Goal: Communication & Community: Answer question/provide support

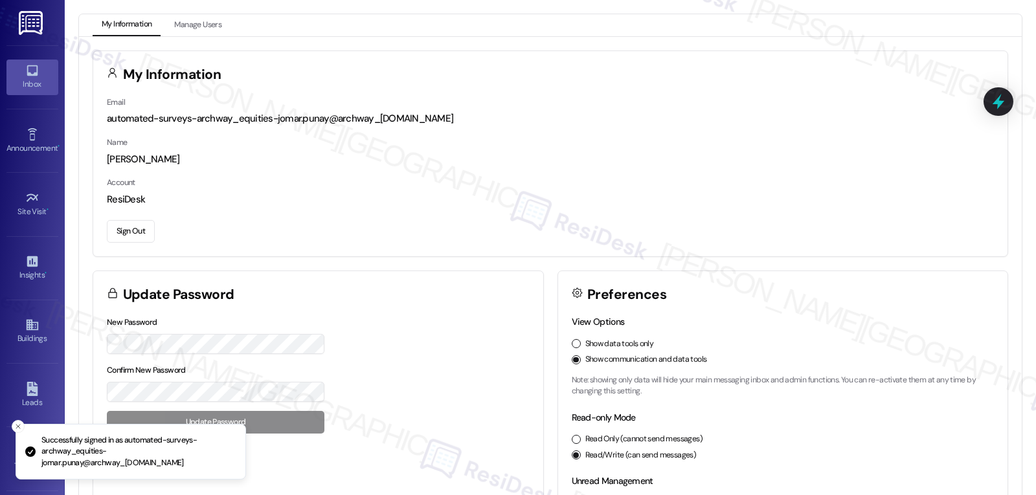
click at [34, 78] on div "Inbox" at bounding box center [32, 84] width 65 height 13
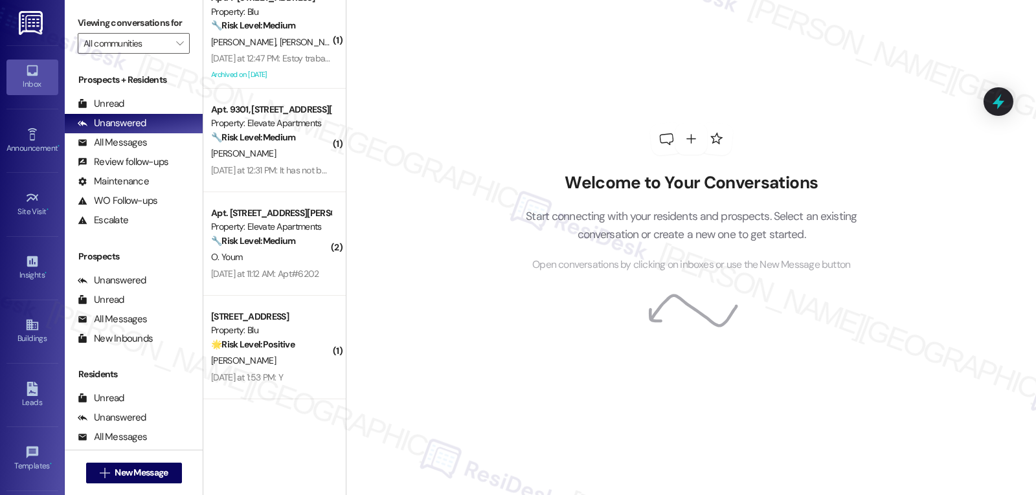
scroll to position [736, 0]
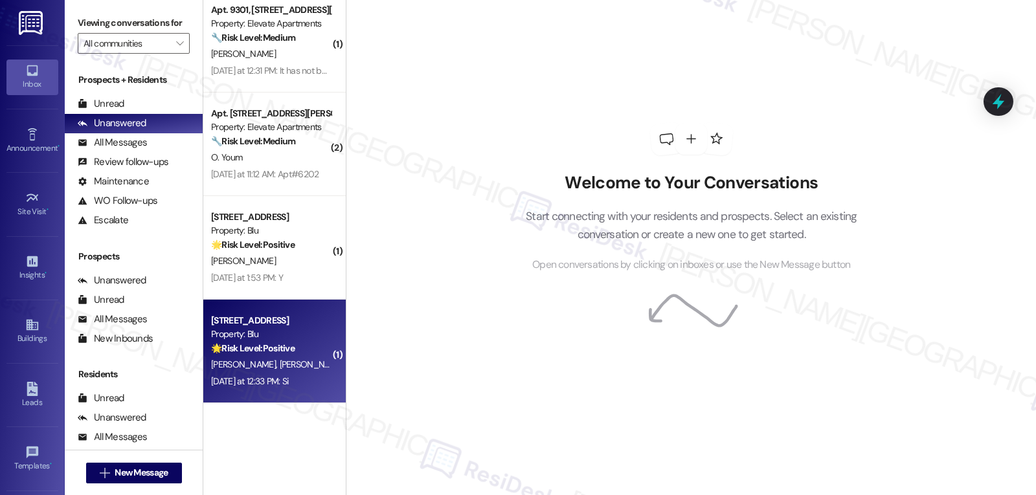
click at [285, 381] on div "[DATE] at 12:33 PM: Si [DATE] at 12:33 PM: Si" at bounding box center [250, 382] width 78 height 12
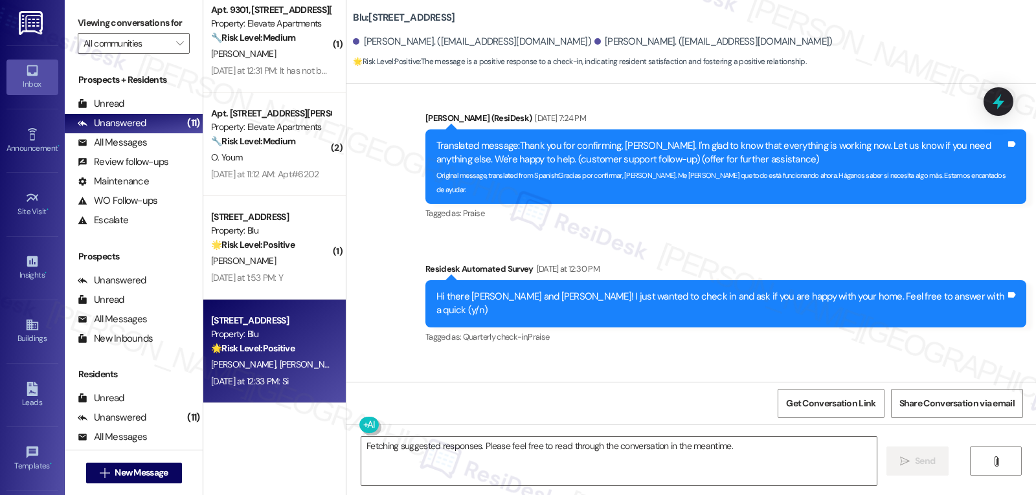
scroll to position [1993, 0]
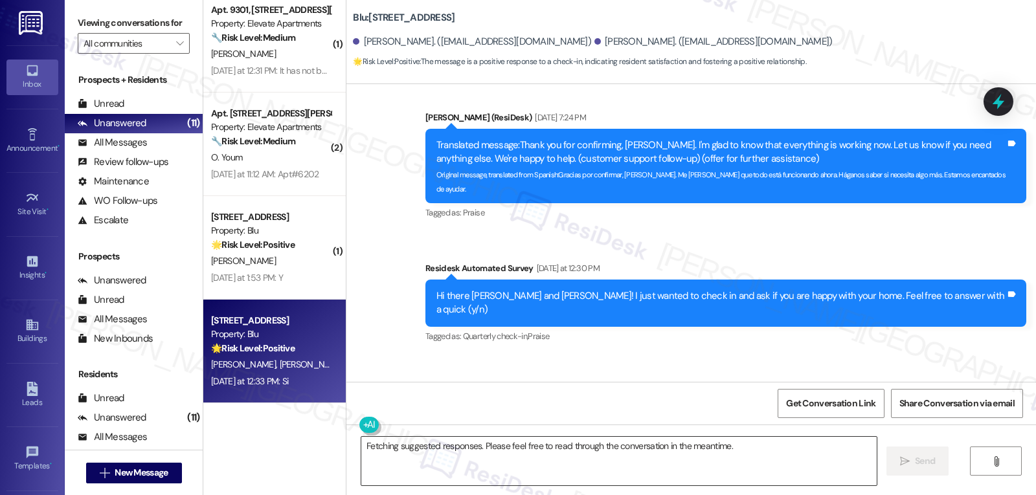
click at [696, 454] on textarea "Fetching suggested responses. Please feel free to read through the conversation…" at bounding box center [618, 461] width 515 height 49
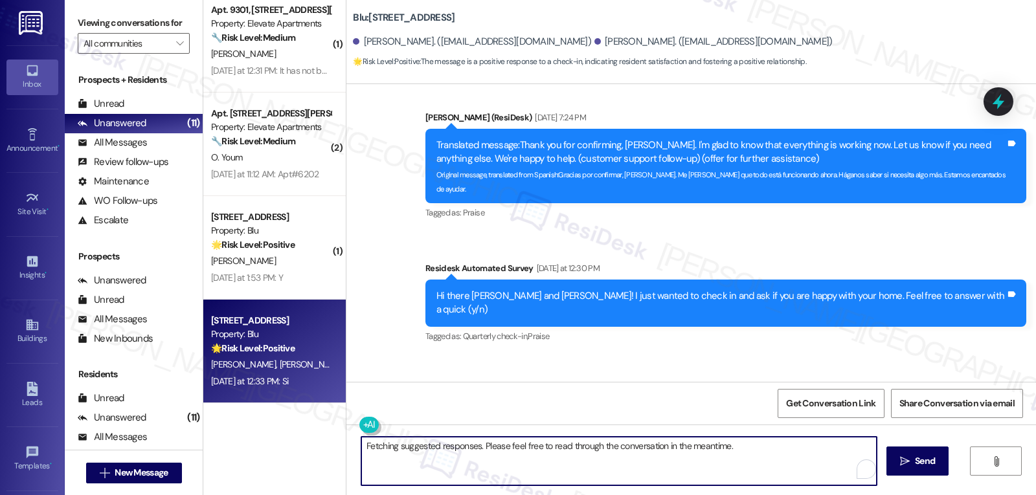
paste textarea "Thanks so much for your positive response, {{first_name}}! We’re thrilled to he…"
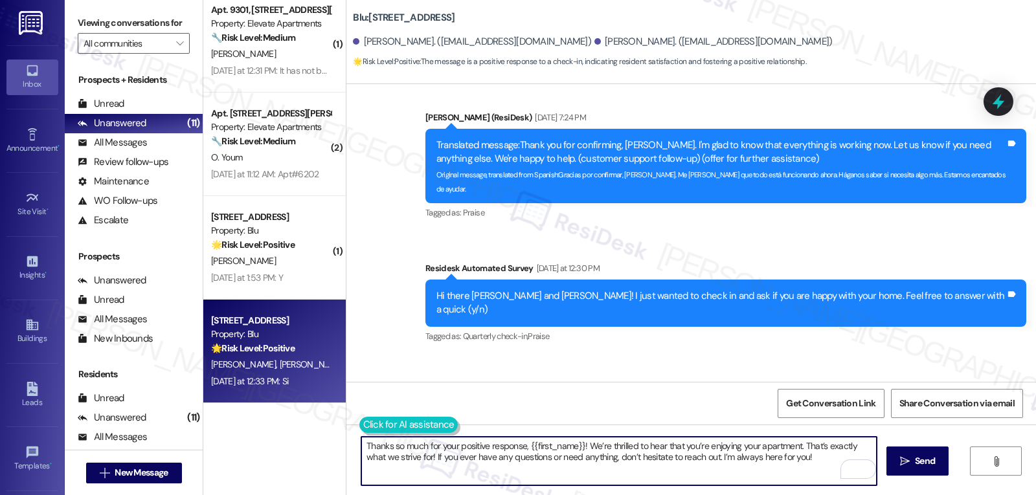
click at [359, 427] on button at bounding box center [408, 425] width 99 height 16
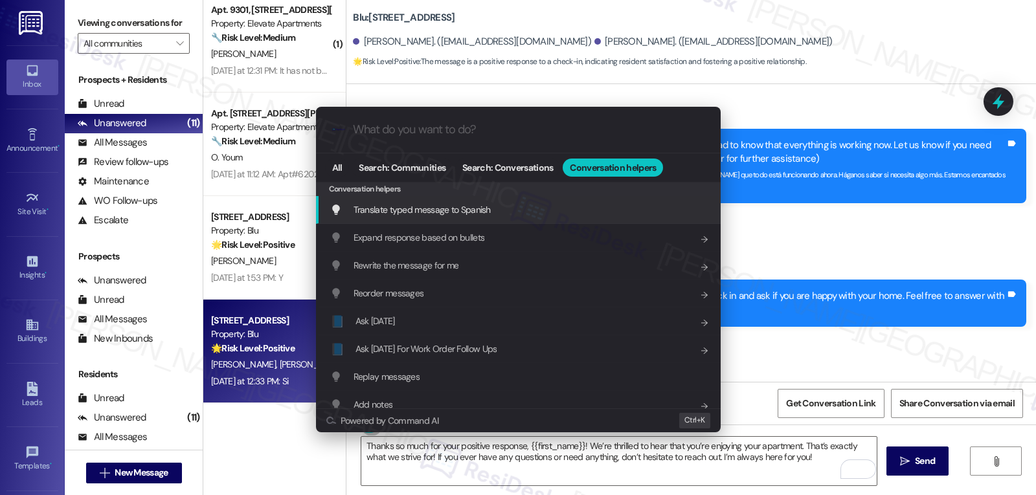
click at [481, 216] on span "Translate typed message to Spanish" at bounding box center [422, 210] width 137 height 12
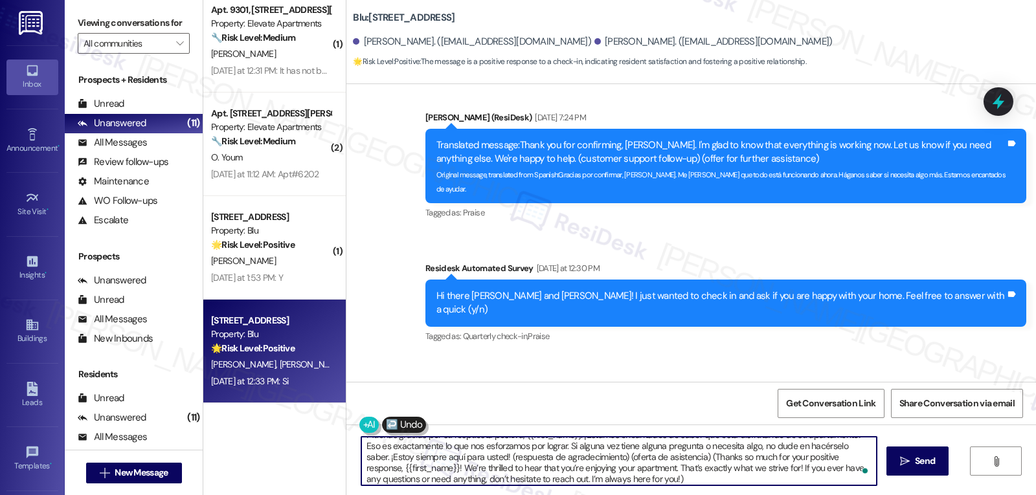
scroll to position [14, 0]
drag, startPoint x: 477, startPoint y: 463, endPoint x: 1036, endPoint y: 526, distance: 561.8
click at [1036, 495] on html "Inbox Go to Inbox Announcement • Send A Text Announcement Site Visit • Go to Si…" at bounding box center [518, 247] width 1036 height 495
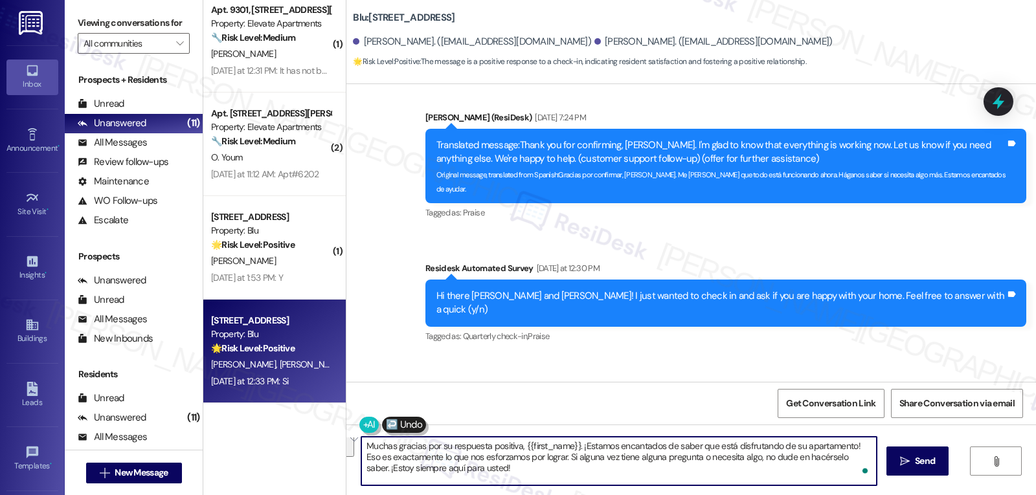
scroll to position [0, 0]
type textarea "Muchas gracias por su respuesta positiva, {{first_name}}. ¡Estamos encantados d…"
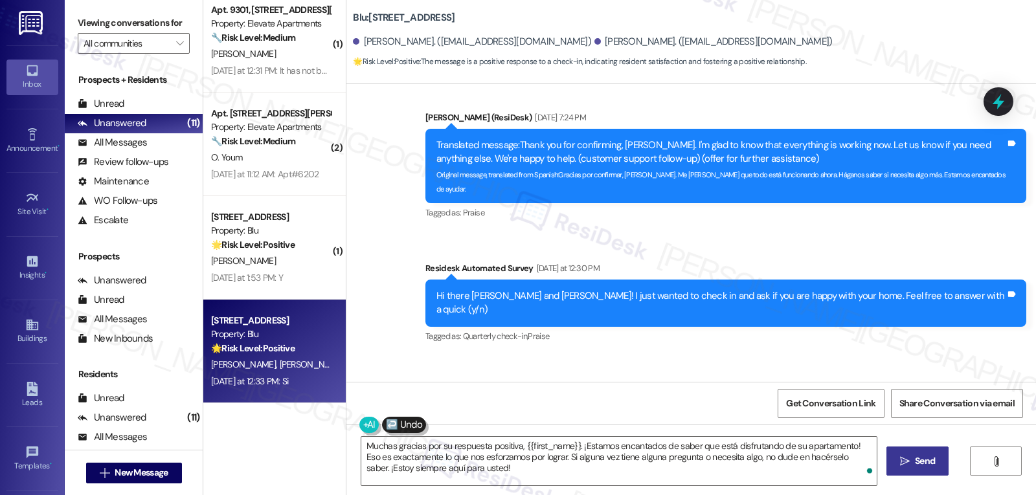
click at [920, 470] on button " Send" at bounding box center [918, 461] width 63 height 29
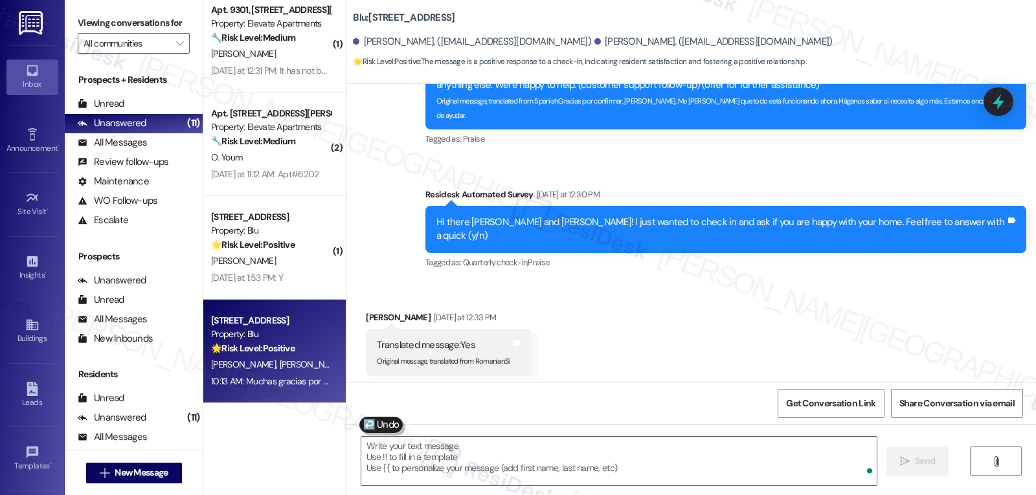
scroll to position [2111, 0]
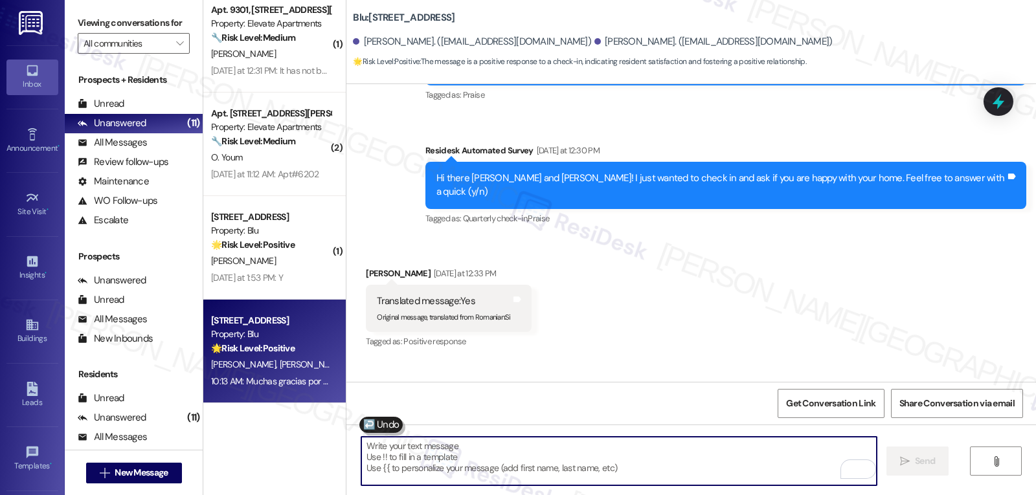
click at [428, 467] on textarea "To enrich screen reader interactions, please activate Accessibility in Grammarl…" at bounding box center [618, 461] width 515 height 49
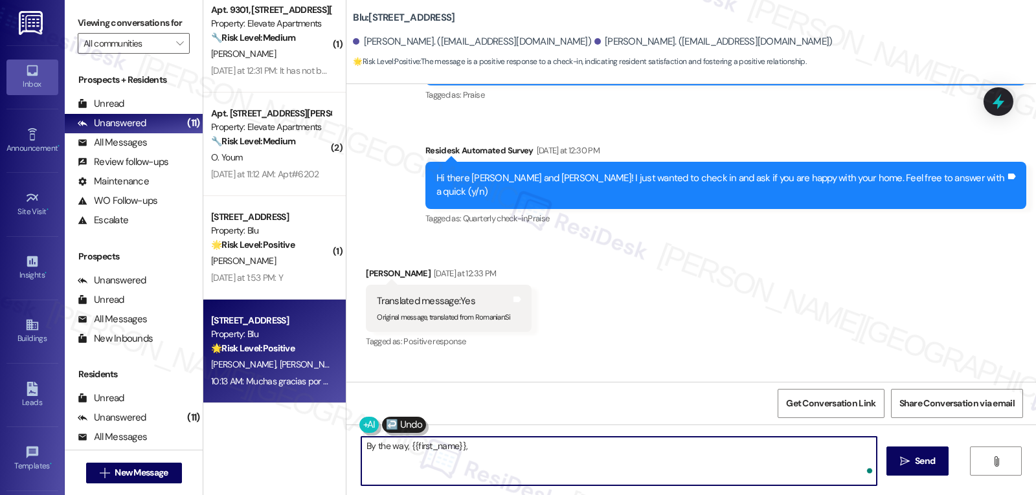
paste textarea "we’d be so grateful if you could share your great experience in a Google Review…"
click at [626, 471] on textarea "By the way, {{first_name}}, we’d be so grateful if you could share your great e…" at bounding box center [618, 461] width 515 height 49
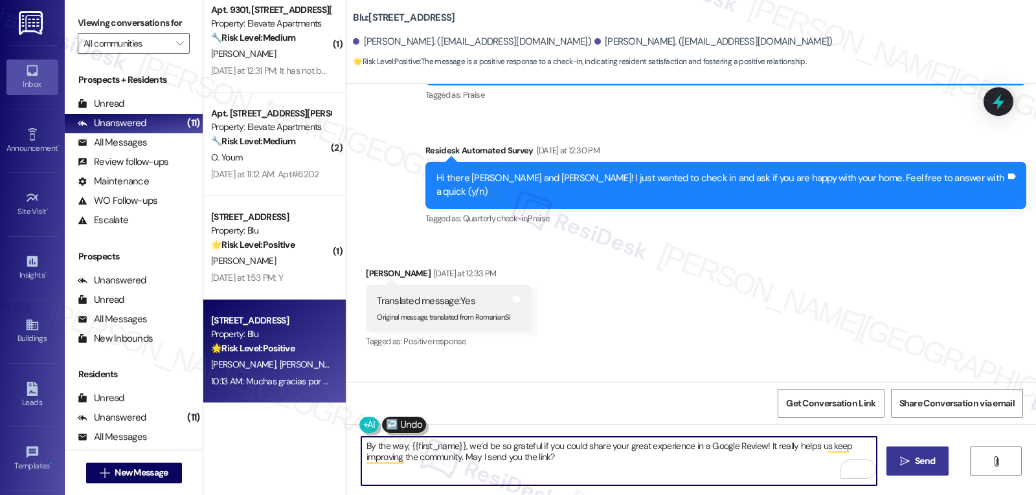
type textarea "By the way, {{first_name}}, we’d be so grateful if you could share your great e…"
click at [923, 468] on span "Send" at bounding box center [925, 462] width 20 height 14
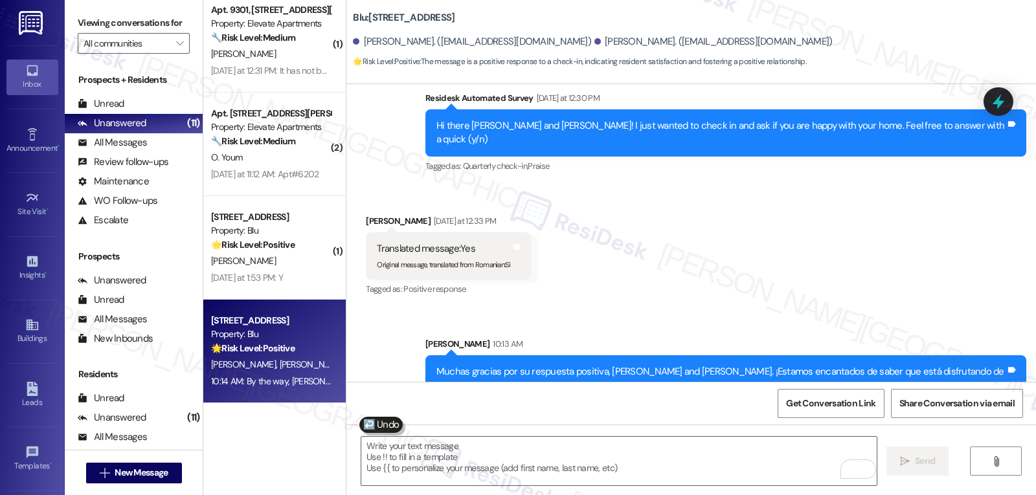
scroll to position [2215, 0]
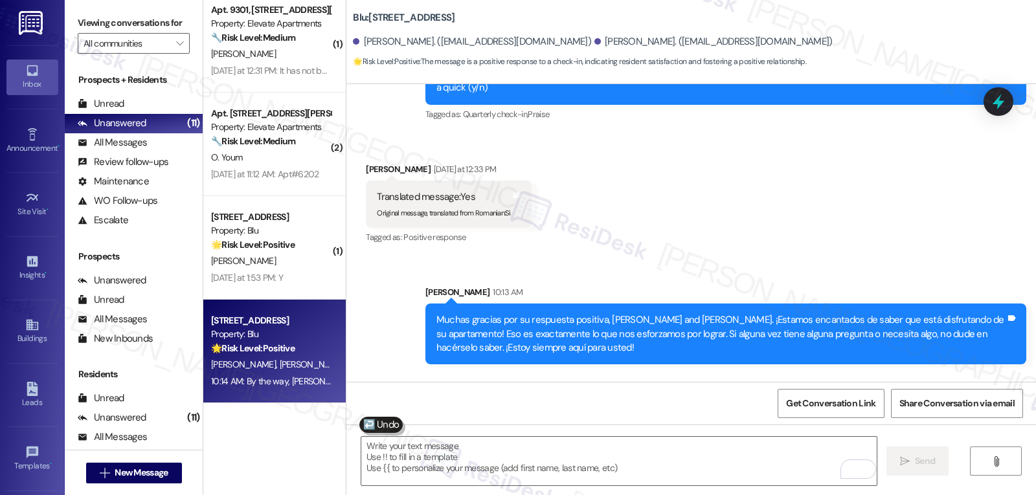
drag, startPoint x: 609, startPoint y: 348, endPoint x: 423, endPoint y: 334, distance: 187.1
click at [425, 422] on div "By the way, [PERSON_NAME] and [PERSON_NAME], we’d be so grateful if you could s…" at bounding box center [725, 445] width 601 height 47
copy div "By the way, [PERSON_NAME] and [PERSON_NAME], we’d be so grateful if you could s…"
click at [442, 475] on textarea "To enrich screen reader interactions, please activate Accessibility in Grammarl…" at bounding box center [618, 461] width 515 height 49
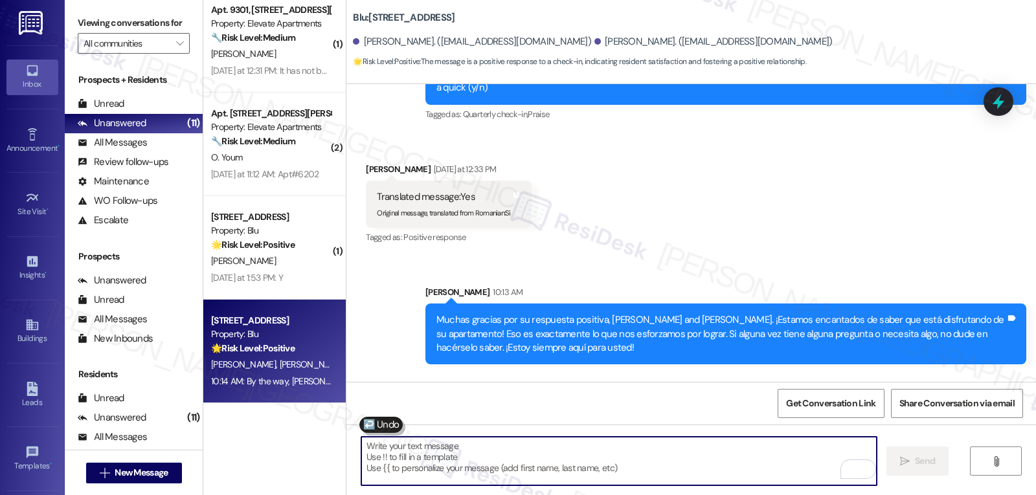
paste textarea "By the way, [PERSON_NAME] and [PERSON_NAME], we’d be so grateful if you could s…"
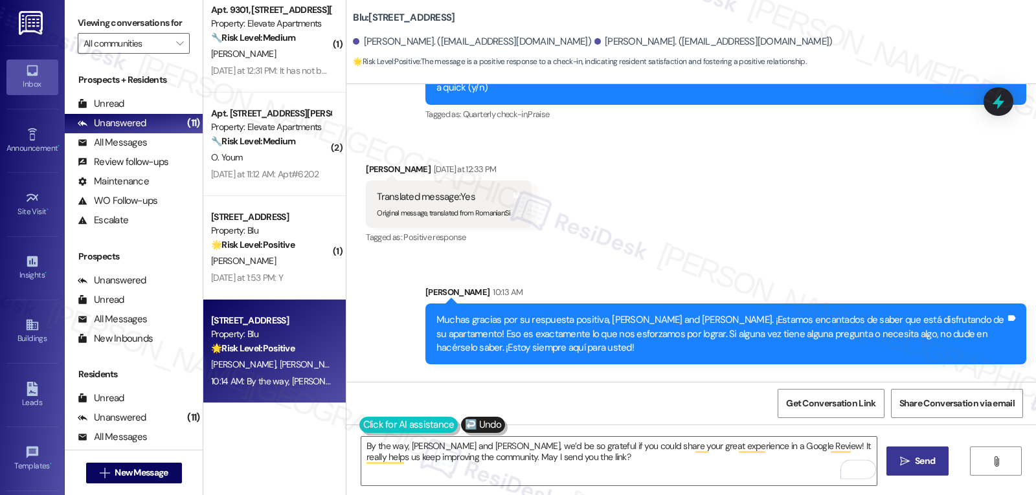
click at [359, 425] on button at bounding box center [408, 425] width 99 height 16
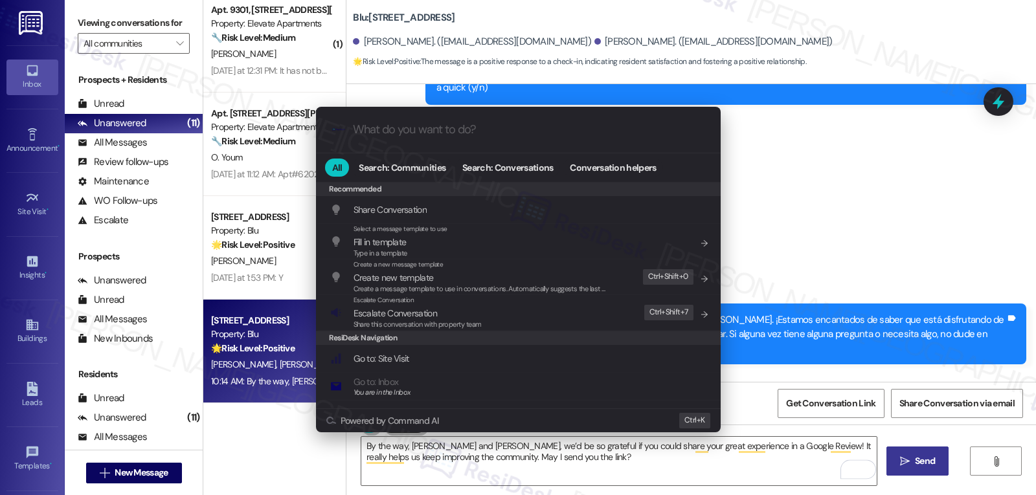
click at [672, 465] on div ".cls-1{fill:#0a055f;}.cls-2{fill:#0cc4c4;} resideskLogoBlueOrange All Search: C…" at bounding box center [518, 247] width 1036 height 495
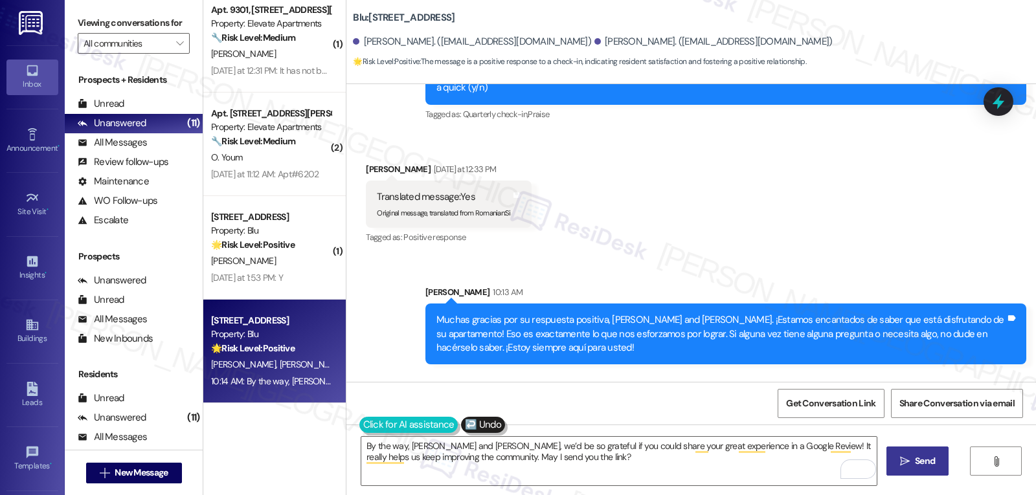
click at [359, 421] on button at bounding box center [408, 425] width 99 height 16
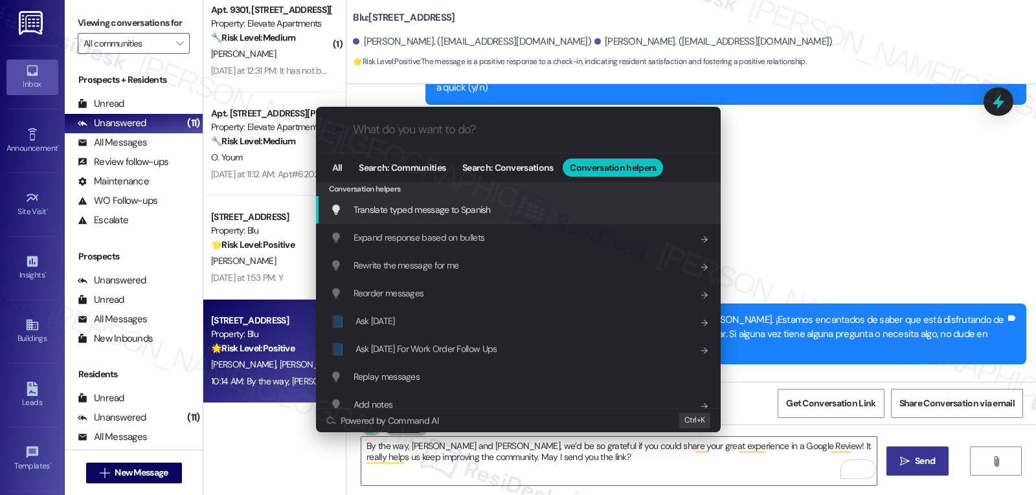
click at [499, 211] on div "Translate typed message to Spanish Add shortcut" at bounding box center [519, 210] width 379 height 14
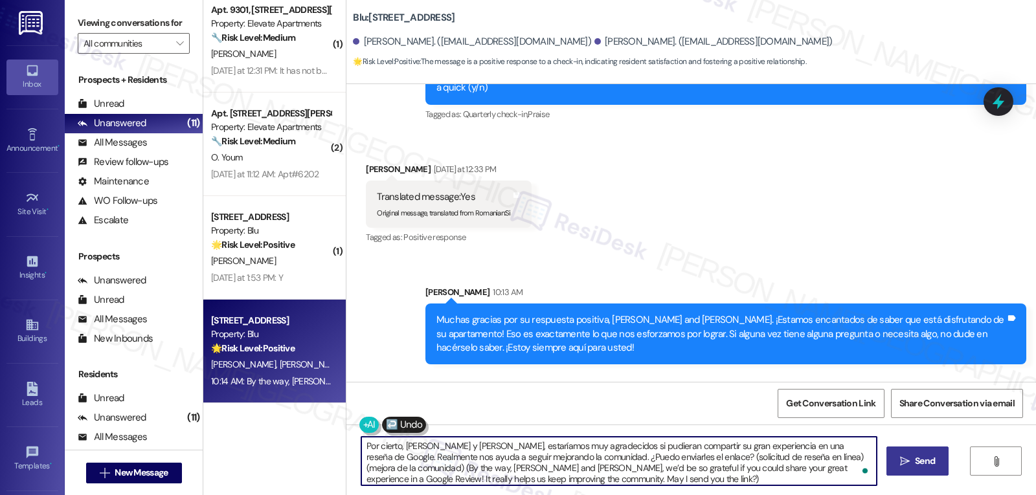
scroll to position [3, 0]
drag, startPoint x: 632, startPoint y: 457, endPoint x: 707, endPoint y: 526, distance: 101.3
click at [707, 495] on html "Inbox Go to Inbox Announcement • Send A Text Announcement Site Visit • Go to Si…" at bounding box center [518, 247] width 1036 height 495
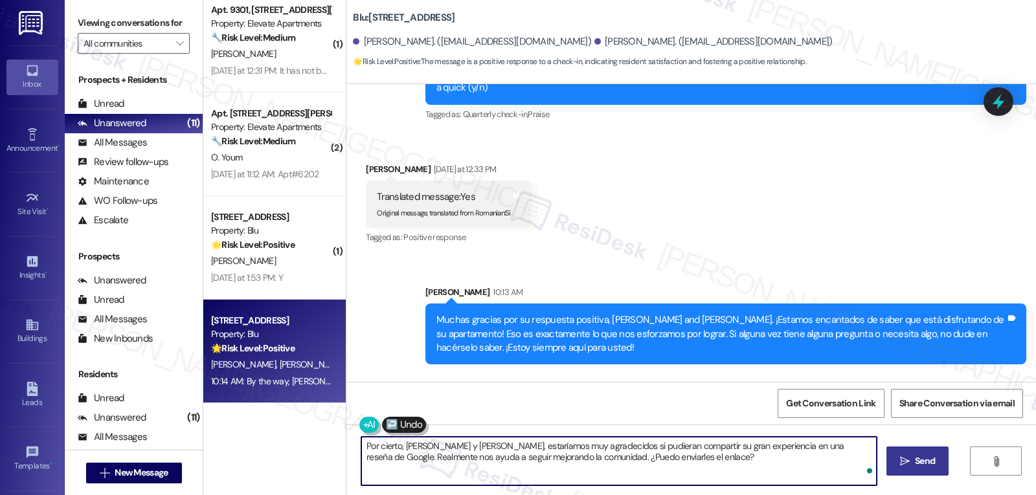
scroll to position [0, 0]
click at [550, 486] on textarea "Por cierto, [PERSON_NAME] y [PERSON_NAME], estaríamos muy agradecidos si pudier…" at bounding box center [618, 461] width 515 height 49
type textarea "Por cierto, [PERSON_NAME] y [PERSON_NAME], estaríamos muy agradecidos si pudier…"
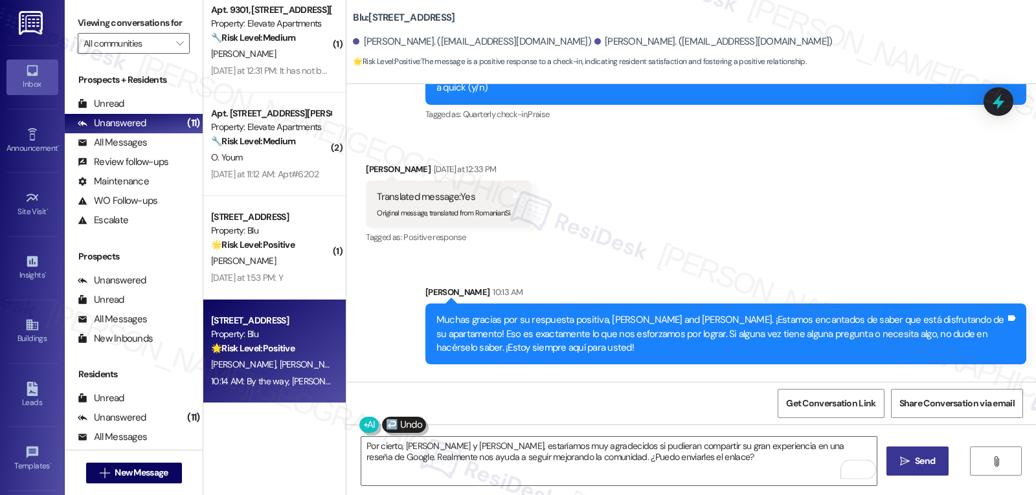
click at [903, 464] on icon "" at bounding box center [905, 462] width 10 height 10
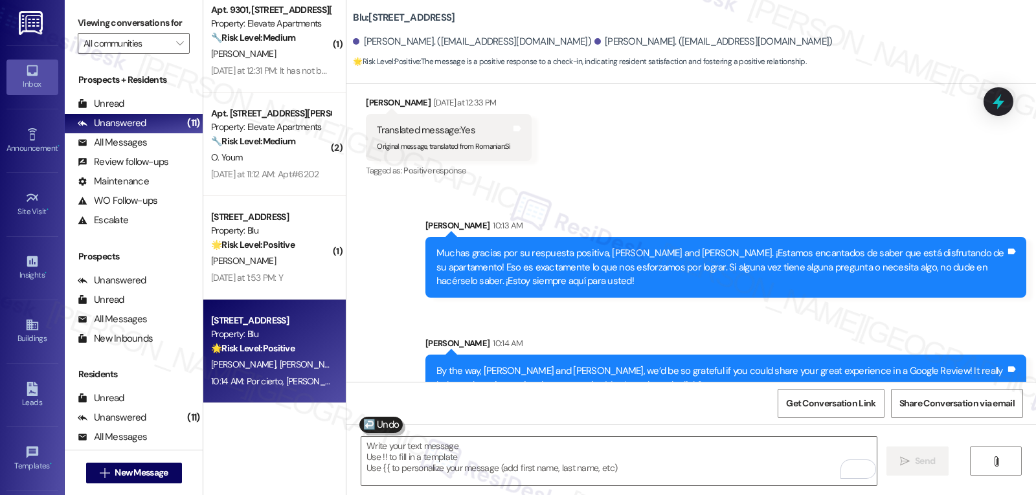
scroll to position [2319, 0]
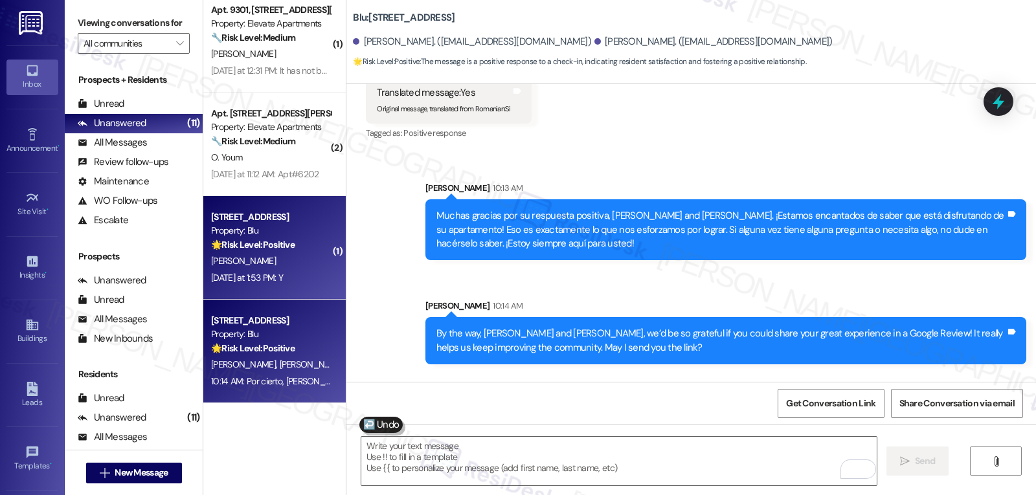
click at [264, 280] on div "[DATE] at 1:53 PM: Y [DATE] at 1:53 PM: Y" at bounding box center [247, 278] width 72 height 12
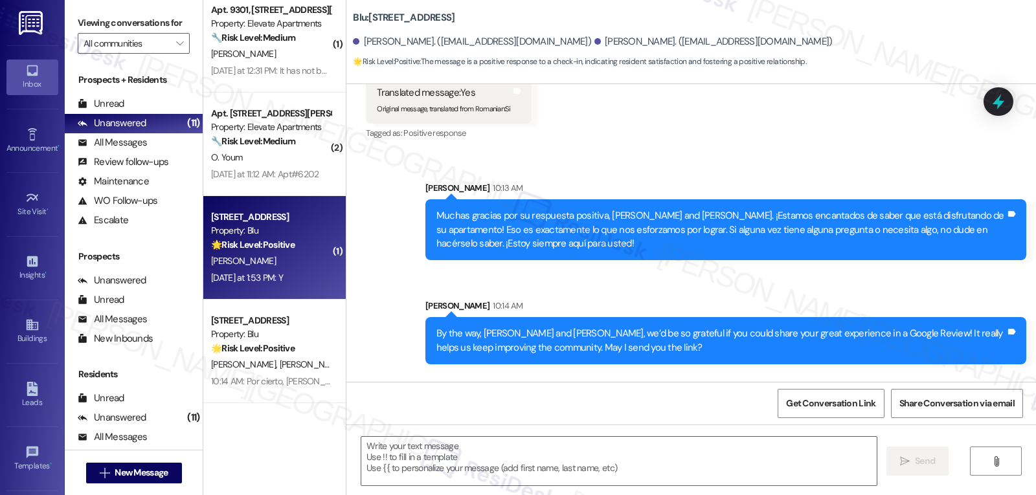
type textarea "Fetching suggested responses. Please feel free to read through the conversation…"
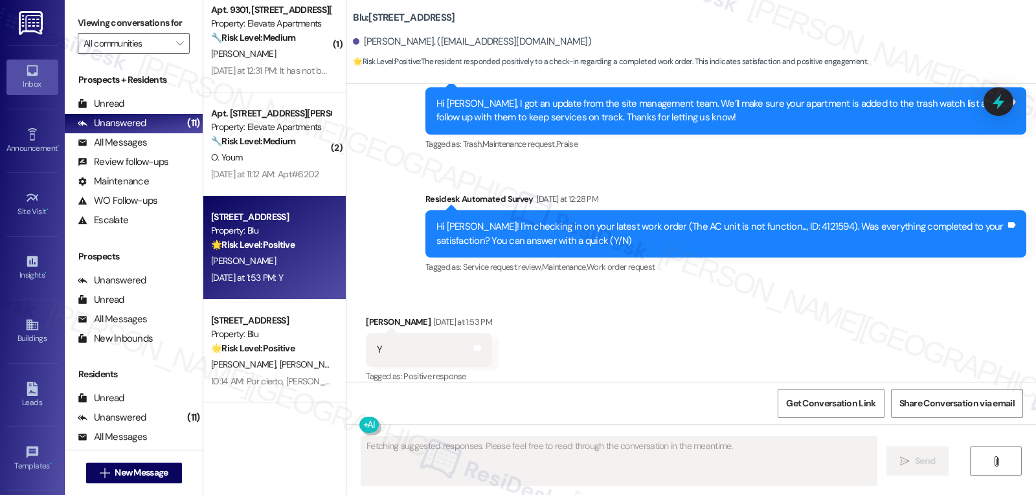
scroll to position [6038, 0]
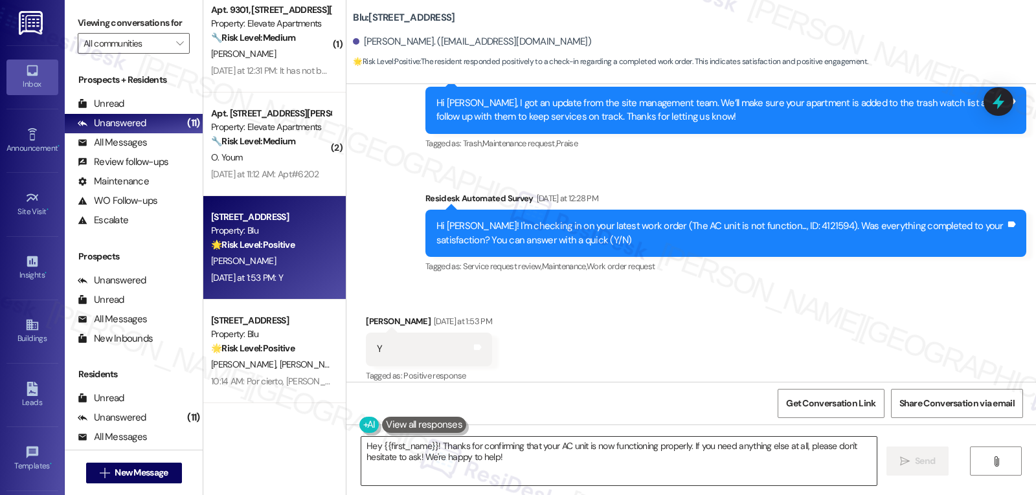
click at [504, 472] on textarea "Hey {{first_name}}! Thanks for confirming that your AC unit is now functioning …" at bounding box center [618, 461] width 515 height 49
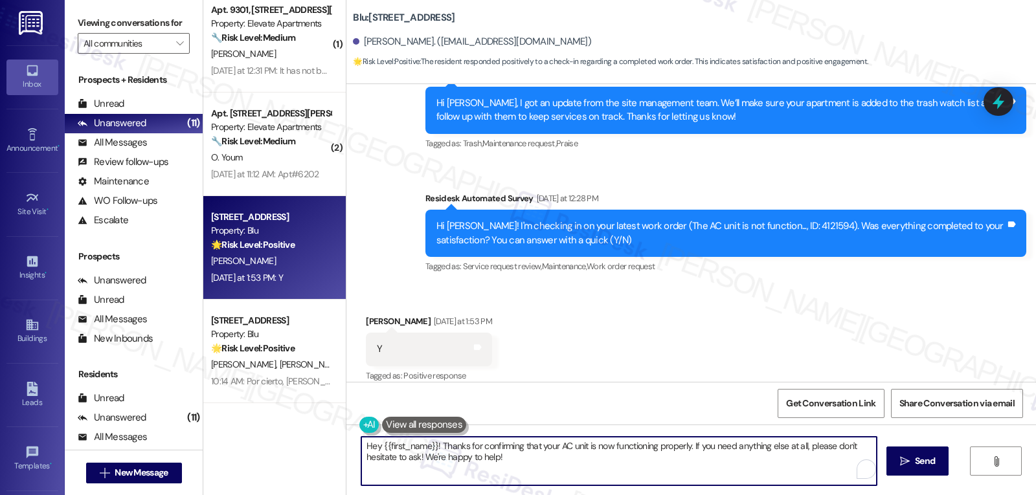
paste textarea "Thanks so much for letting us know, {{first_name}}! I’m happy to hear everythin…"
type textarea "Thanks so much for letting us know, {{first_name}}! I’m happy to hear everythin…"
click at [891, 466] on button " Send" at bounding box center [918, 461] width 63 height 29
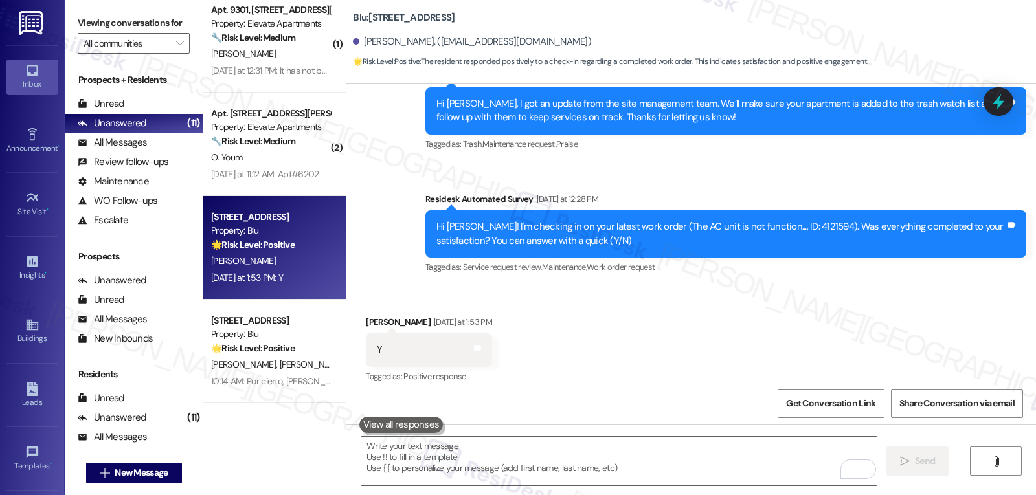
scroll to position [6142, 0]
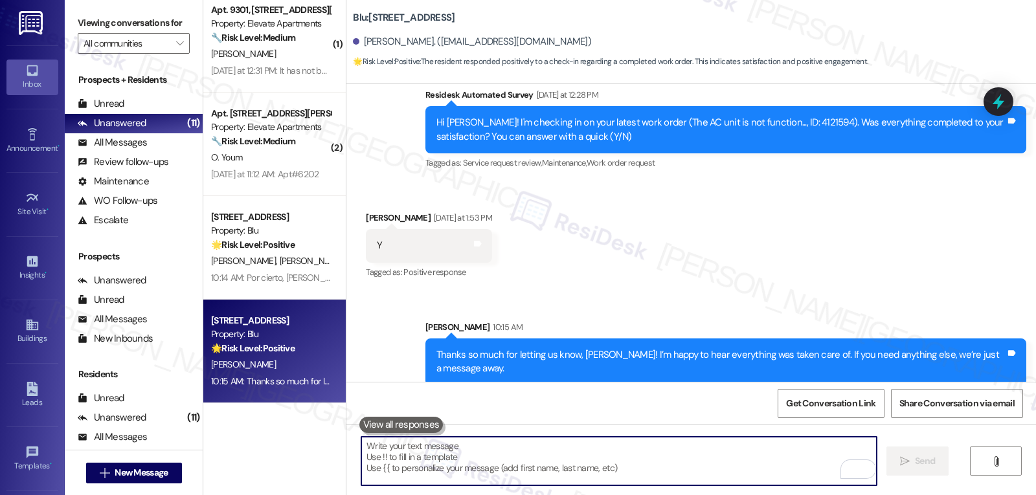
click at [555, 453] on textarea "To enrich screen reader interactions, please activate Accessibility in Grammarl…" at bounding box center [618, 461] width 515 height 49
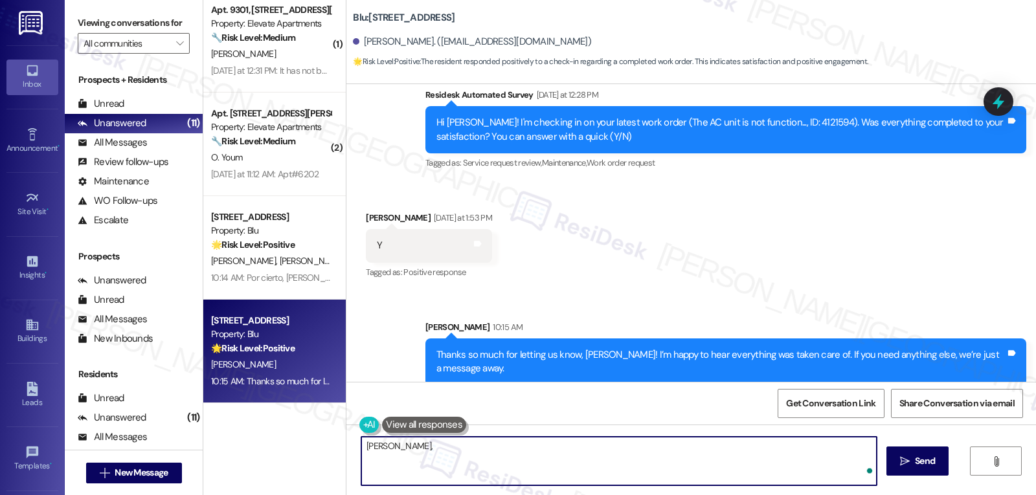
paste textarea "‘just want to ask, has {{property}} been everything you hoped for? I’d love to …"
type textarea "[PERSON_NAME], ‘just want to ask, has {{property}} been everything you hoped fo…"
click at [927, 466] on span "Send" at bounding box center [925, 462] width 20 height 14
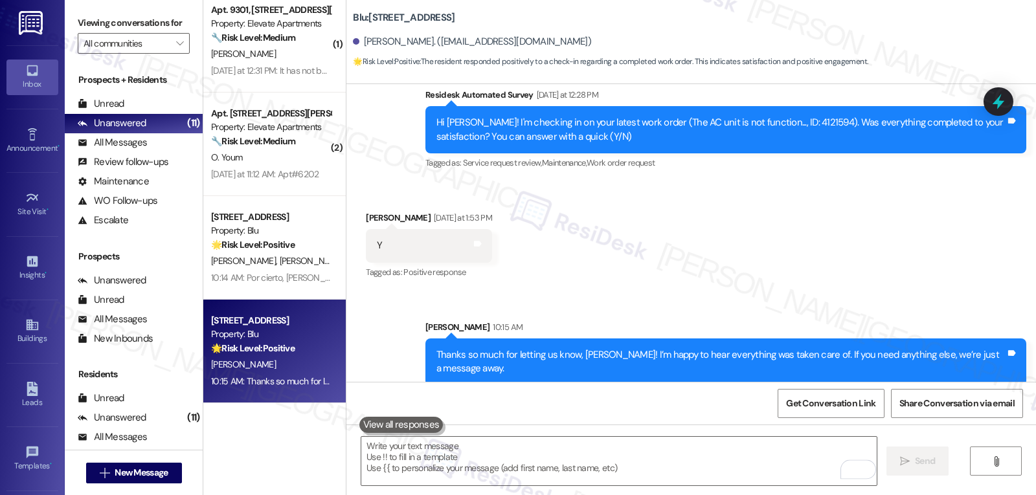
scroll to position [6038, 0]
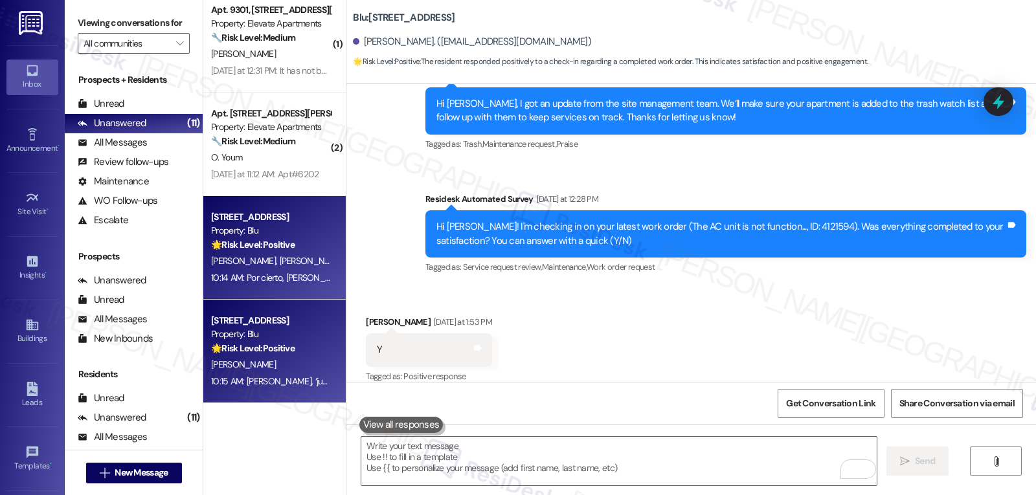
click at [280, 262] on span "[PERSON_NAME]" at bounding box center [312, 261] width 65 height 12
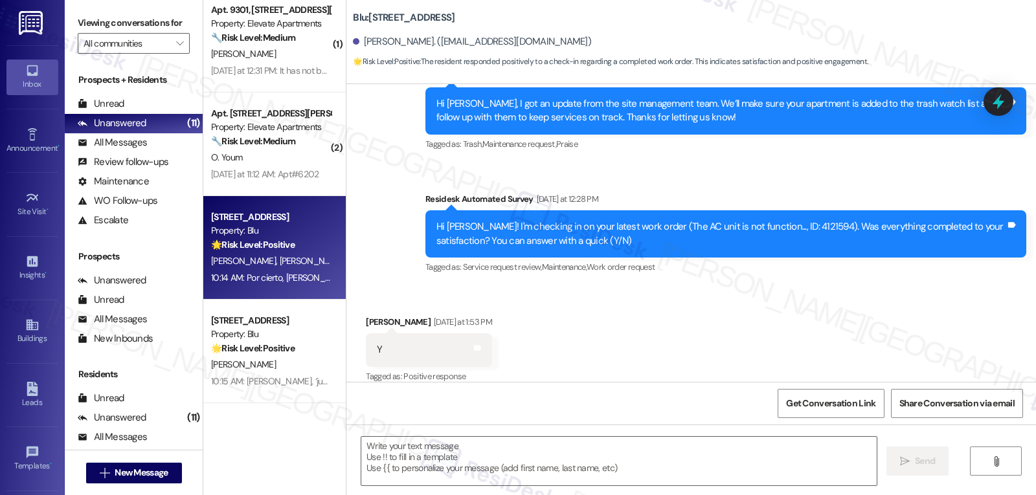
type textarea "Fetching suggested responses. Please feel free to read through the conversation…"
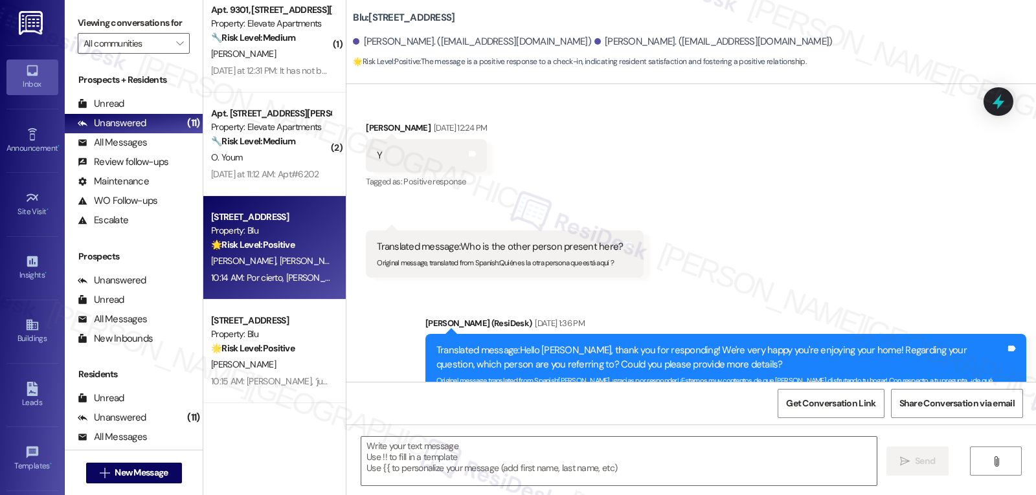
type textarea "Fetching suggested responses. Please feel free to read through the conversation…"
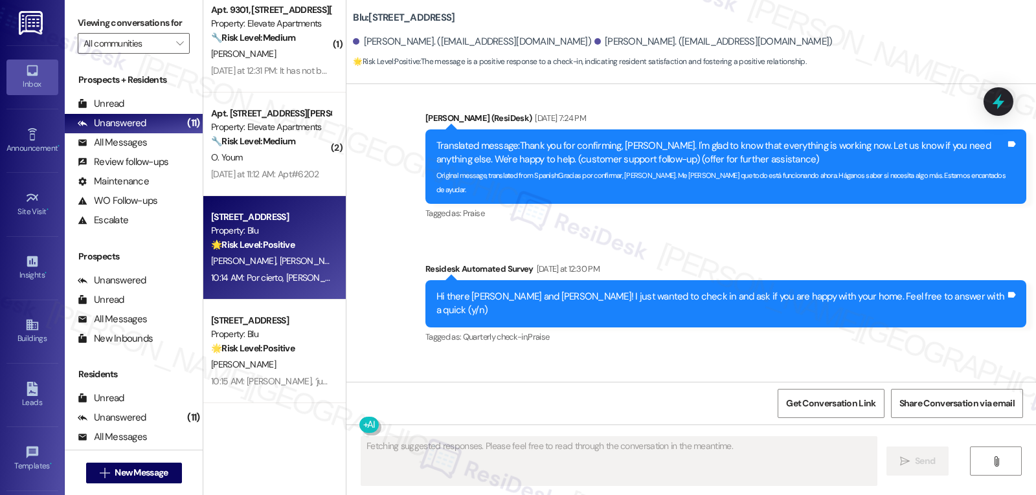
scroll to position [2395, 0]
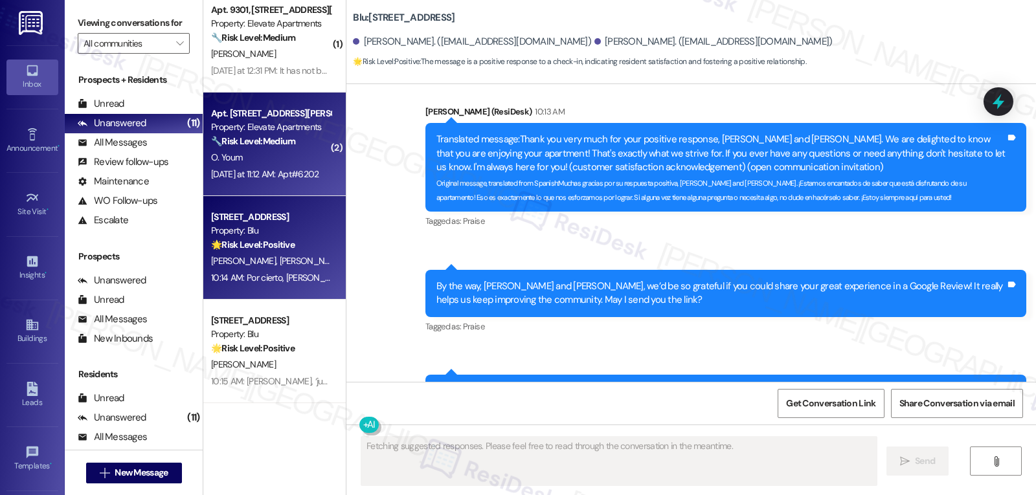
click at [296, 162] on div "O. Youm" at bounding box center [271, 158] width 122 height 16
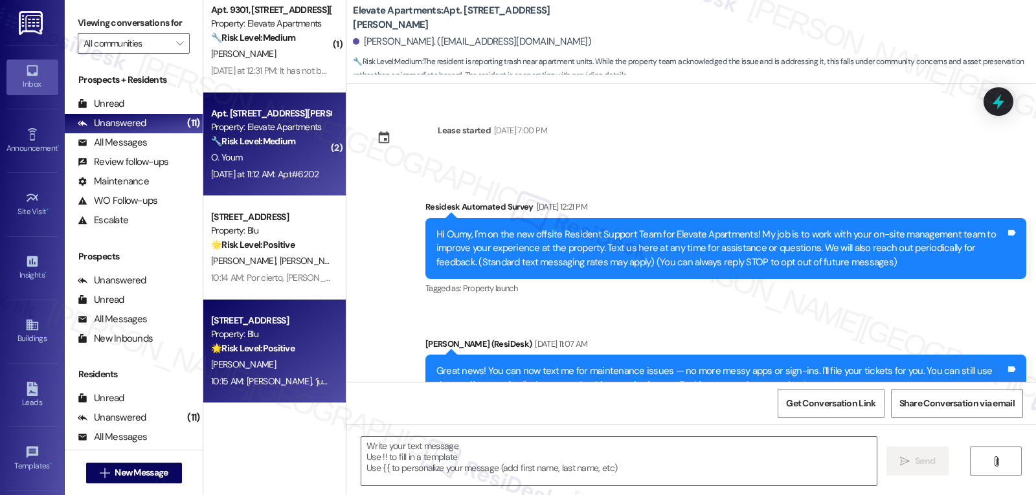
scroll to position [3235, 0]
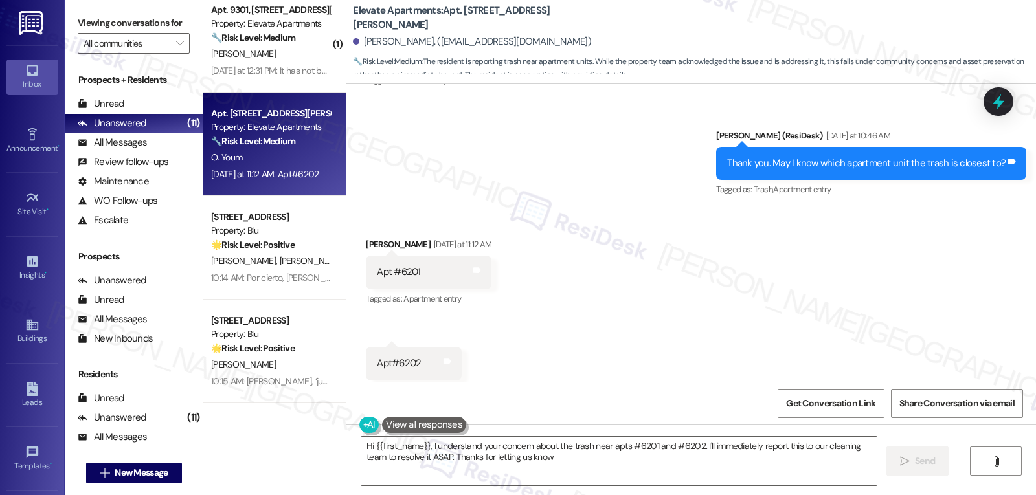
type textarea "Hi {{first_name}}, I understand your concern about the trash near apts #6201 an…"
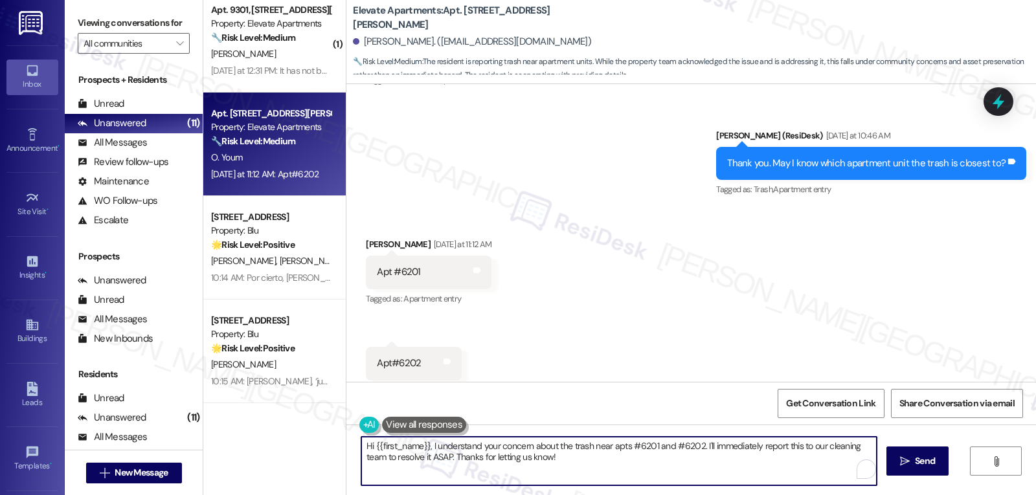
drag, startPoint x: 604, startPoint y: 448, endPoint x: 619, endPoint y: 448, distance: 14.9
click at [619, 448] on textarea "Hi {{first_name}}, I understand your concern about the trash near apts #6201 an…" at bounding box center [618, 461] width 515 height 49
click at [578, 451] on textarea "Hi {{first_name}}, I understand your concern about the trash near apts #6201 an…" at bounding box center [618, 461] width 515 height 49
drag, startPoint x: 565, startPoint y: 445, endPoint x: 692, endPoint y: 445, distance: 126.9
click at [692, 445] on textarea "Hi {{first_name}}, I understand your concern about the trash near apts #6201 an…" at bounding box center [618, 461] width 515 height 49
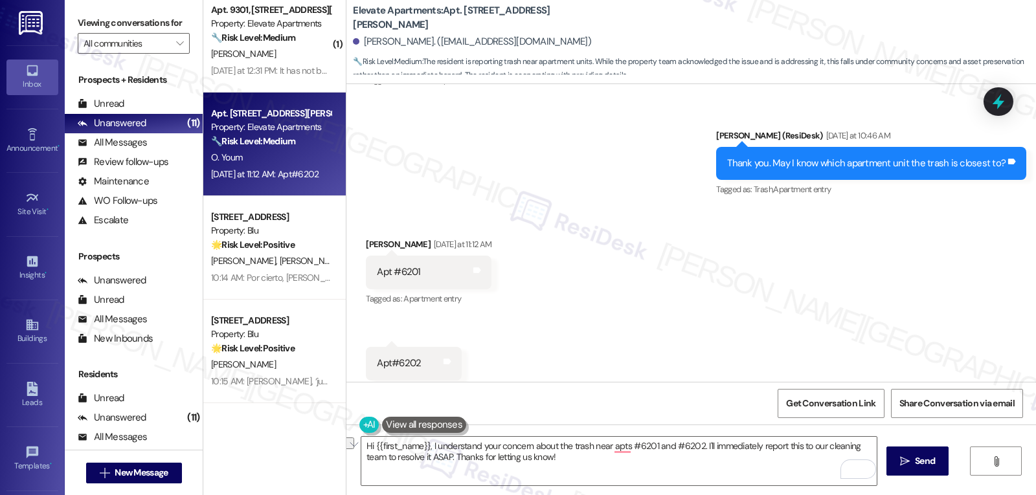
click at [1015, 119] on div "Sent via SMS [PERSON_NAME] (ResiDesk) [DATE] at 10:46 AM Thank you. May I know …" at bounding box center [872, 164] width 330 height 90
click at [1001, 102] on icon at bounding box center [999, 102] width 16 height 20
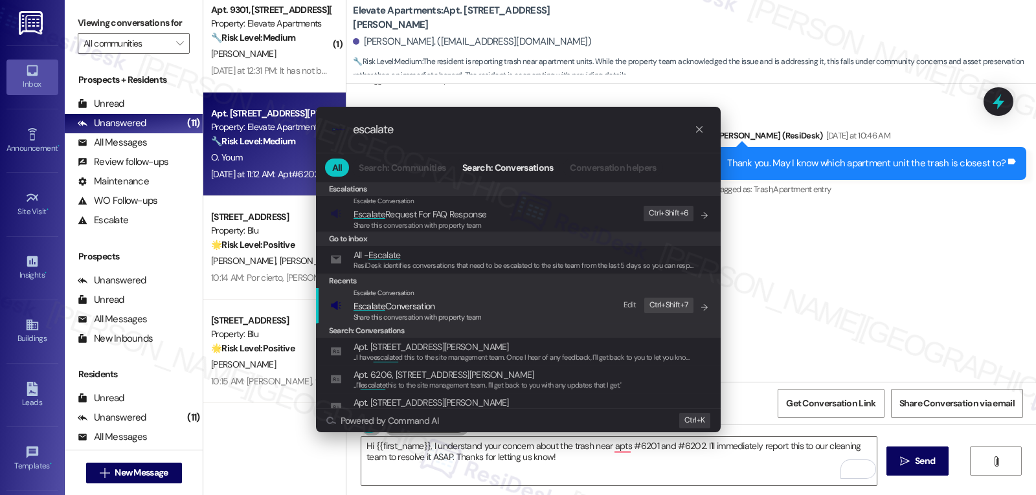
type input "escalate"
click at [440, 319] on span "Share this conversation with property team" at bounding box center [418, 317] width 128 height 9
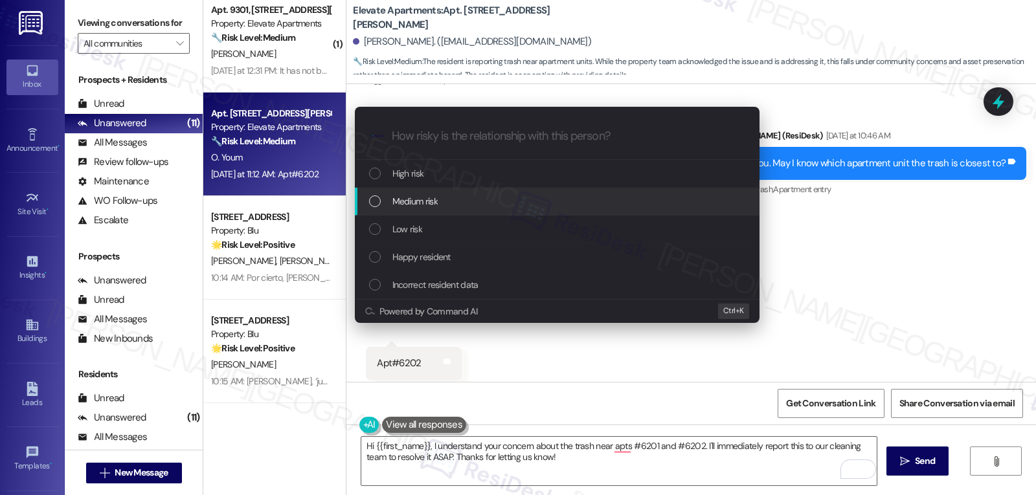
click at [444, 208] on div "Medium risk" at bounding box center [558, 201] width 379 height 14
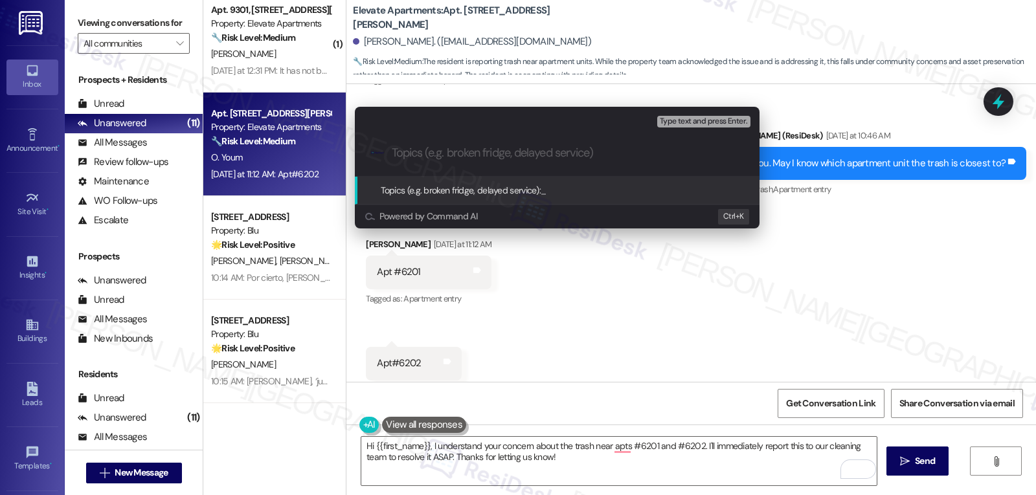
paste input "trash near apts #6201 and #6202"
type input "Trash near apts #6201 and #6202"
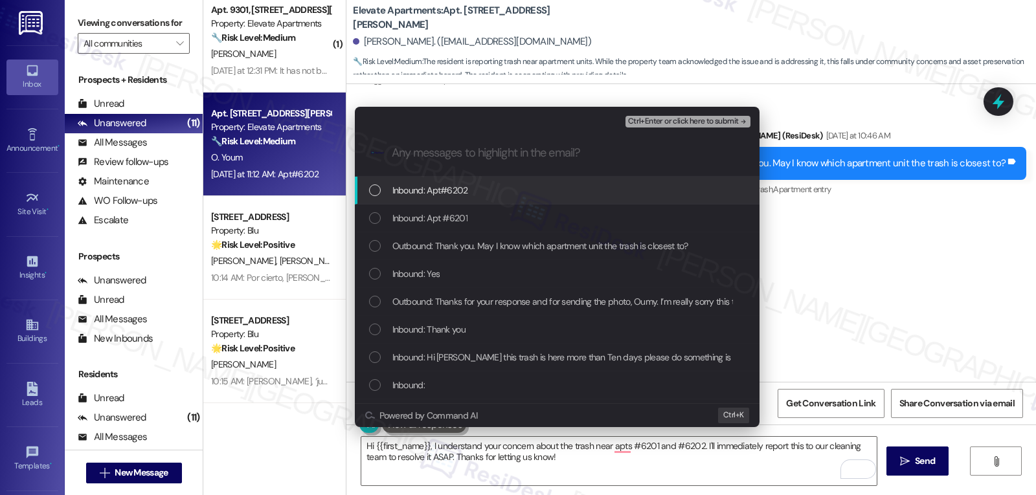
click at [456, 204] on div "Inbound: Apt#6202" at bounding box center [557, 191] width 405 height 28
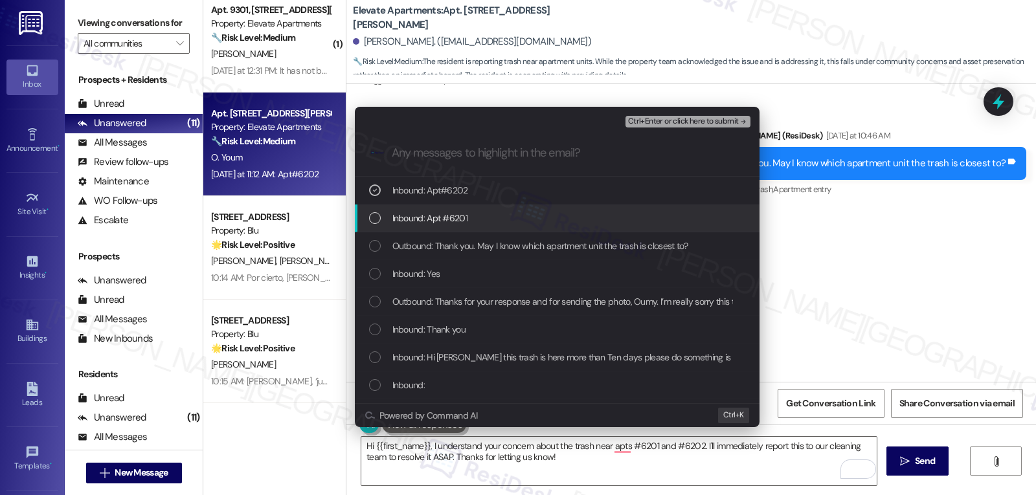
click at [459, 226] on div "Inbound: Apt #6201" at bounding box center [557, 219] width 405 height 28
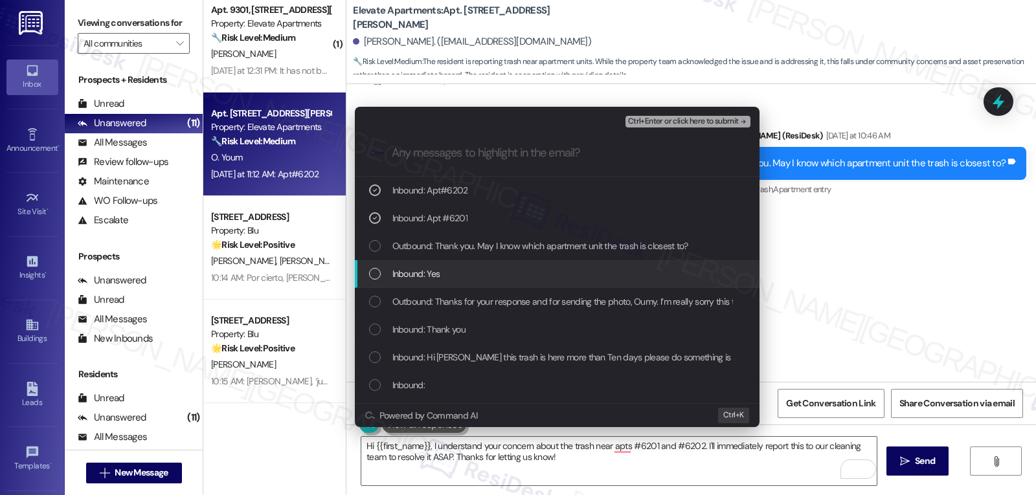
click at [418, 275] on span "Inbound: Yes" at bounding box center [416, 274] width 48 height 14
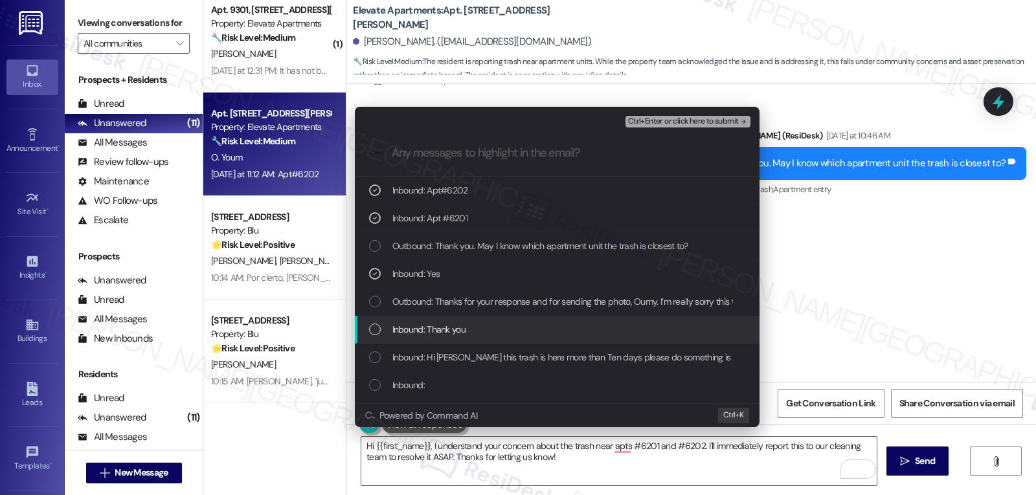
click at [409, 335] on span "Inbound: Thank you" at bounding box center [428, 330] width 73 height 14
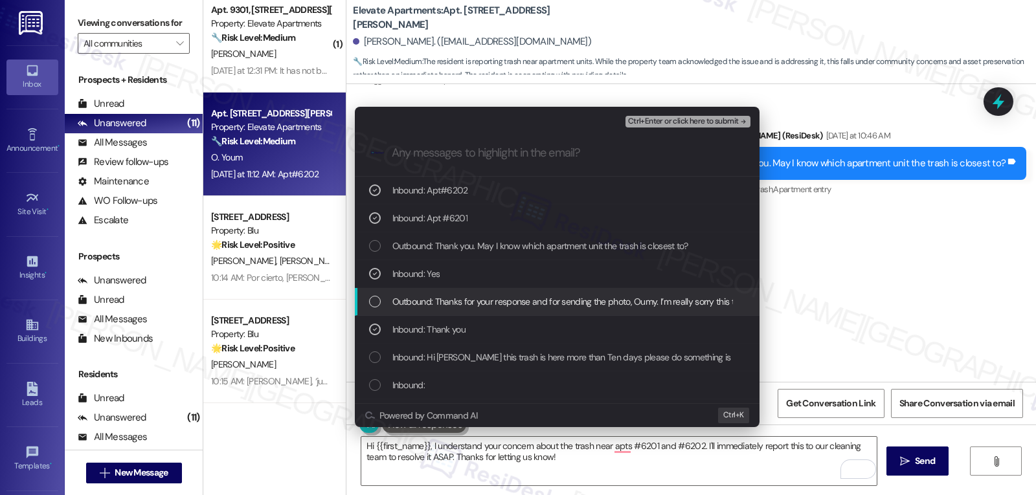
scroll to position [130, 0]
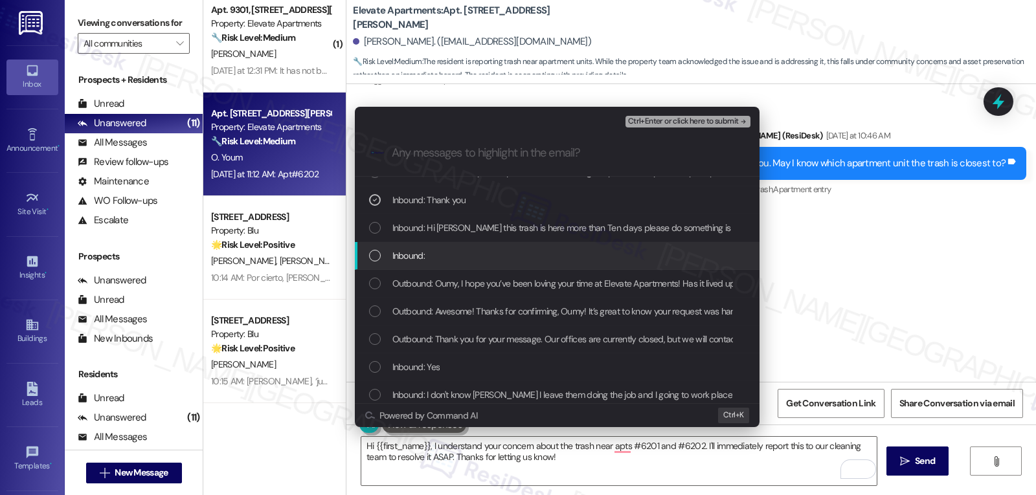
click at [392, 260] on span "Inbound:" at bounding box center [408, 256] width 32 height 14
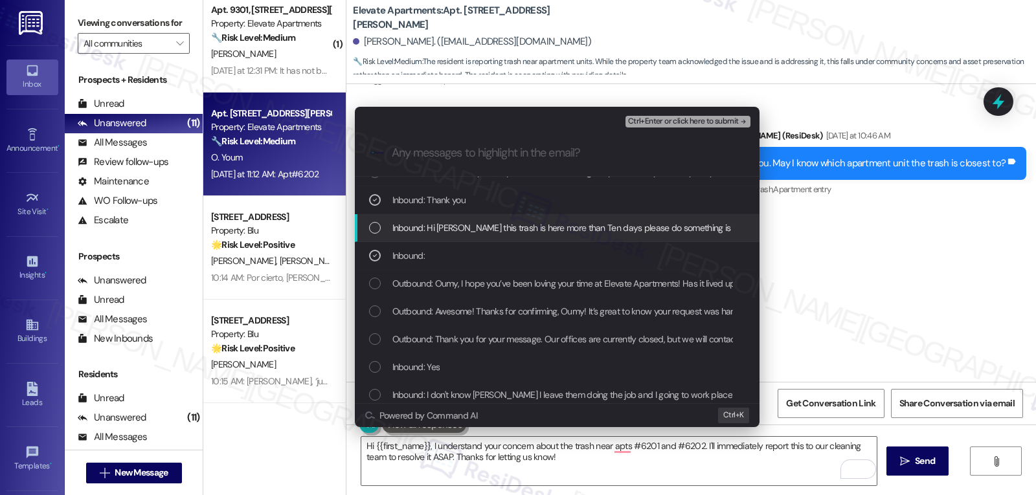
click at [377, 225] on div "List of options" at bounding box center [375, 228] width 12 height 12
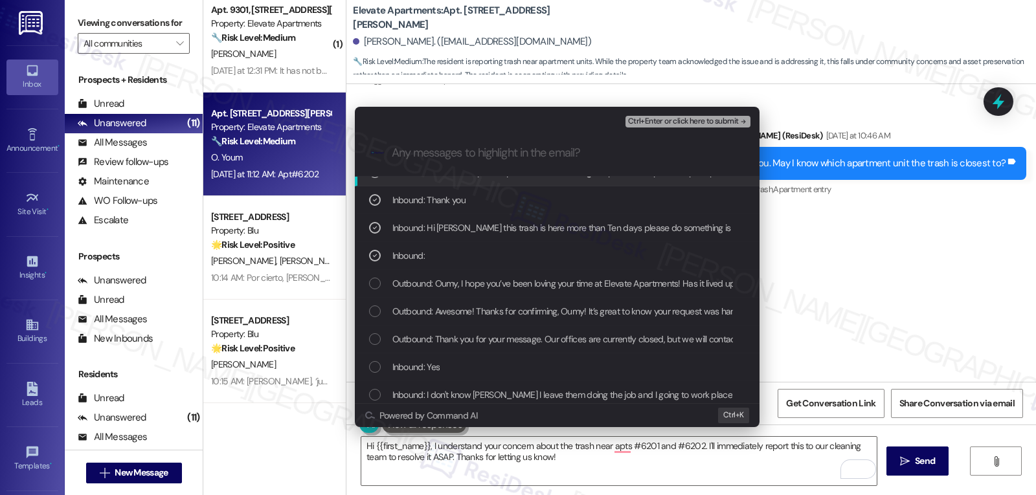
click at [708, 124] on span "Ctrl+Enter or click here to submit" at bounding box center [683, 121] width 111 height 9
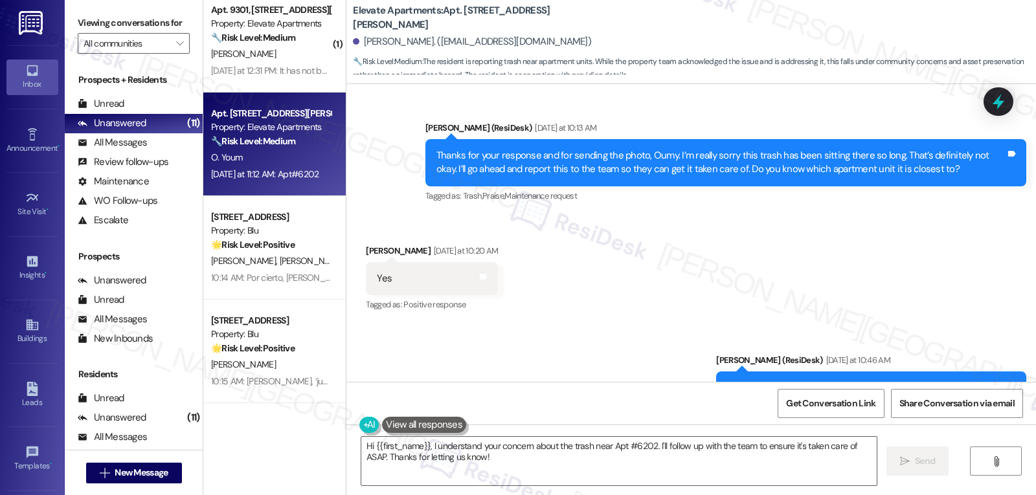
scroll to position [3235, 0]
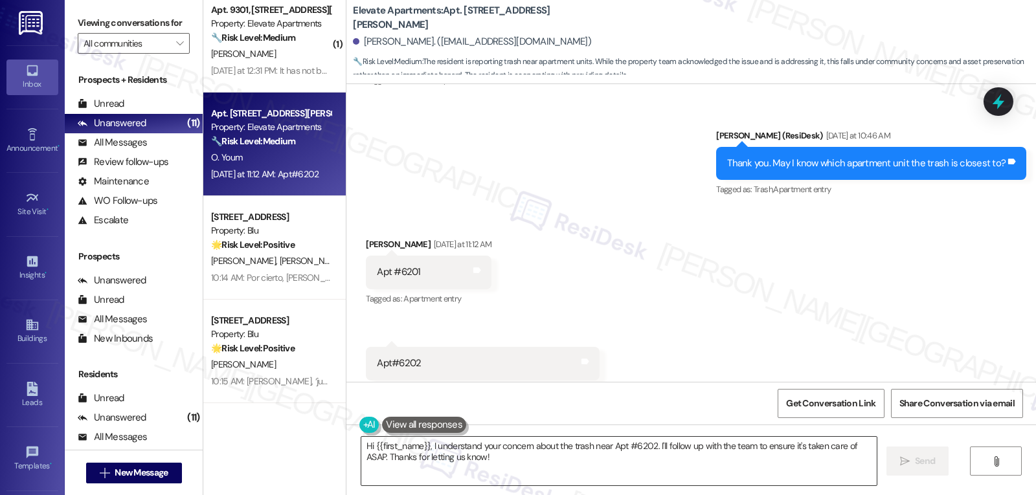
click at [473, 459] on textarea "Hi {{first_name}}, I understand your concern about the trash near Apt #6202. I'…" at bounding box center [618, 461] width 515 height 49
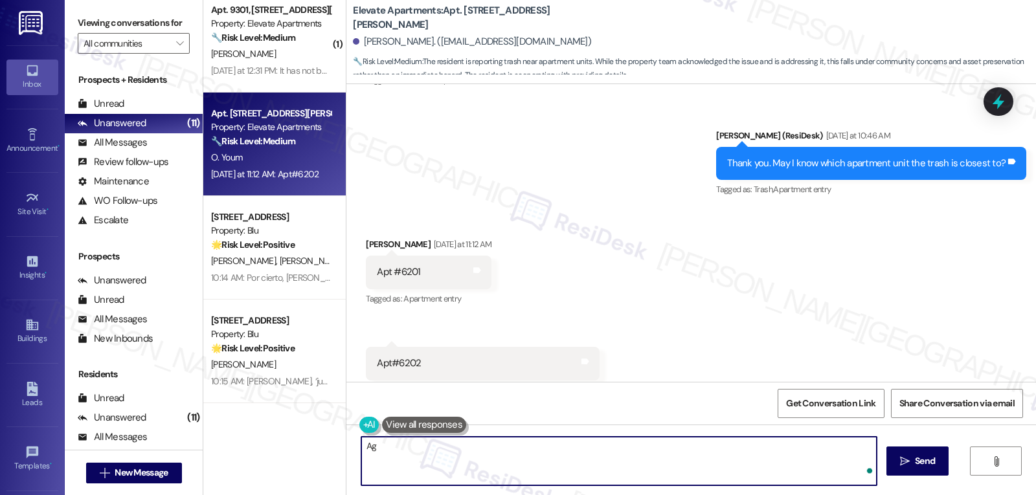
type textarea "A"
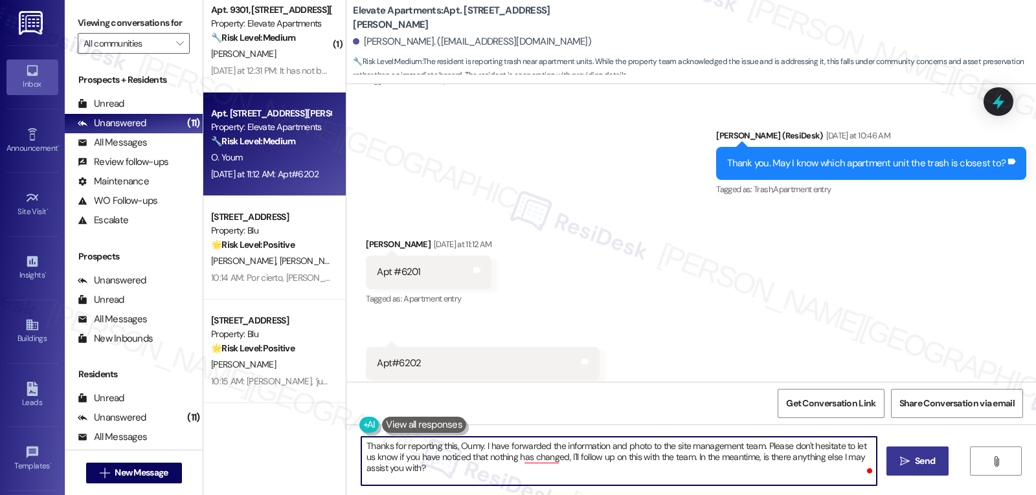
type textarea "Thanks for reporting this, Oumy. I have forwarded the information and photo to …"
click at [909, 455] on span " Send" at bounding box center [918, 462] width 41 height 14
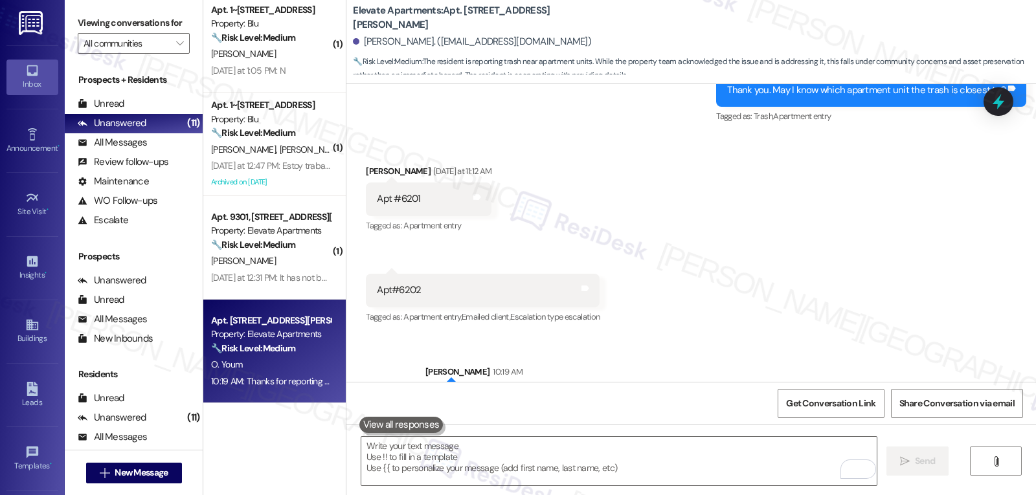
scroll to position [3339, 0]
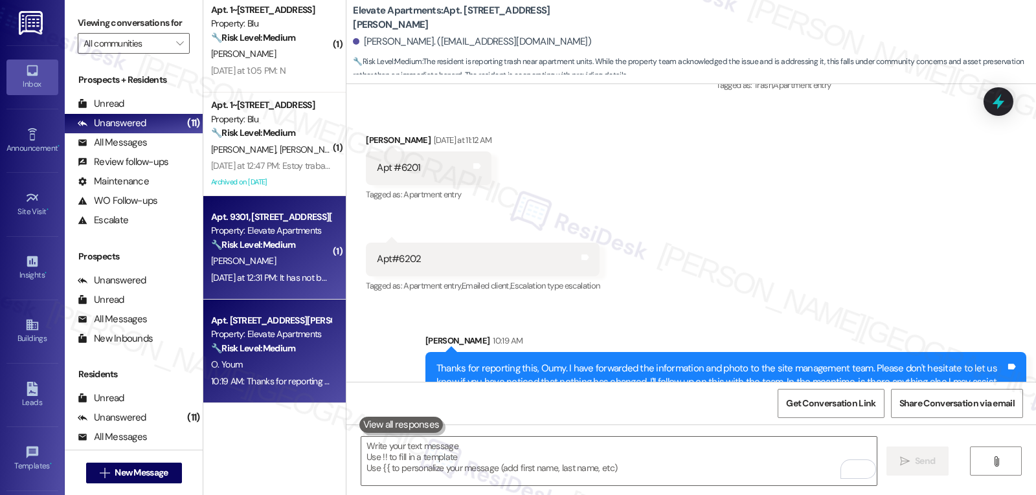
click at [283, 276] on div "[DATE] at 12:31 PM: It has not been done yet [DATE] at 12:31 PM: It has not bee…" at bounding box center [291, 278] width 160 height 12
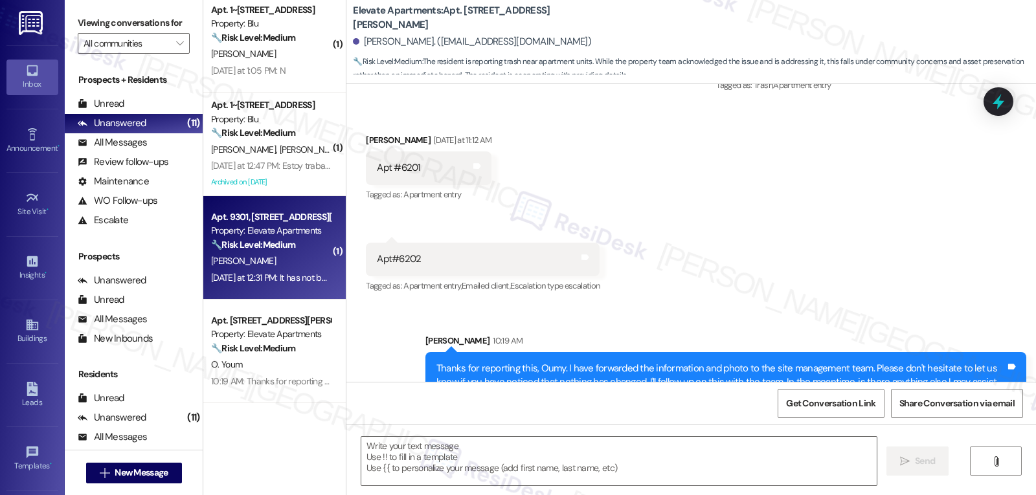
type textarea "Fetching suggested responses. Please feel free to read through the conversation…"
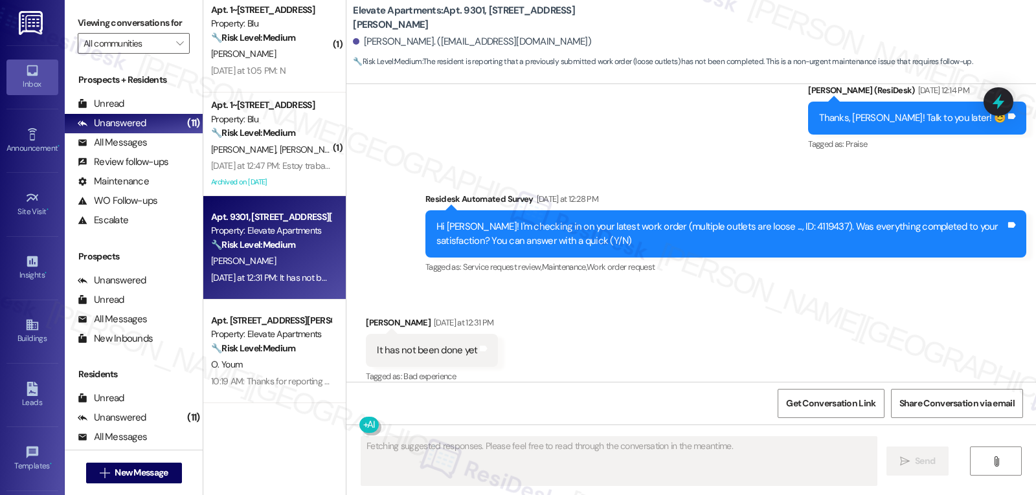
scroll to position [4894, 0]
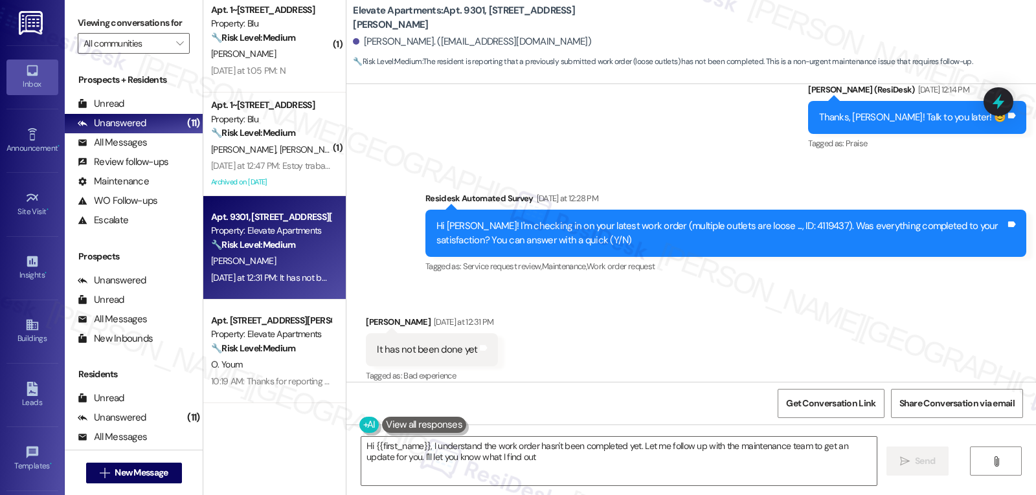
type textarea "Hi {{first_name}}, I understand the work order hasn't been completed yet. Let m…"
click at [996, 106] on icon at bounding box center [999, 102] width 22 height 22
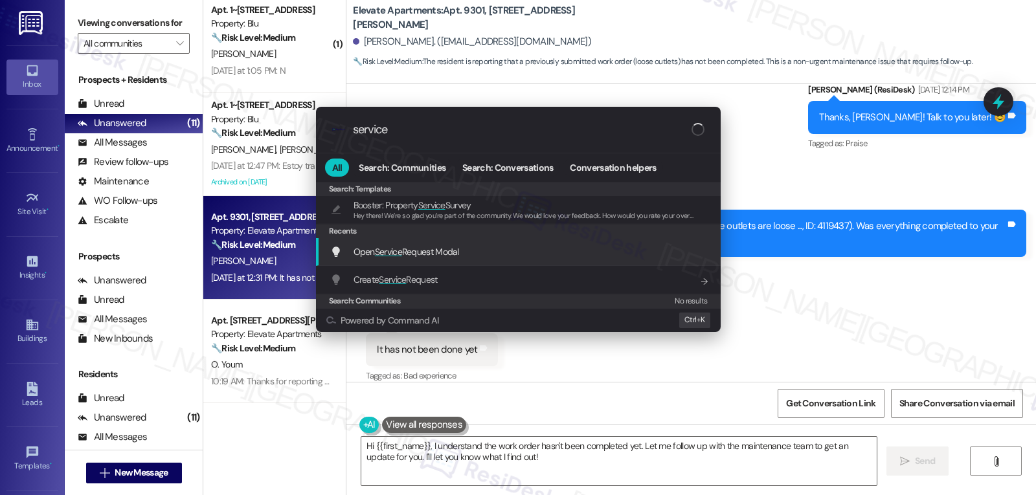
click at [459, 255] on span "Open Service Request Modal" at bounding box center [407, 252] width 106 height 12
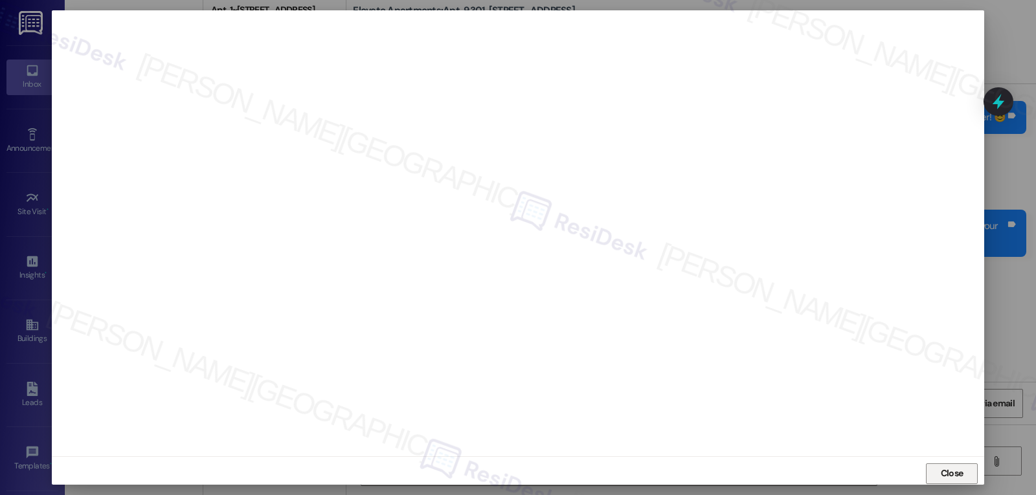
drag, startPoint x: 944, startPoint y: 466, endPoint x: 959, endPoint y: 465, distance: 15.6
click at [958, 468] on span "Close" at bounding box center [952, 473] width 28 height 19
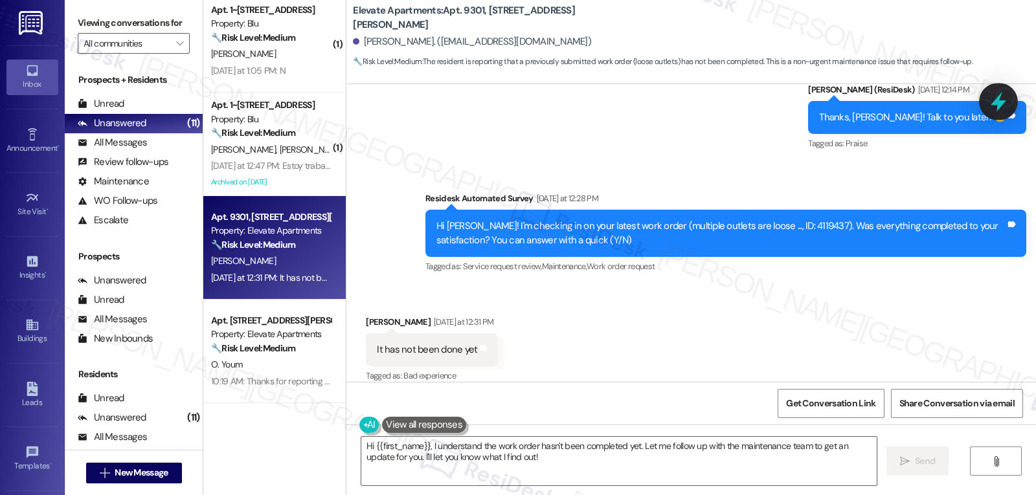
click at [997, 106] on icon at bounding box center [999, 102] width 22 height 22
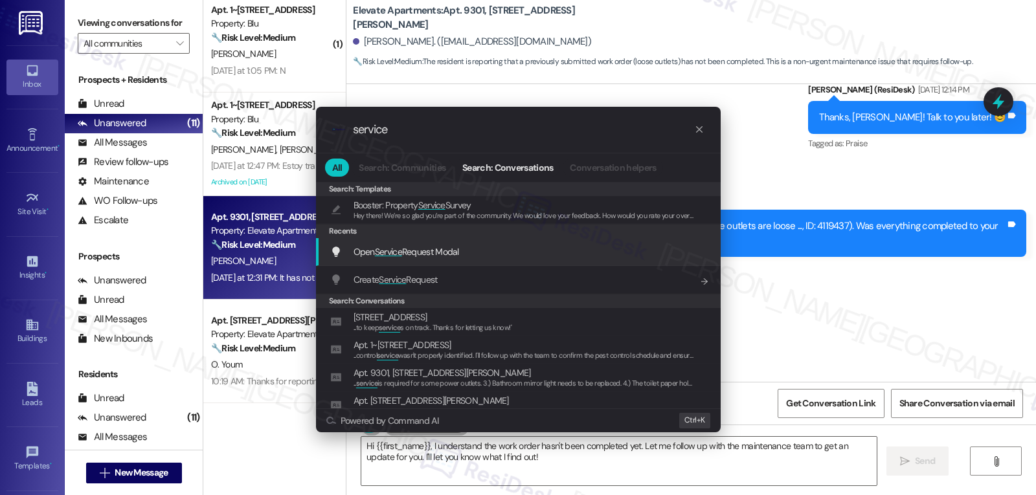
type input "service"
click at [421, 251] on span "Open Service Request Modal" at bounding box center [407, 252] width 106 height 12
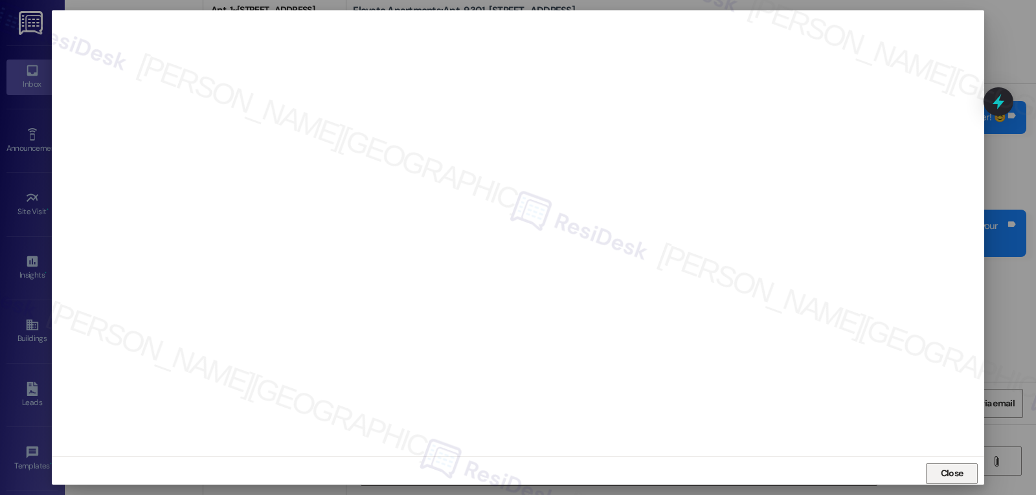
click at [941, 477] on span "Close" at bounding box center [952, 474] width 23 height 14
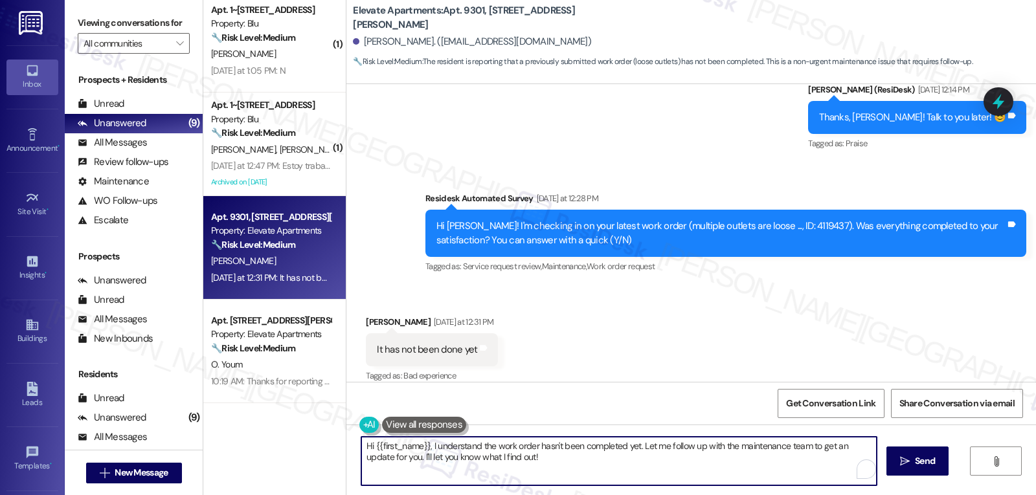
click at [571, 465] on textarea "Hi {{first_name}}, I understand the work order hasn't been completed yet. Let m…" at bounding box center [618, 461] width 515 height 49
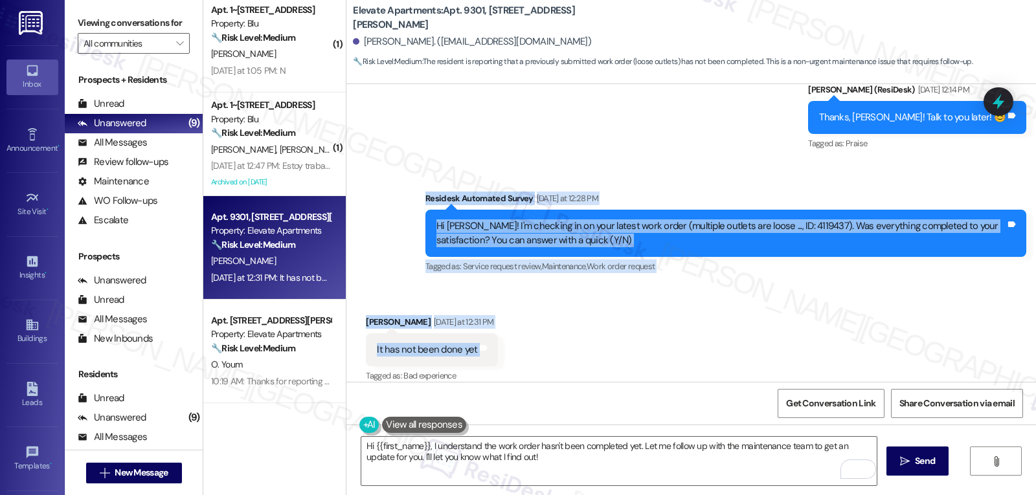
drag, startPoint x: 416, startPoint y: 183, endPoint x: 471, endPoint y: 344, distance: 170.6
click at [471, 344] on div "WO Lease started [DATE] 8:00 PM Show details Survey, sent via SMS Residesk Auto…" at bounding box center [691, 233] width 690 height 298
copy div "Residesk Automated Survey [DATE] at 12:28 PM Hi [PERSON_NAME]! I'm checking in …"
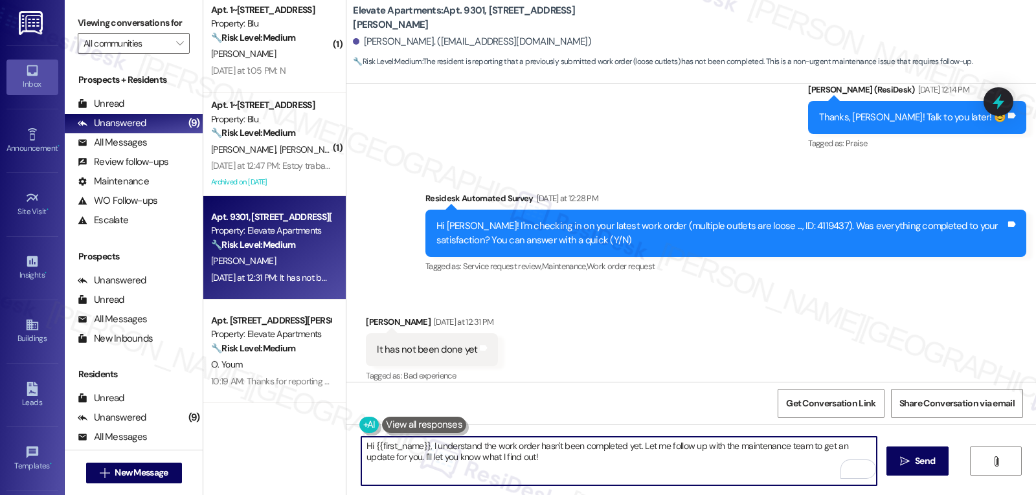
click at [637, 475] on textarea "Hi {{first_name}}, I understand the work order hasn't been completed yet. Let m…" at bounding box center [618, 461] width 515 height 49
paste textarea "Thanks for letting us know, [PERSON_NAME]! I’ll go ahead and follow up with the…"
click at [736, 447] on textarea "Thanks for letting us know, [PERSON_NAME]! I’ll go ahead and follow up with the…" at bounding box center [618, 461] width 515 height 49
click at [735, 447] on textarea "Thanks for letting us know, [PERSON_NAME]! I’ll go ahead and follow up with the…" at bounding box center [618, 461] width 515 height 49
click at [487, 449] on textarea "Thanks for letting us know, [PERSON_NAME]! I’ll go ahead and follow up with the…" at bounding box center [618, 461] width 515 height 49
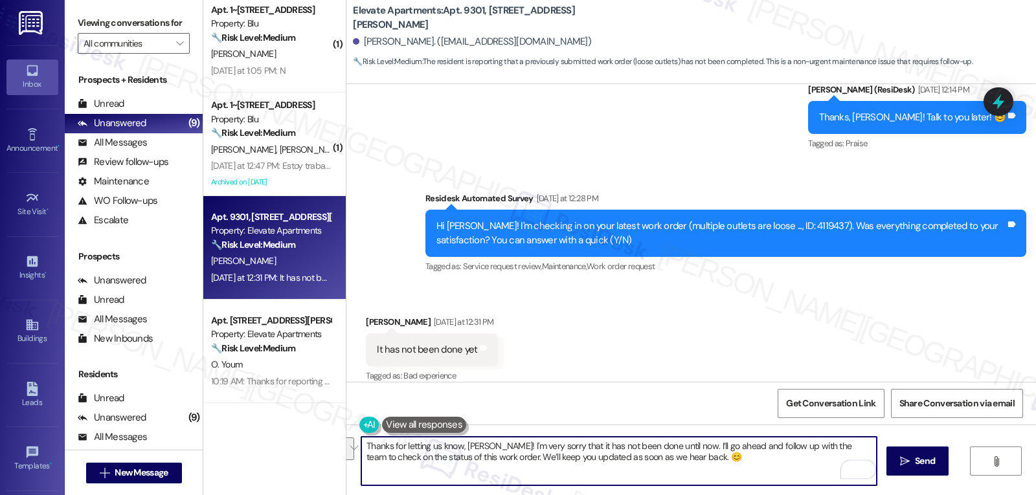
click at [694, 471] on textarea "Thanks for letting us know, [PERSON_NAME]! I'm very sorry that it has not been …" at bounding box center [618, 461] width 515 height 49
click at [693, 466] on textarea "Thanks for letting us know, [PERSON_NAME]! I'm very sorry that it has not been …" at bounding box center [618, 461] width 515 height 49
type textarea "Thanks for letting us know, [PERSON_NAME]! I'm very sorry that it has not been …"
click at [929, 470] on button " Send" at bounding box center [918, 461] width 63 height 29
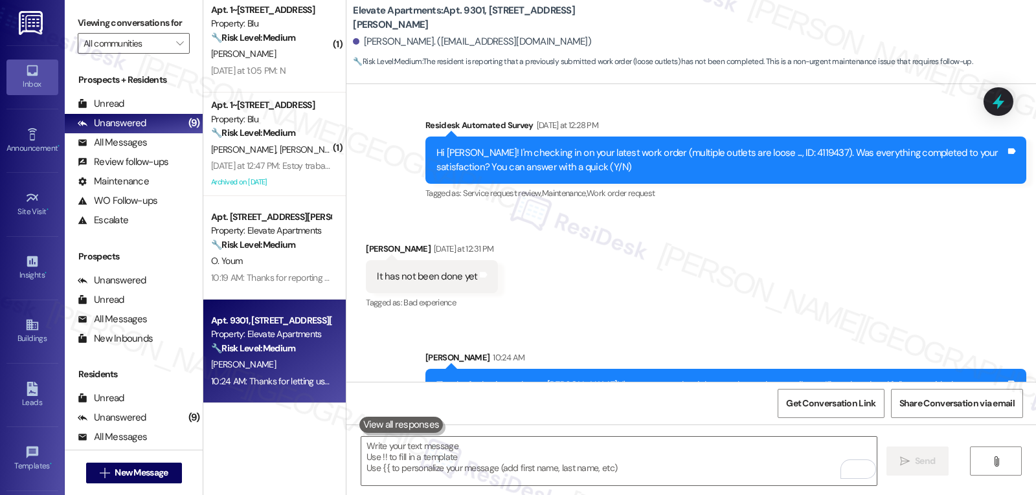
scroll to position [4998, 0]
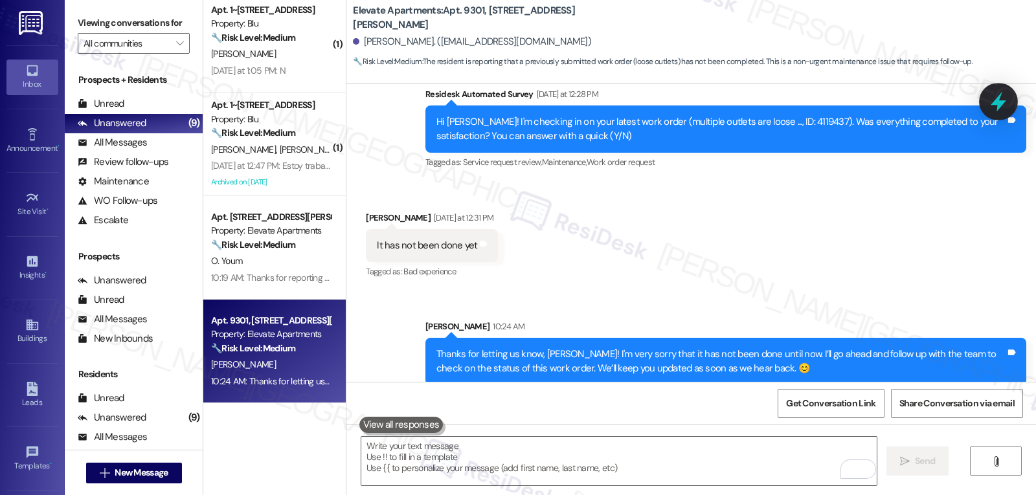
click at [991, 107] on icon at bounding box center [999, 102] width 22 height 22
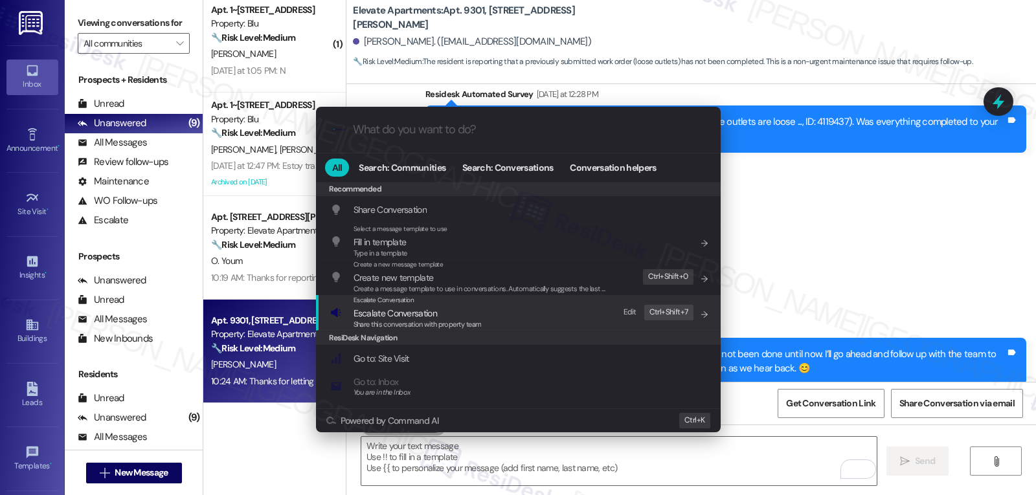
click at [404, 325] on span "Share this conversation with property team" at bounding box center [418, 324] width 128 height 9
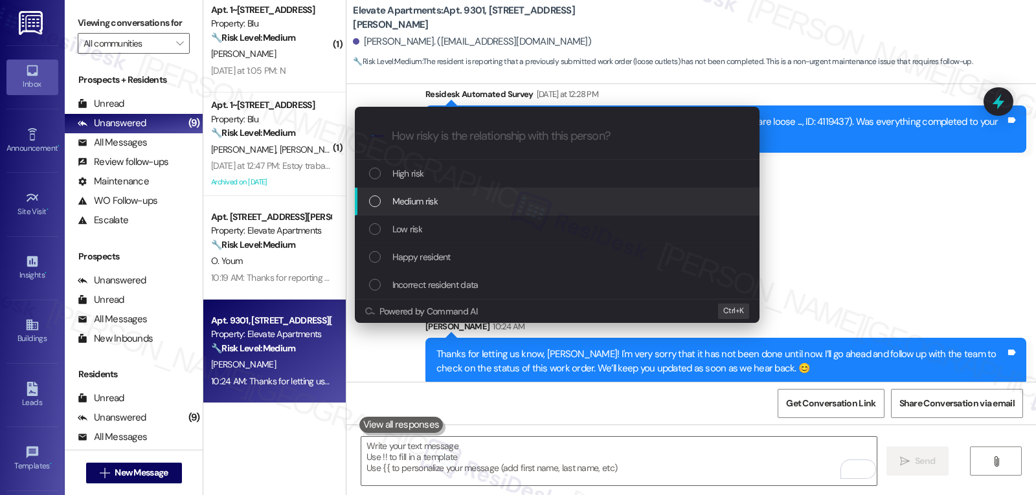
drag, startPoint x: 835, startPoint y: 210, endPoint x: 785, endPoint y: 163, distance: 68.7
click at [833, 210] on div "Escalate Conversation How risky is the relationship with this person? Topics (e…" at bounding box center [518, 247] width 1036 height 495
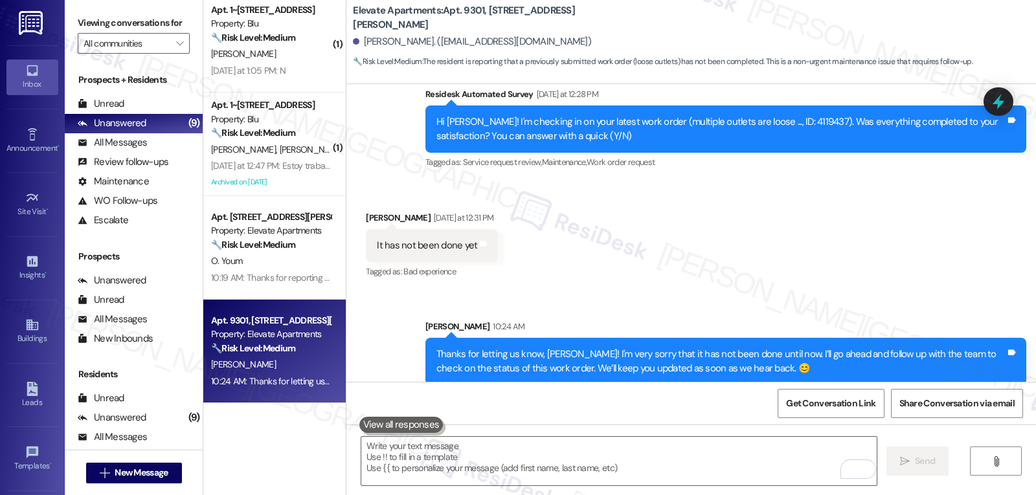
click at [772, 115] on div "Hi [PERSON_NAME]! I'm checking in on your latest work order (multiple outlets a…" at bounding box center [720, 129] width 569 height 28
copy div "4119437"
click at [991, 106] on icon at bounding box center [999, 102] width 22 height 22
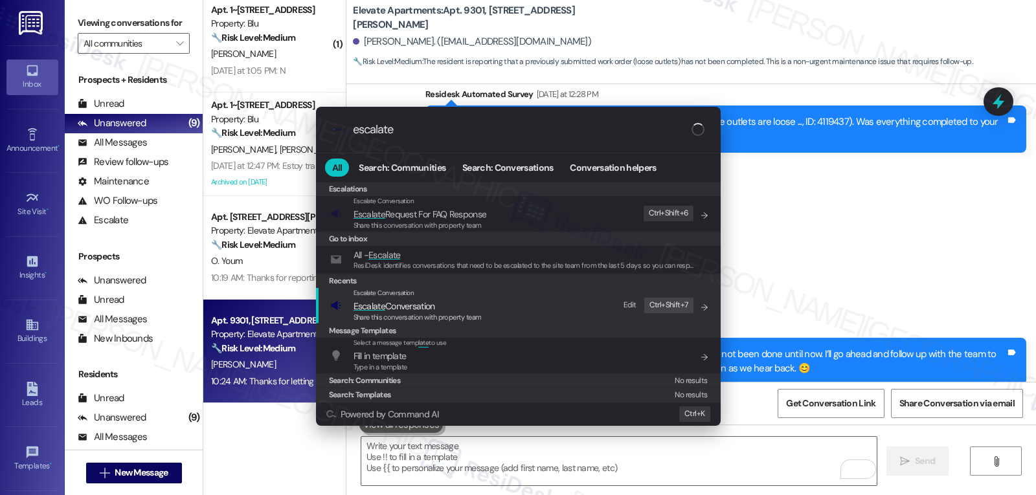
type input "escalate"
click at [427, 307] on span "Escalate Conversation" at bounding box center [395, 306] width 82 height 12
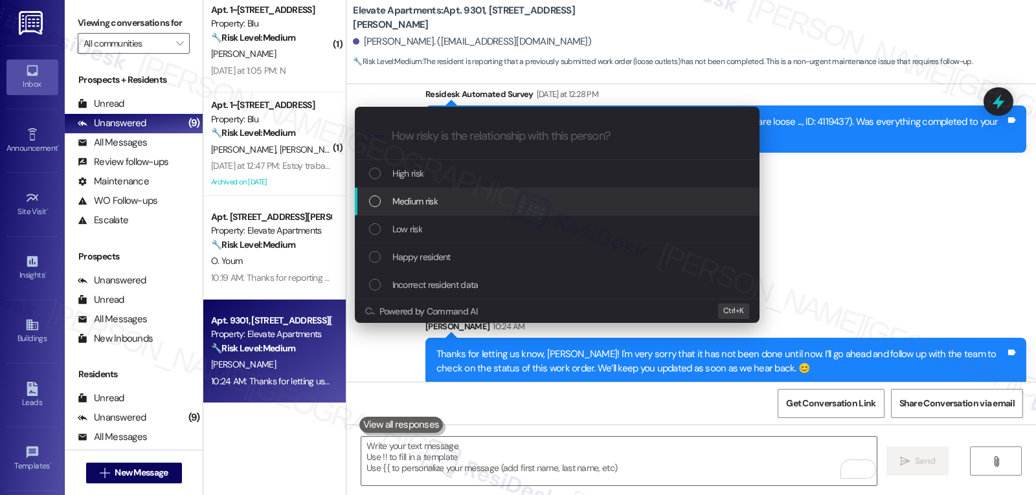
click at [437, 205] on span "Medium risk" at bounding box center [414, 201] width 45 height 14
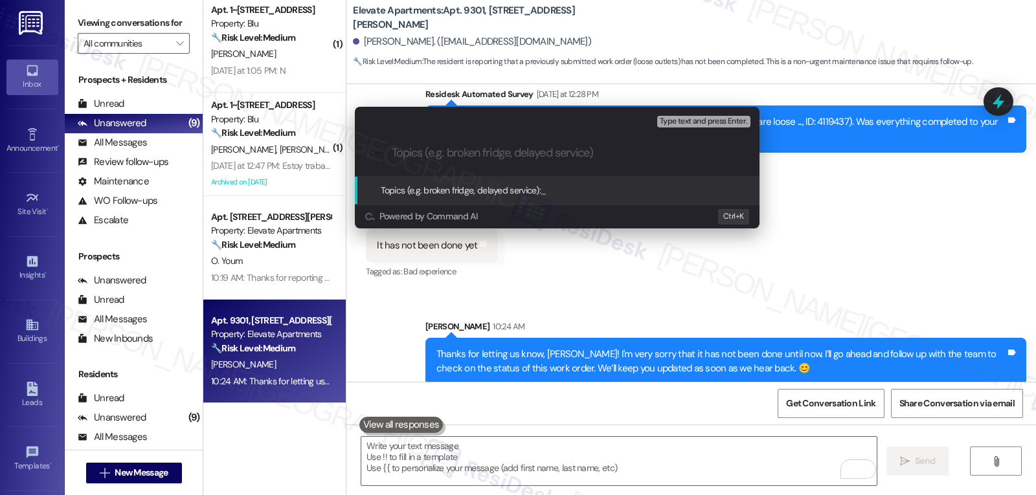
paste input "4119437"
type input "Follow up on WO 4119437 - Loose outlets"
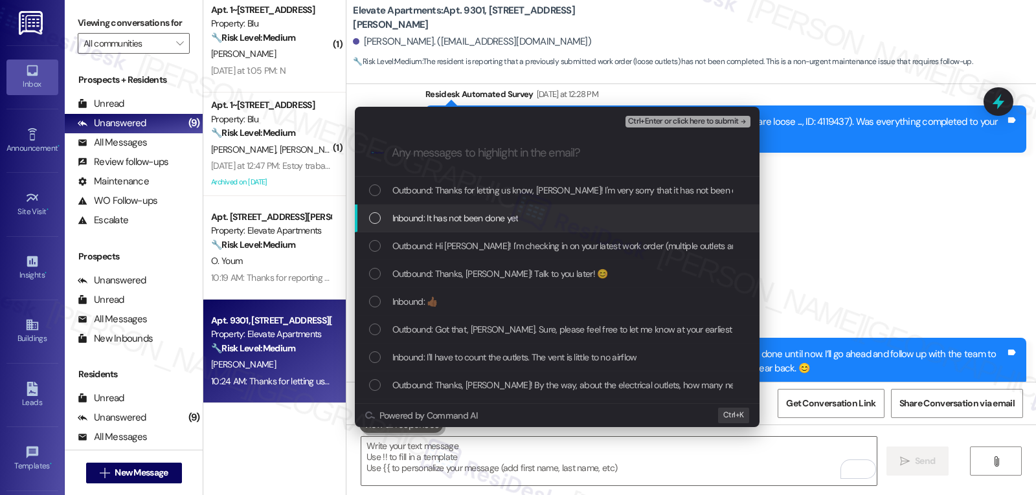
click at [410, 220] on span "Inbound: It has not been done yet" at bounding box center [455, 218] width 126 height 14
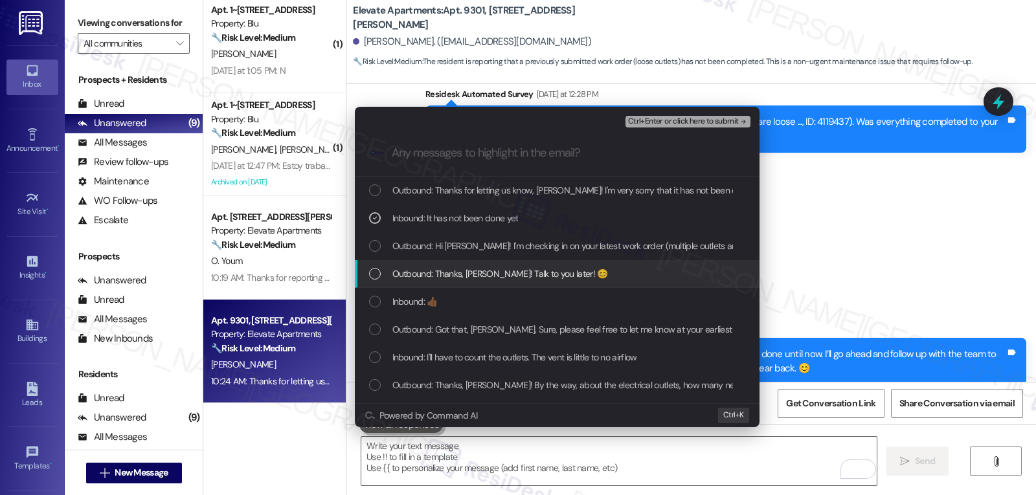
click at [428, 269] on span "Outbound: Thanks, [PERSON_NAME]! Talk to you later! 😊" at bounding box center [500, 274] width 216 height 14
click at [373, 275] on icon "List of options" at bounding box center [374, 273] width 9 height 9
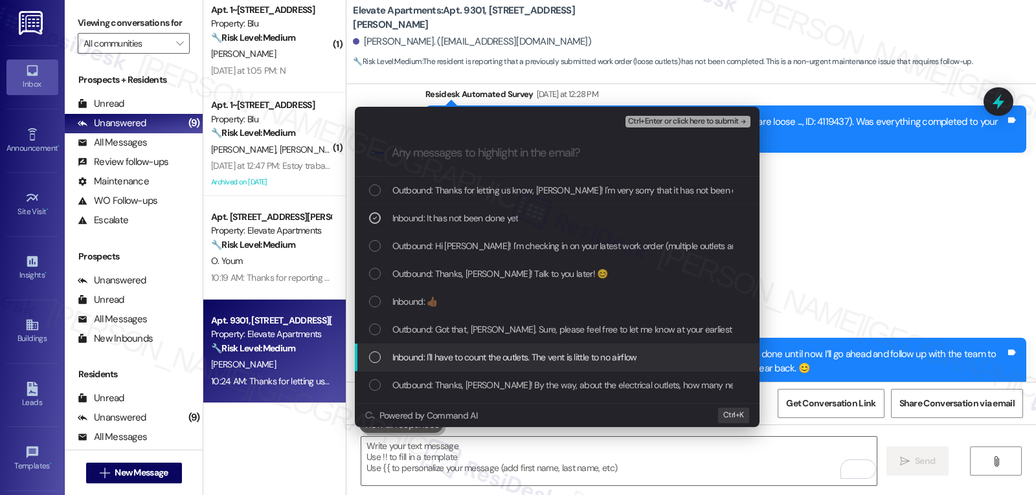
click at [370, 354] on div "List of options" at bounding box center [375, 358] width 12 height 12
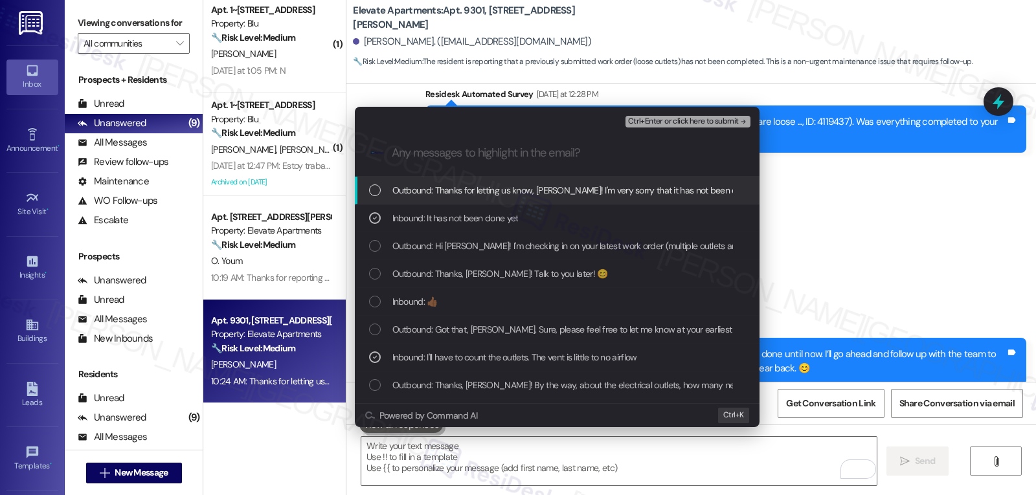
click at [695, 122] on span "Ctrl+Enter or click here to submit" at bounding box center [683, 121] width 111 height 9
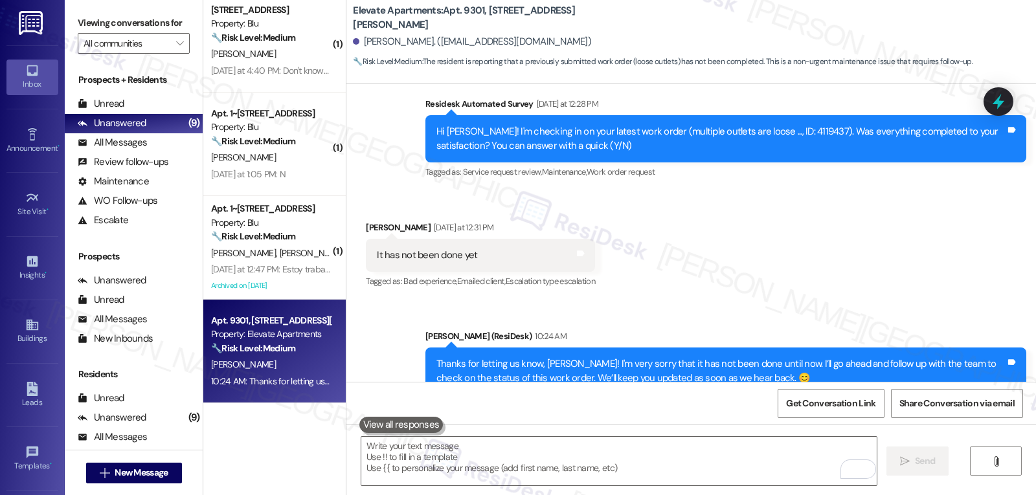
scroll to position [5017, 0]
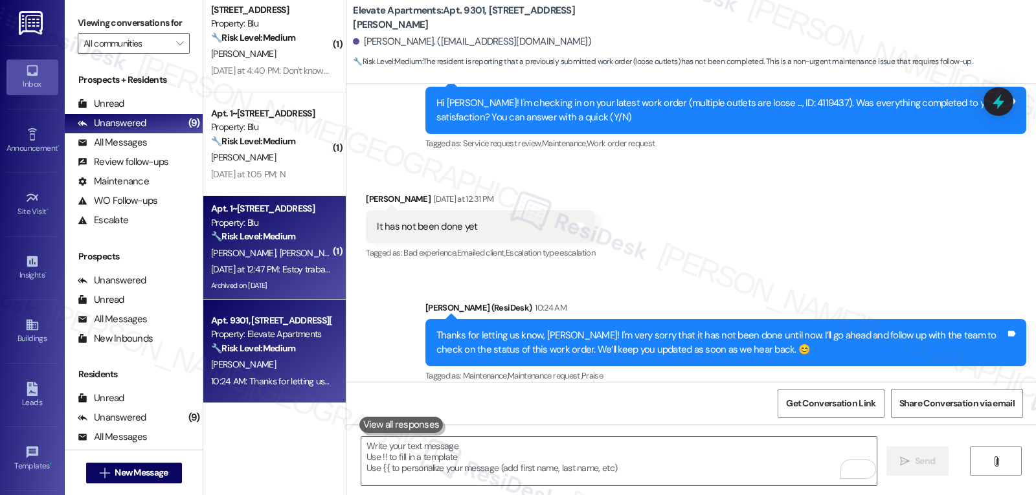
click at [279, 280] on div "Archived on [DATE]" at bounding box center [271, 286] width 122 height 16
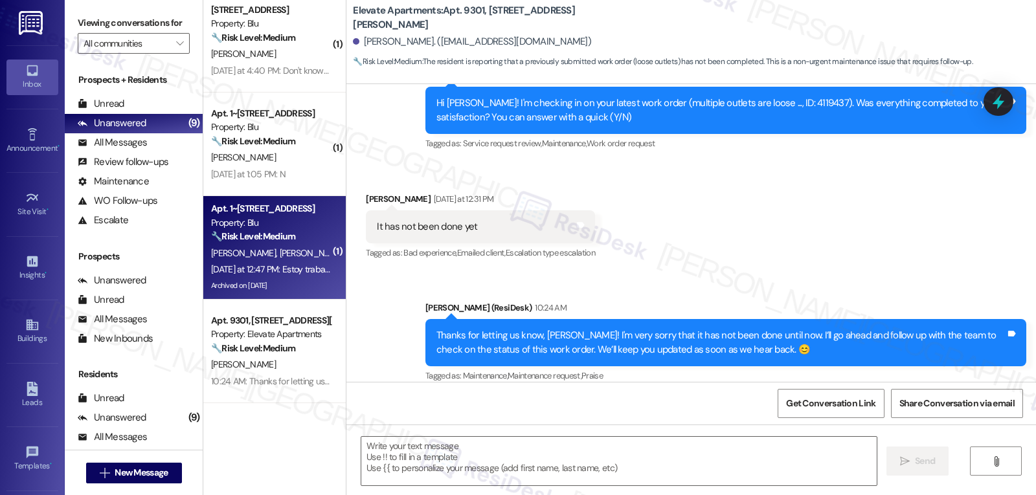
type textarea "Fetching suggested responses. Please feel free to read through the conversation…"
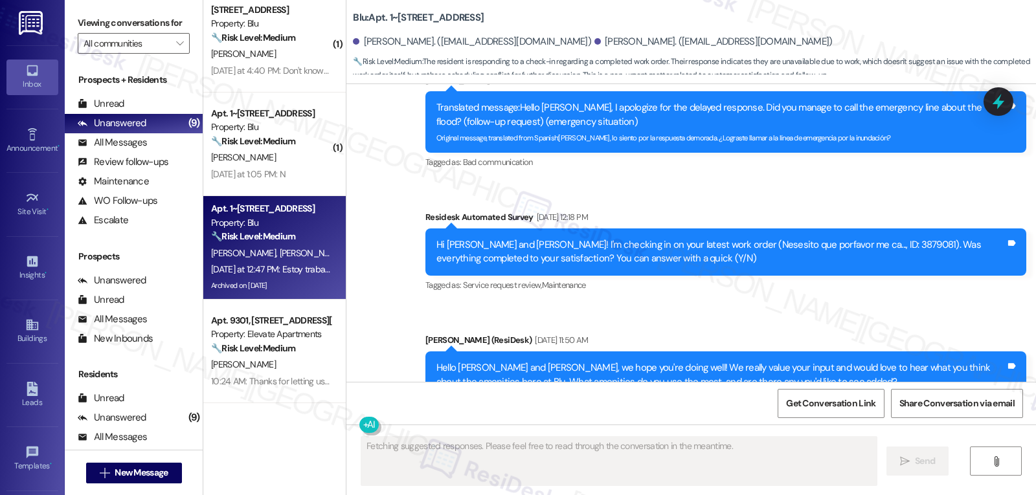
scroll to position [4671, 0]
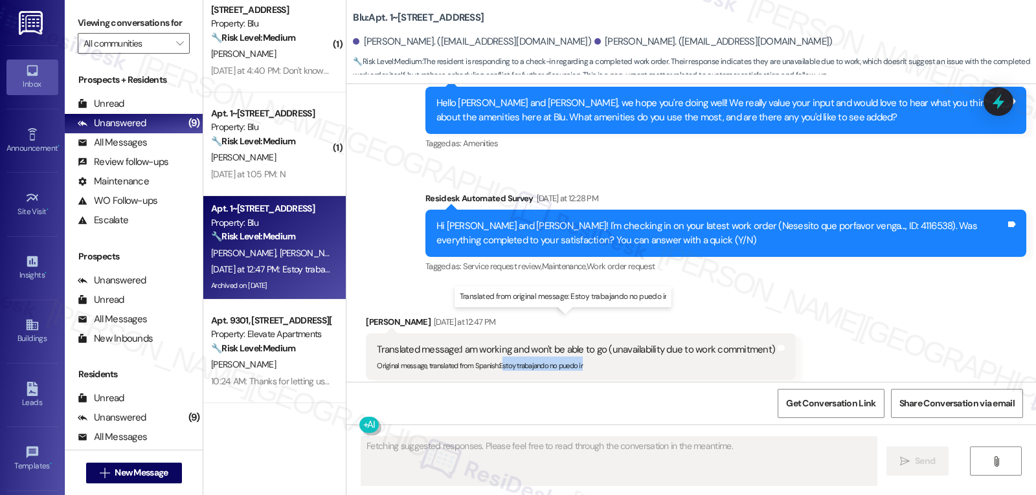
drag, startPoint x: 494, startPoint y: 341, endPoint x: 589, endPoint y: 337, distance: 94.7
click at [589, 357] on div "Original message, translated from Spanish : Estoy trabajando no puedo ir" at bounding box center [576, 364] width 398 height 14
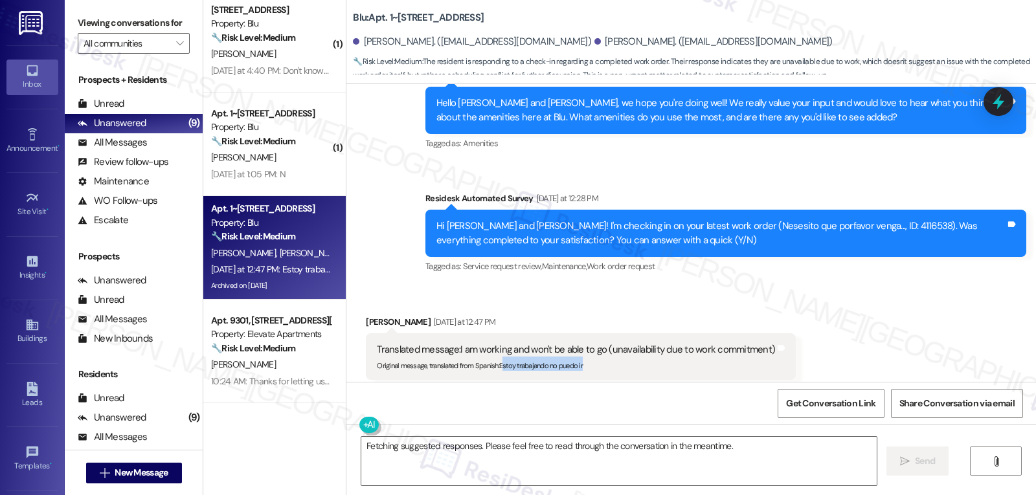
click at [547, 346] on div "Translated message: I am working and won't be able to go (unavailability due to…" at bounding box center [581, 357] width 430 height 47
drag, startPoint x: 491, startPoint y: 337, endPoint x: 600, endPoint y: 339, distance: 108.8
click at [600, 357] on div "Original message, translated from Spanish : Estoy trabajando no puedo ir" at bounding box center [576, 364] width 398 height 14
copy sub "Estoy trabajando no puedo ir"
click at [470, 474] on textarea "Fetching suggested responses. Please feel free to read through the conversation…" at bounding box center [618, 461] width 515 height 49
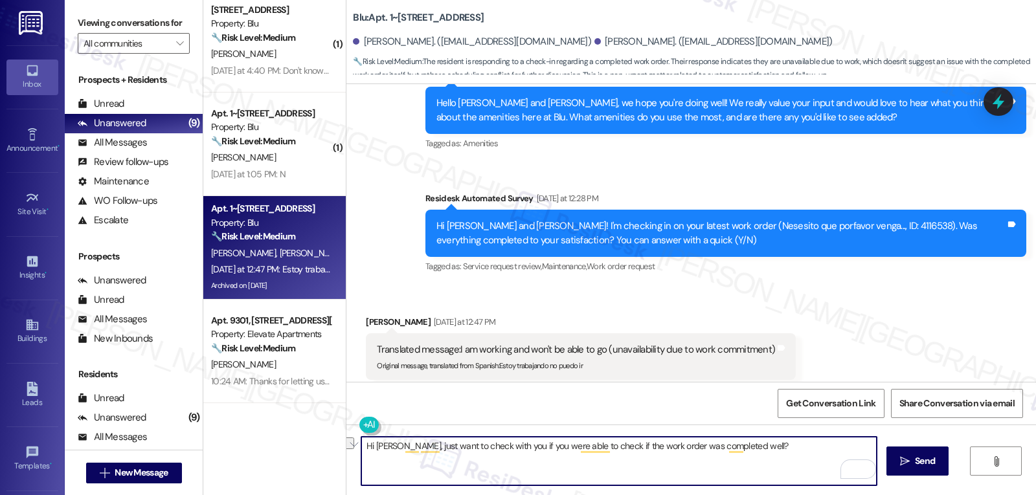
drag, startPoint x: 526, startPoint y: 449, endPoint x: 560, endPoint y: 451, distance: 33.8
click at [560, 451] on textarea "Hi [PERSON_NAME], just want to check with you if you were able to check if the …" at bounding box center [618, 461] width 515 height 49
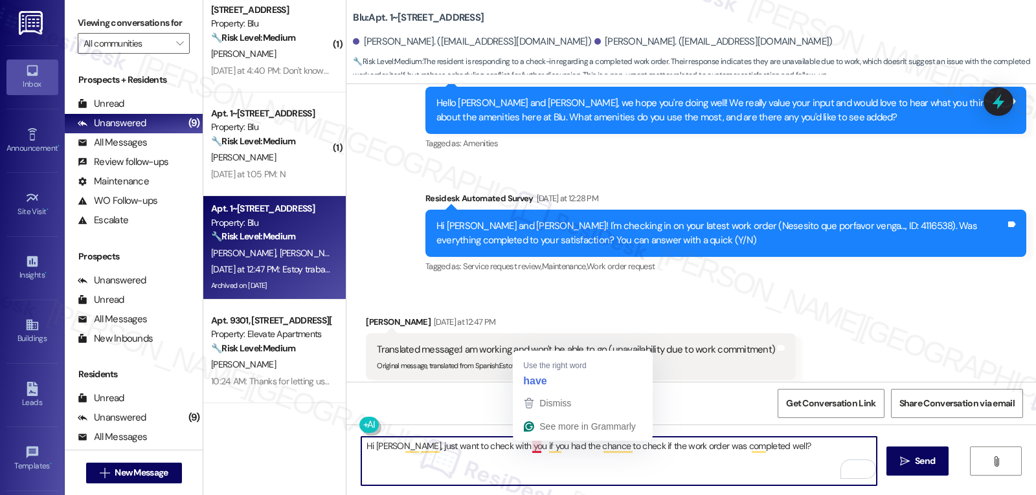
click at [773, 469] on textarea "Hi [PERSON_NAME], just want to check with you if you had the chance to check if…" at bounding box center [618, 461] width 515 height 49
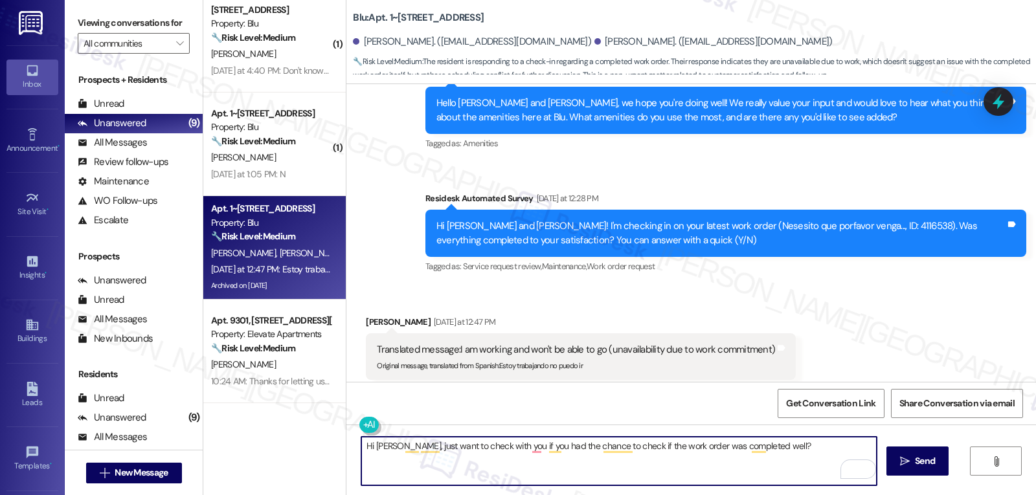
click at [784, 458] on textarea "Hi [PERSON_NAME], just want to check with you if you had the chance to check if…" at bounding box center [618, 461] width 515 height 49
click at [783, 459] on textarea "Hi [PERSON_NAME], just want to check with you if you had the chance to check if…" at bounding box center [618, 461] width 515 height 49
click at [359, 429] on button at bounding box center [408, 425] width 99 height 16
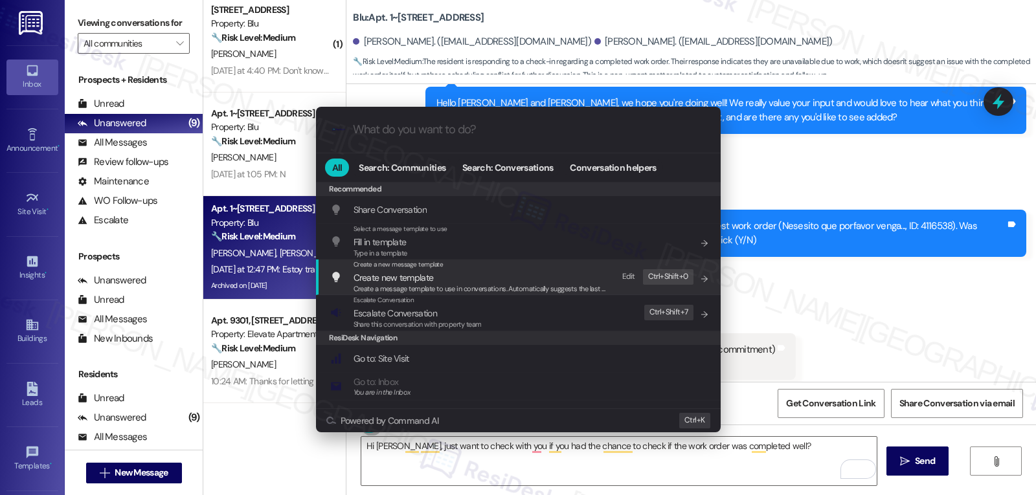
click at [532, 471] on div ".cls-1{fill:#0a055f;}.cls-2{fill:#0cc4c4;} resideskLogoBlueOrange All Search: C…" at bounding box center [518, 247] width 1036 height 495
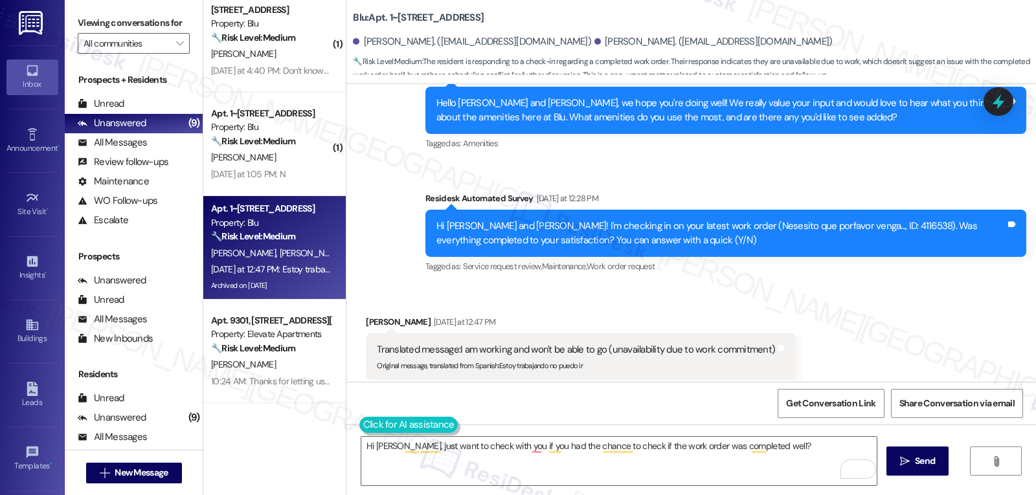
click at [359, 428] on button at bounding box center [408, 425] width 99 height 16
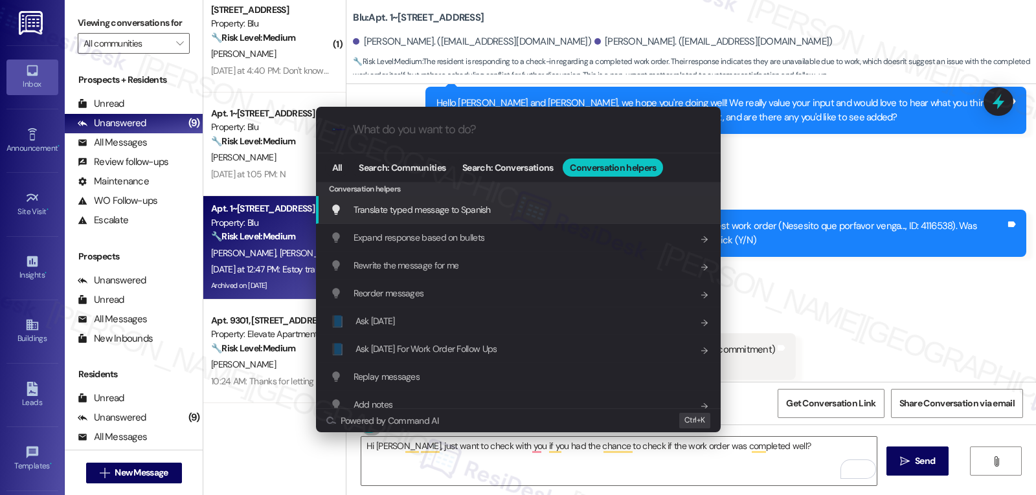
click at [481, 208] on span "Translate typed message to Spanish" at bounding box center [422, 210] width 137 height 12
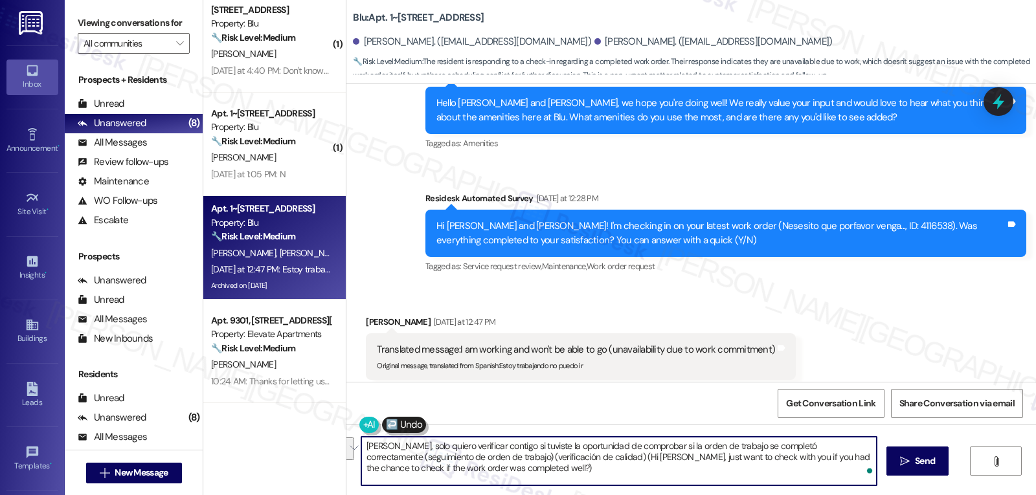
drag, startPoint x: 357, startPoint y: 462, endPoint x: 529, endPoint y: 497, distance: 175.8
click at [529, 495] on html "Inbox Go to Inbox Announcement • Send A Text Announcement Site Visit • Go to Si…" at bounding box center [518, 247] width 1036 height 495
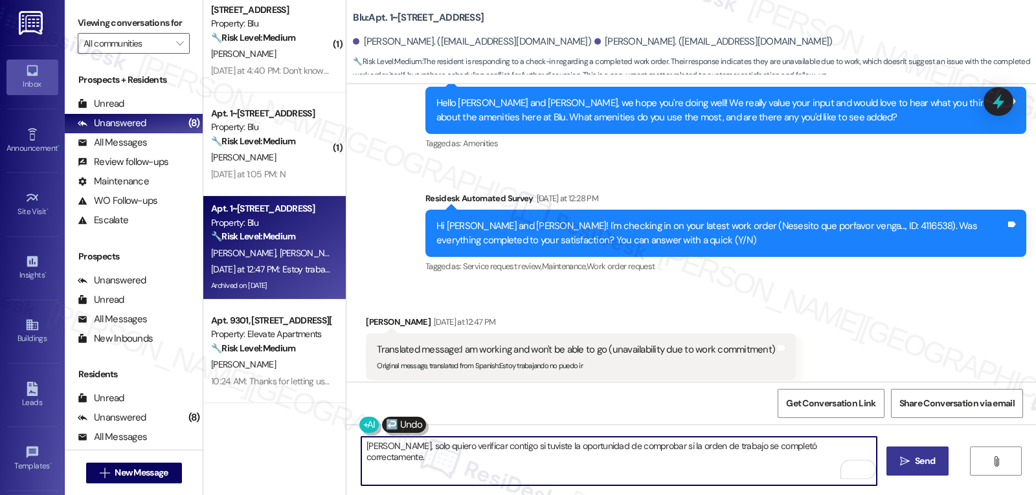
type textarea "[PERSON_NAME], solo quiero verificar contigo si tuviste la oportunidad de compr…"
click at [906, 458] on icon "" at bounding box center [905, 462] width 10 height 10
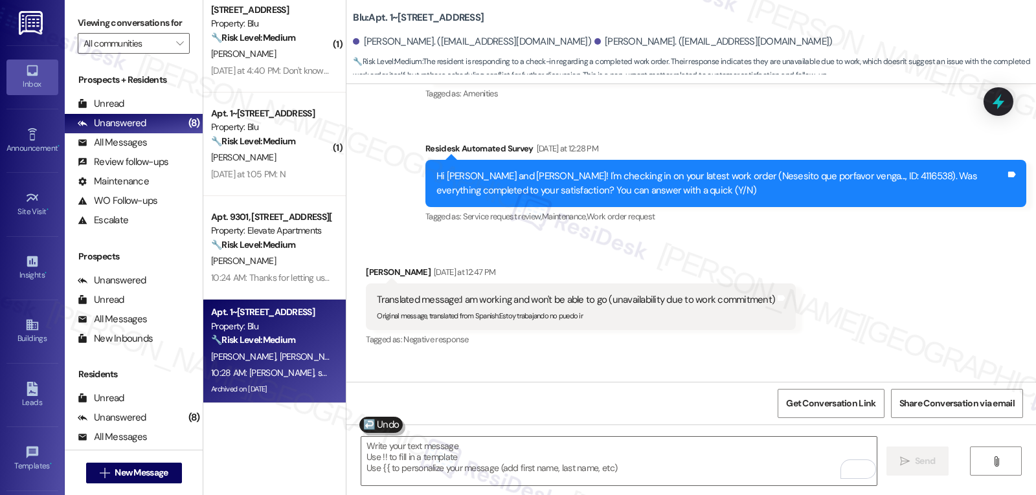
scroll to position [4761, 0]
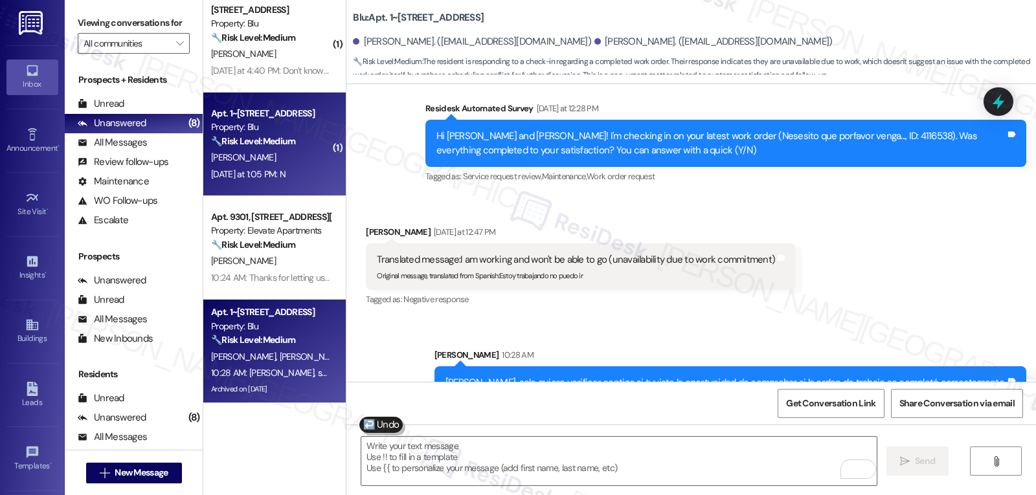
click at [285, 185] on div "Apt. 1~1421, [STREET_ADDRESS] Property: Blu 🔧 Risk Level: Medium The resident r…" at bounding box center [274, 145] width 142 height 104
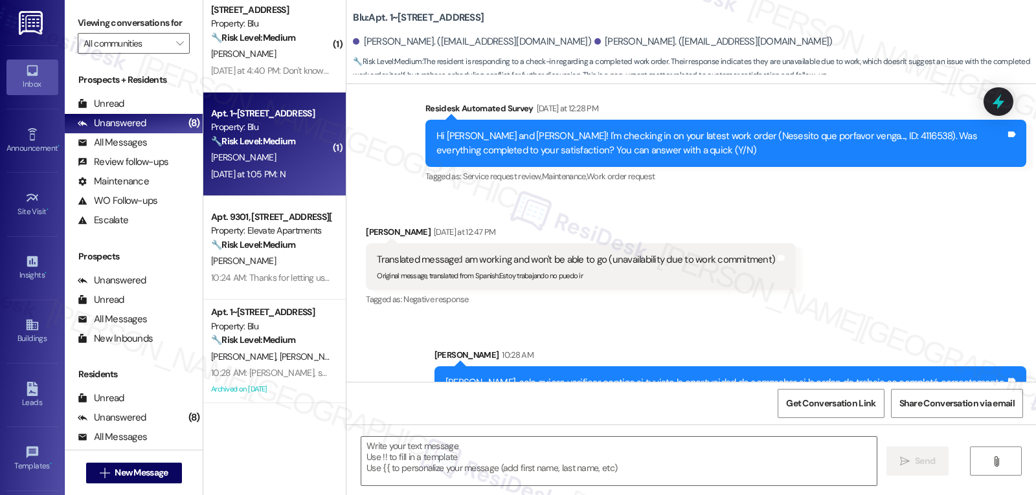
type textarea "Fetching suggested responses. Please feel free to read through the conversation…"
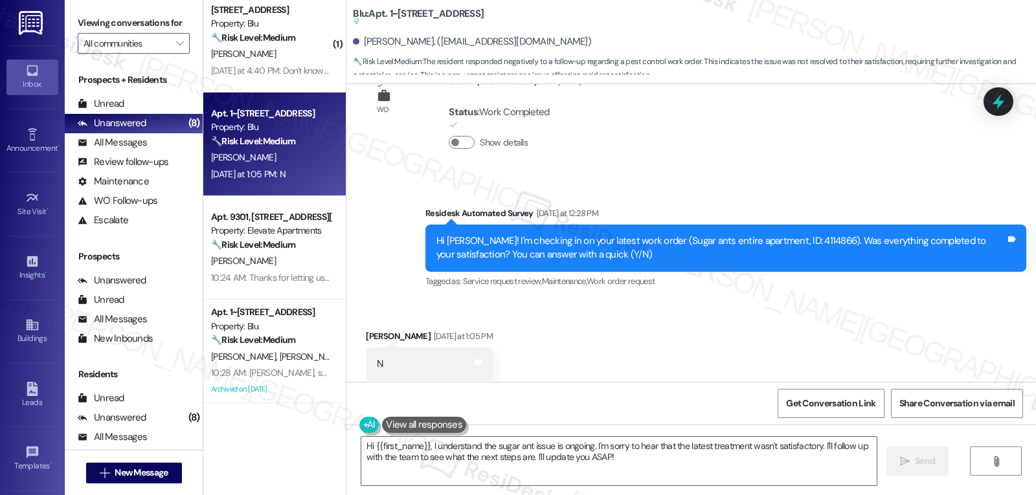
scroll to position [3621, 0]
click at [848, 468] on div "Hi {{first_name}}, I understand the sugar ant issue is ongoing. I'm sorry to he…" at bounding box center [619, 461] width 517 height 50
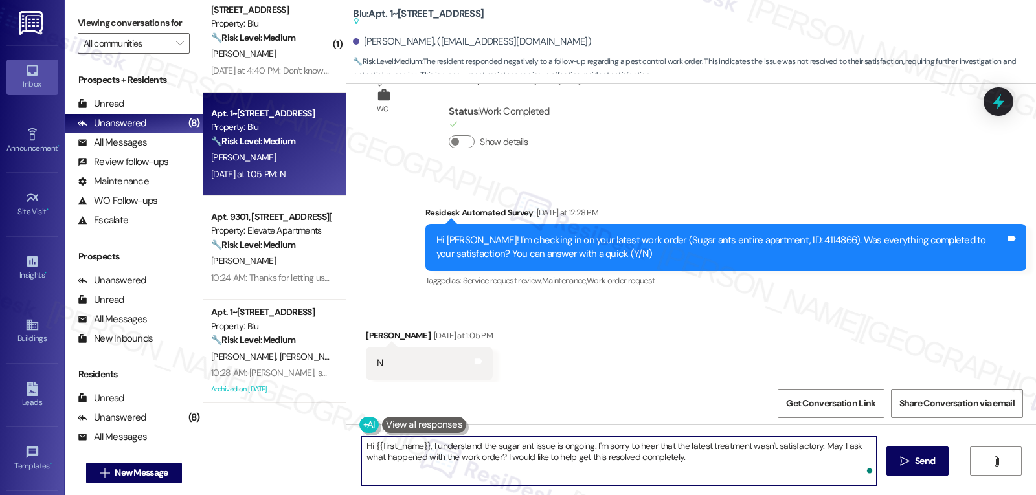
type textarea "Hi {{first_name}}, I understand the sugar ant issue is ongoing. I'm sorry to he…"
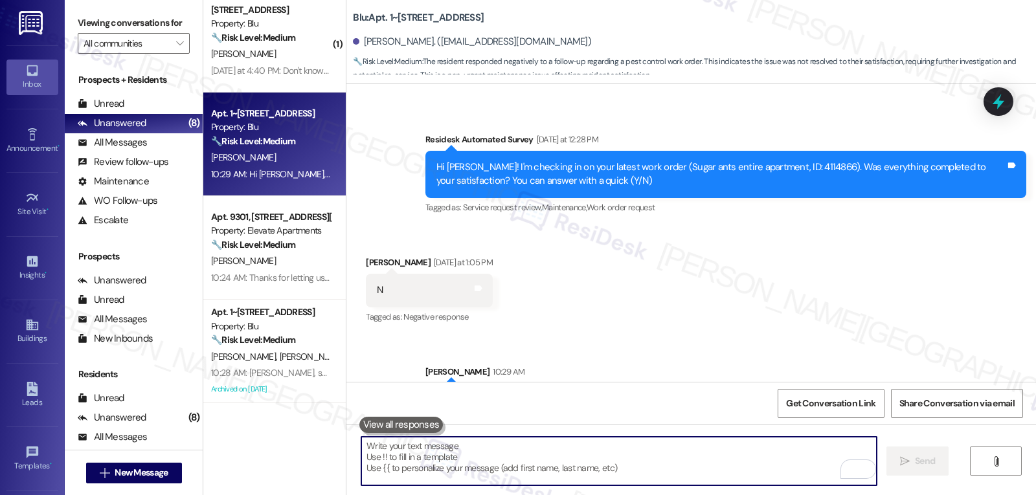
scroll to position [3725, 0]
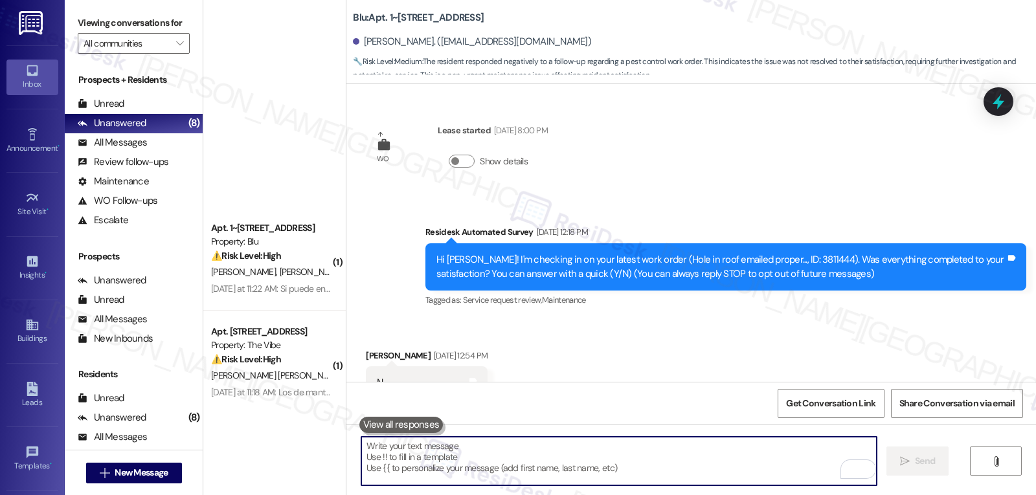
scroll to position [3725, 0]
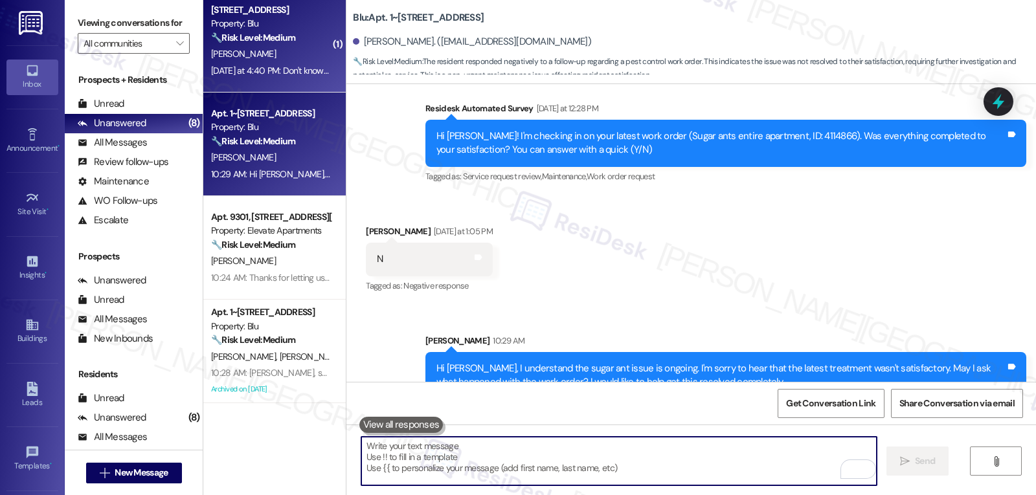
click at [276, 76] on div "[DATE] at 4:40 PM: Don't know I'll check when I get home [DATE] at 4:40 PM: Don…" at bounding box center [316, 71] width 210 height 12
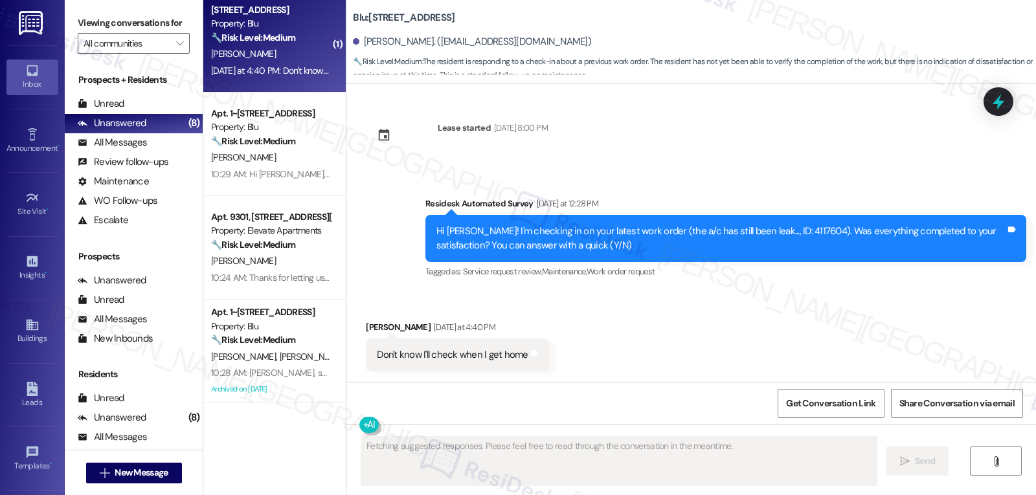
scroll to position [1004, 0]
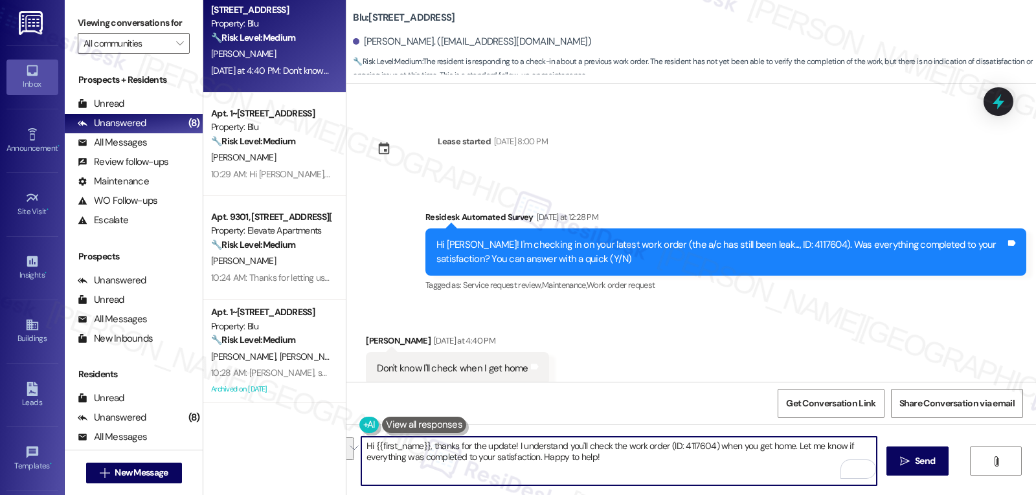
drag, startPoint x: 628, startPoint y: 466, endPoint x: 482, endPoint y: 447, distance: 146.9
click at [482, 447] on textarea "Hi {{first_name}}, thanks for the update! I understand you'll check the work or…" at bounding box center [618, 461] width 515 height 49
click at [520, 449] on textarea "Hi {{first_name}}, thanks for the response! Were you able to check if the AC wo…" at bounding box center [618, 461] width 515 height 49
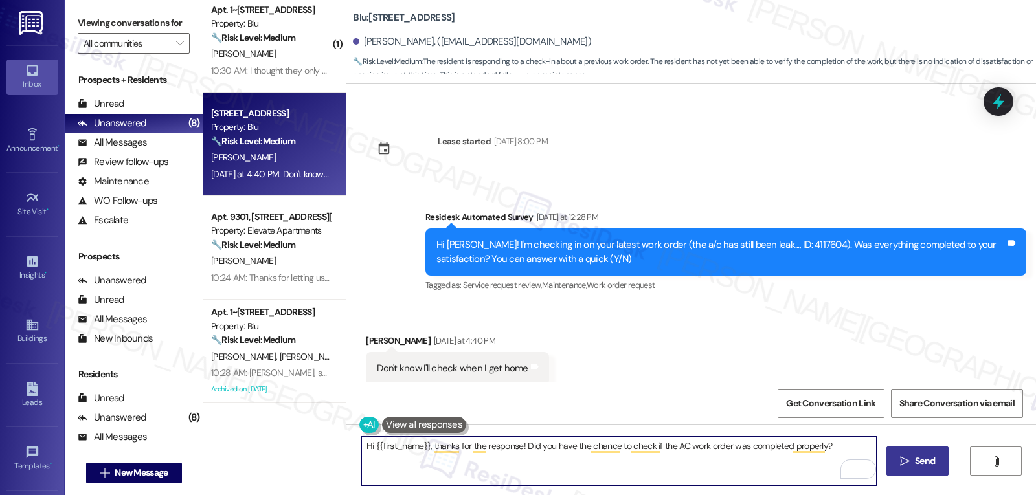
type textarea "Hi {{first_name}}, thanks for the response! Did you have the chance to check if…"
click at [900, 457] on icon "" at bounding box center [905, 462] width 10 height 10
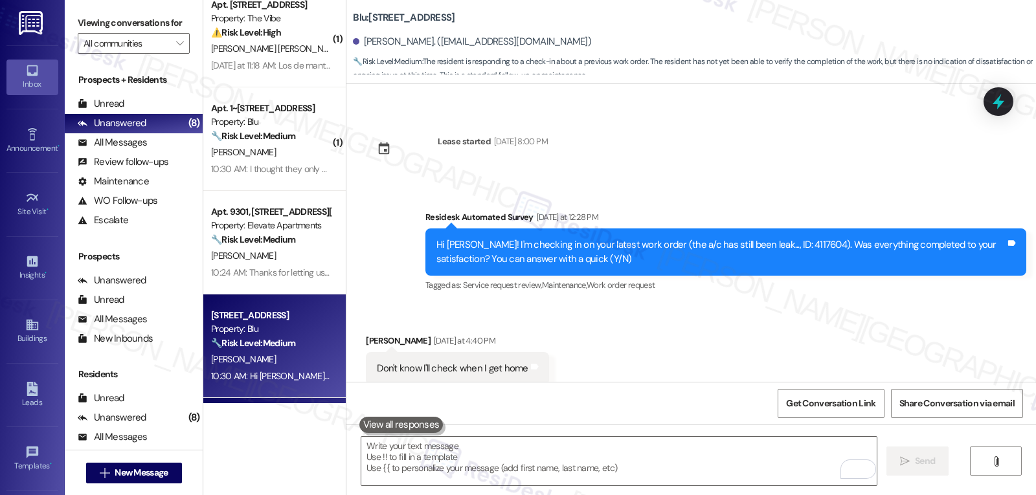
scroll to position [296, 0]
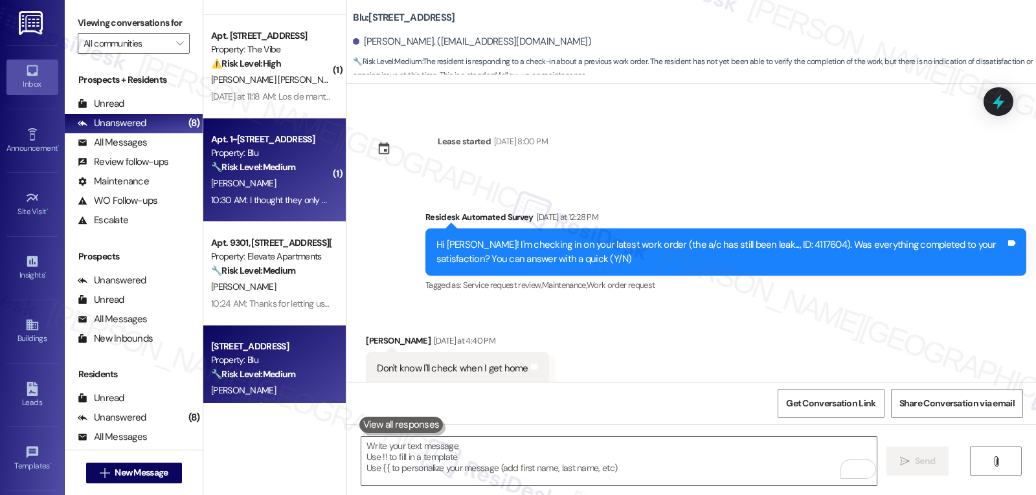
click at [292, 194] on div "10:30 AM: I thought they only come on Thursday 10:30 AM: I thought they only co…" at bounding box center [290, 200] width 158 height 12
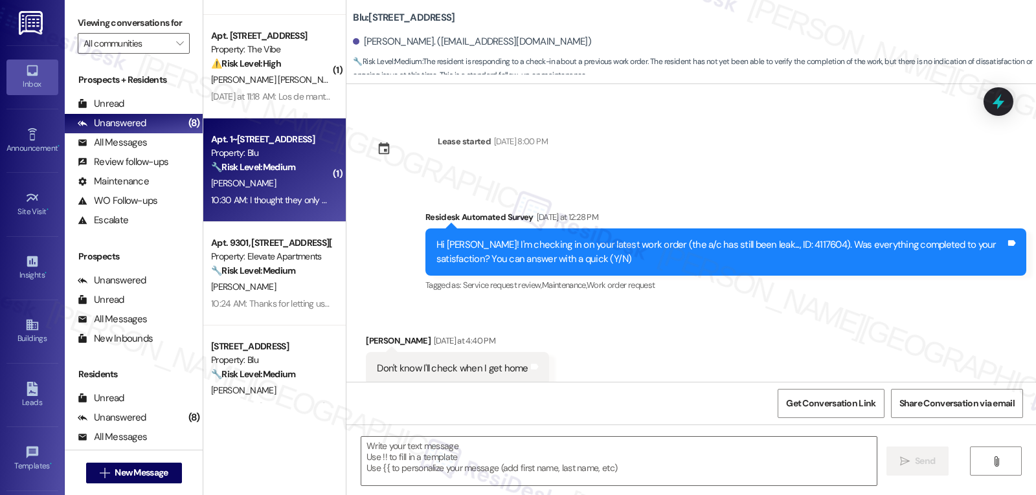
type textarea "Fetching suggested responses. Please feel free to read through the conversation…"
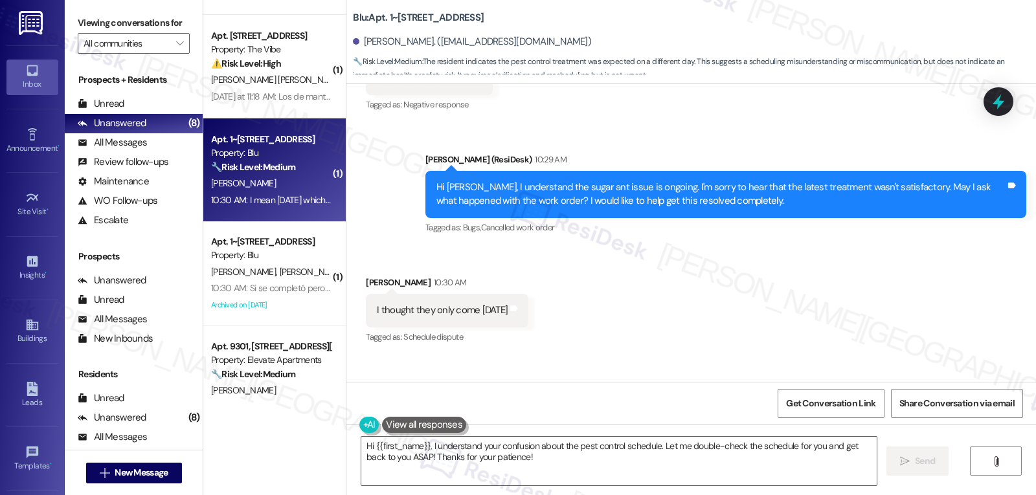
scroll to position [3944, 0]
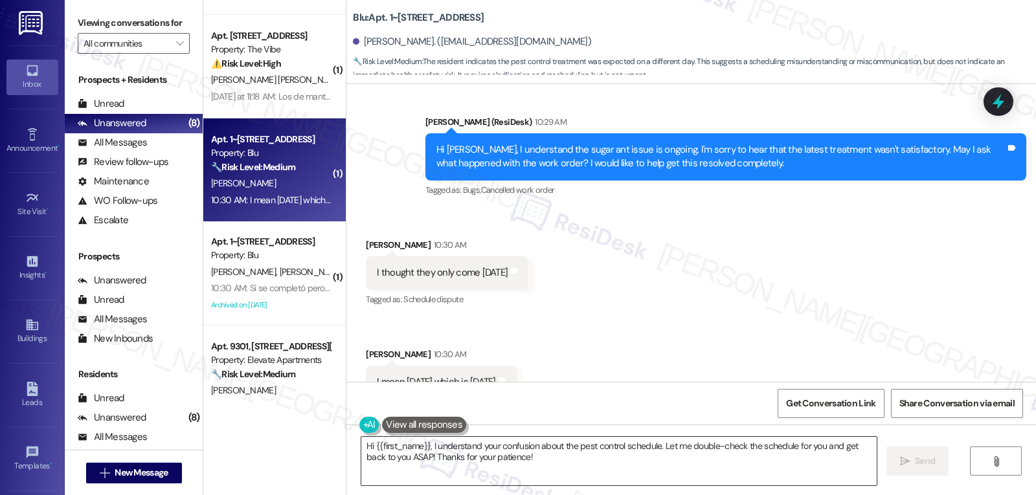
click at [556, 463] on textarea "Hi {{first_name}}, I understand your confusion about the pest control schedule.…" at bounding box center [618, 461] width 515 height 49
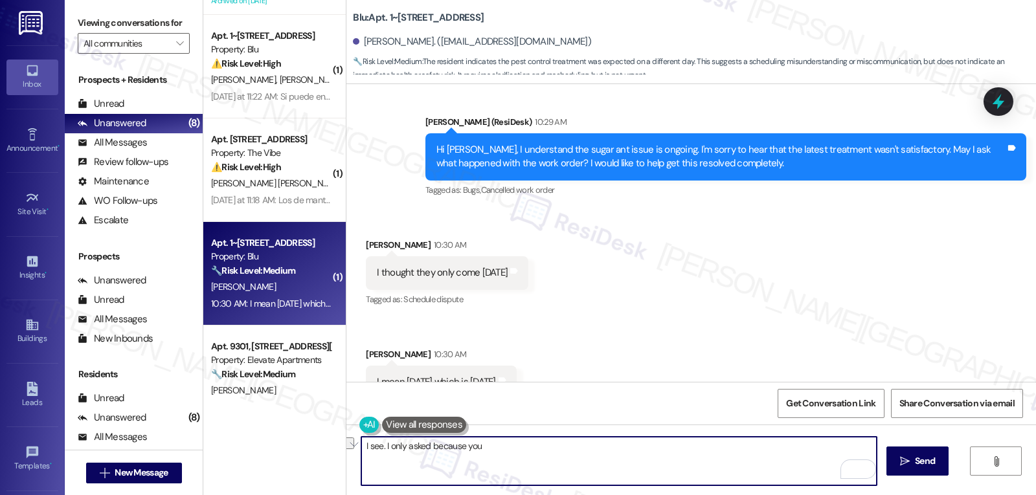
drag, startPoint x: 512, startPoint y: 454, endPoint x: 379, endPoint y: 444, distance: 133.8
click at [379, 444] on textarea "I see. I only asked because you" at bounding box center [618, 461] width 515 height 49
type textarea "I see. Thanks for the reminder. Please feel free to let me know if you haven't …"
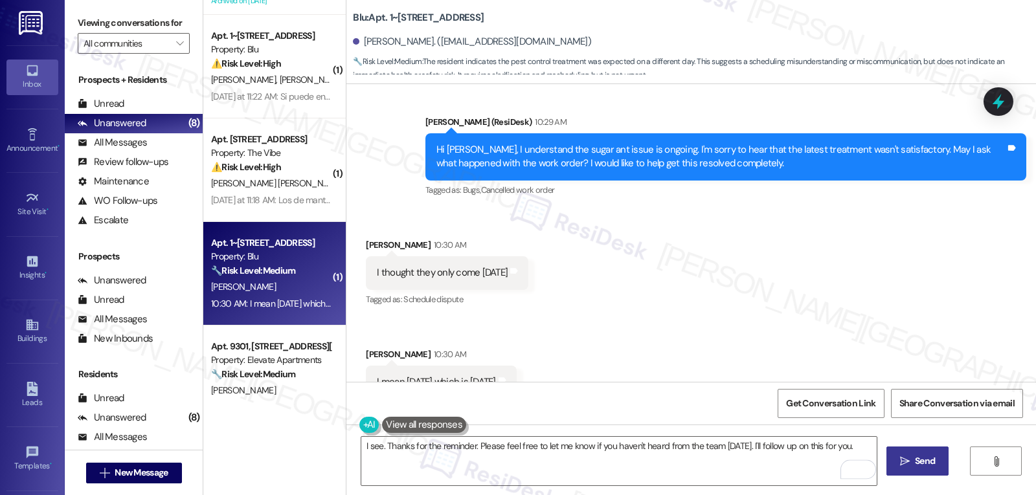
click at [898, 464] on span " Send" at bounding box center [918, 462] width 41 height 14
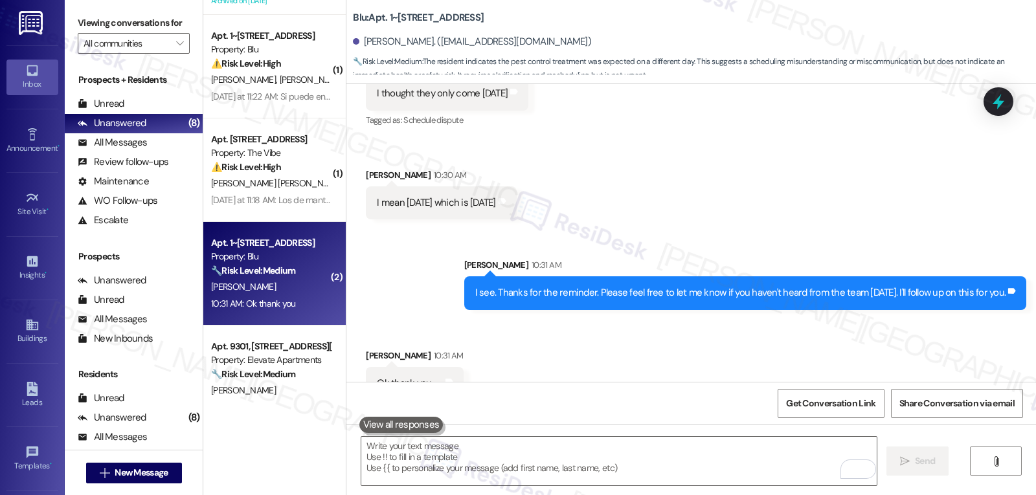
scroll to position [4124, 0]
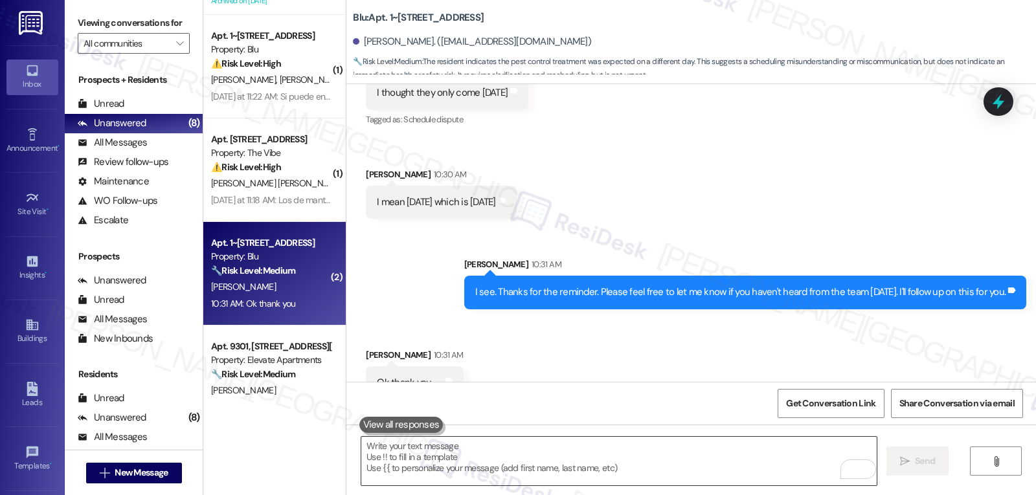
click at [446, 461] on textarea "To enrich screen reader interactions, please activate Accessibility in Grammarl…" at bounding box center [618, 461] width 515 height 49
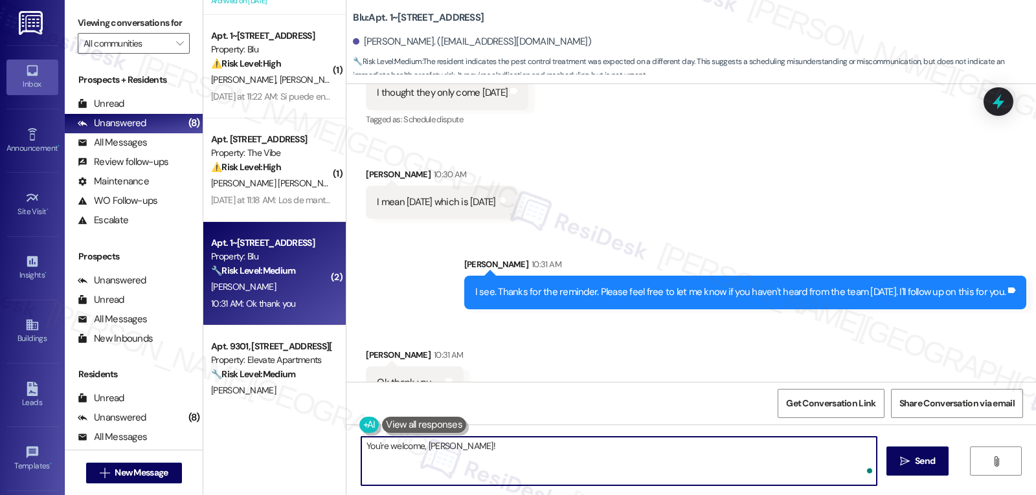
type textarea "You're welcome, James!"
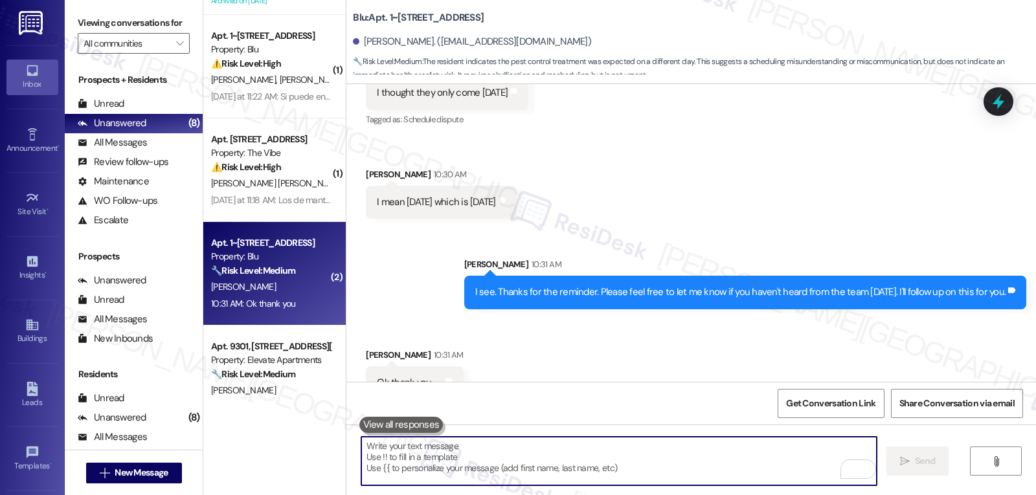
scroll to position [4123, 0]
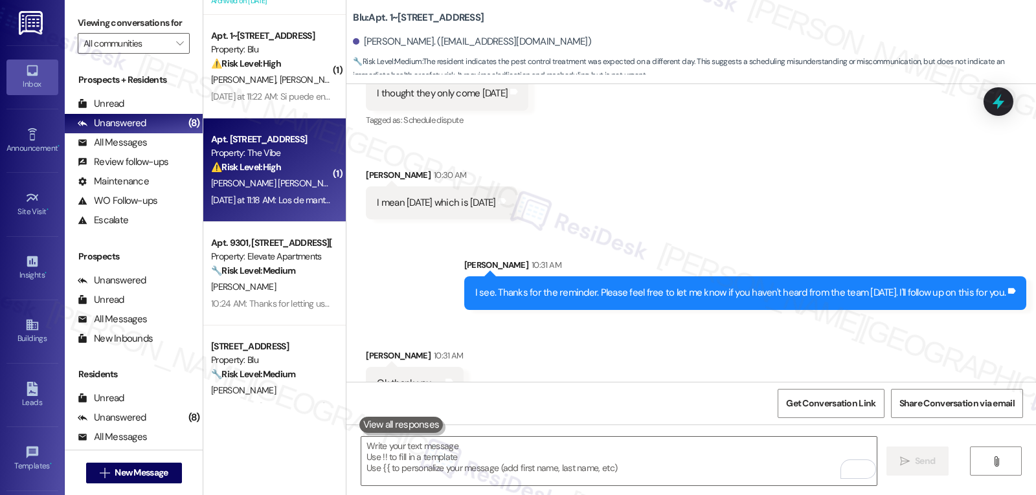
click at [291, 210] on div "Apt. 1314, 1070 Mearns Meadow Blvd Property: The Vibe ⚠️ Risk Level: High The r…" at bounding box center [274, 171] width 142 height 104
type textarea "Fetching suggested responses. Please feel free to read through the conversation…"
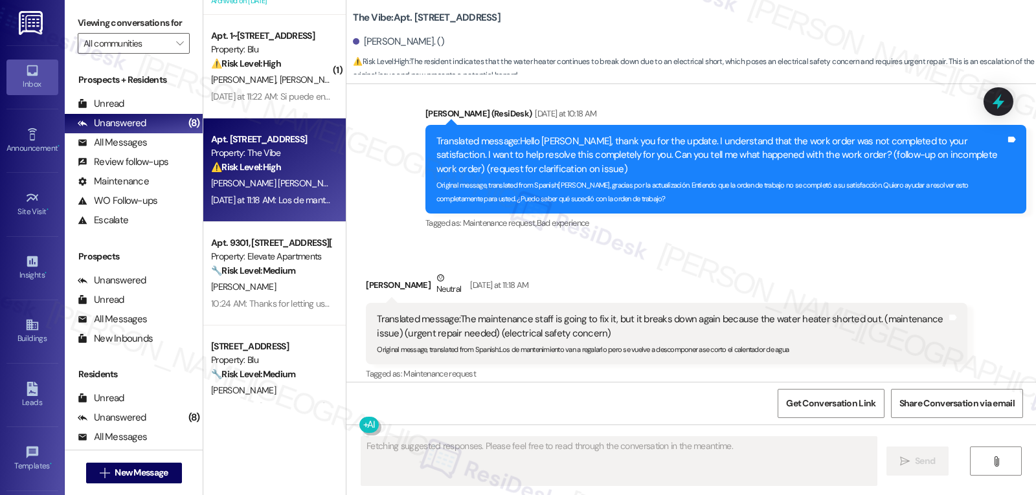
scroll to position [1276, 0]
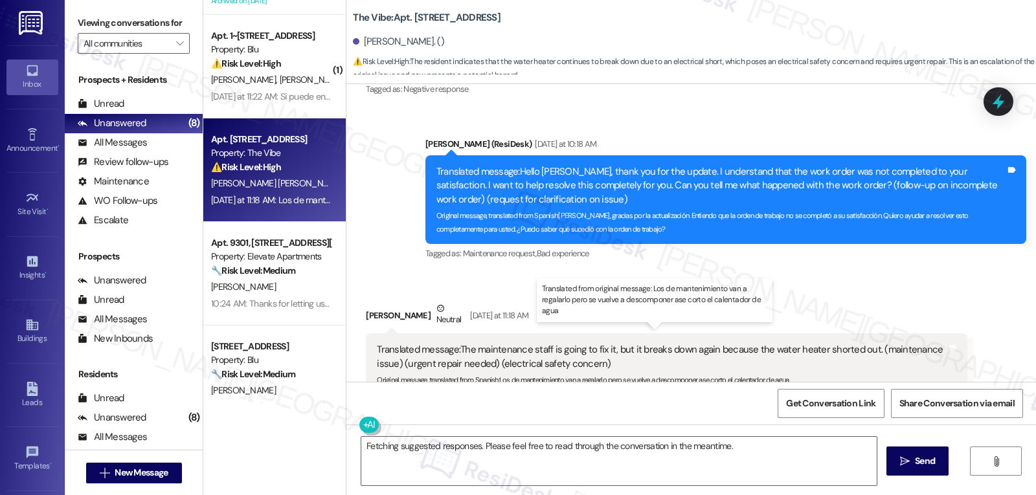
click at [452, 343] on div "Translated message: The maintenance staff is going to fix it, but it breaks dow…" at bounding box center [661, 357] width 569 height 28
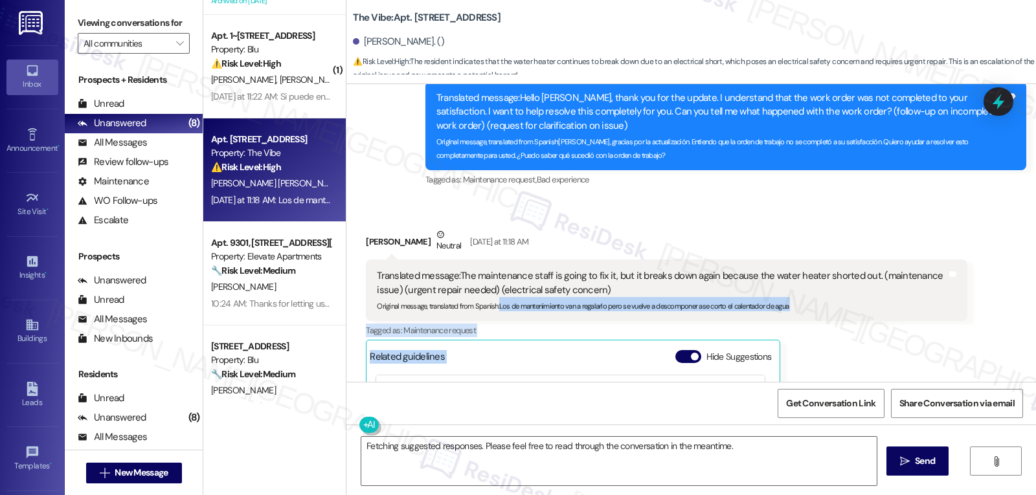
scroll to position [1353, 0]
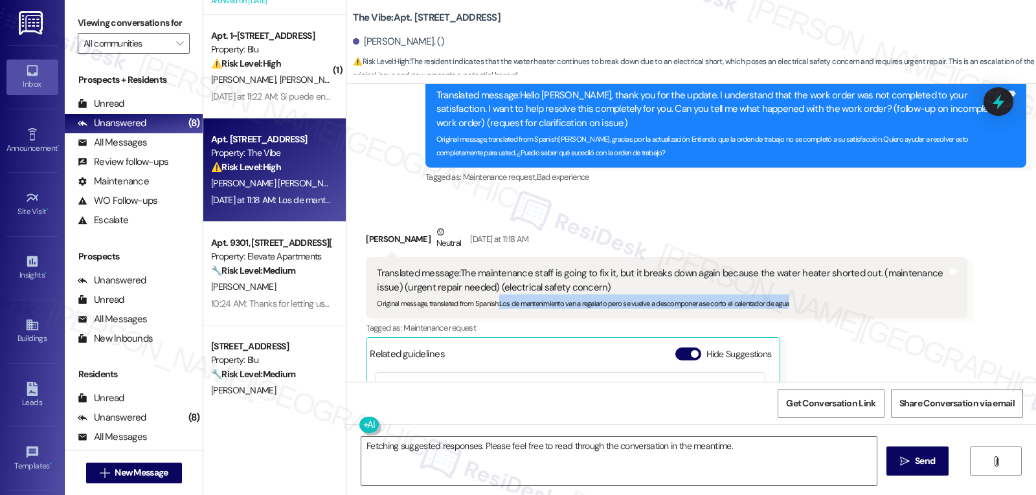
drag, startPoint x: 490, startPoint y: 366, endPoint x: 826, endPoint y: 301, distance: 341.7
click at [826, 301] on div "Translated message: The maintenance staff is going to fix it, but it breaks dow…" at bounding box center [666, 287] width 601 height 61
copy sub "Los de mantenimiento van a regalarlo pero se vuelve a descomponer ase corto el …"
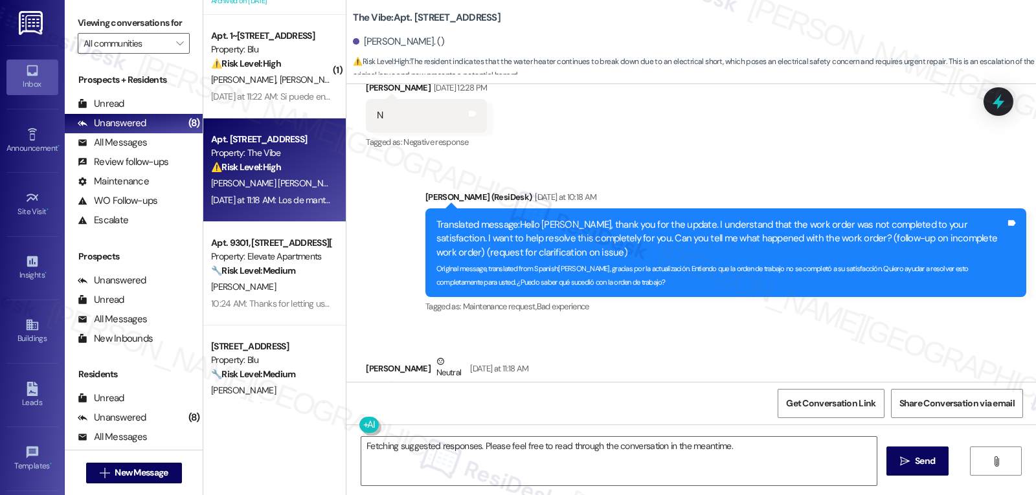
scroll to position [1094, 0]
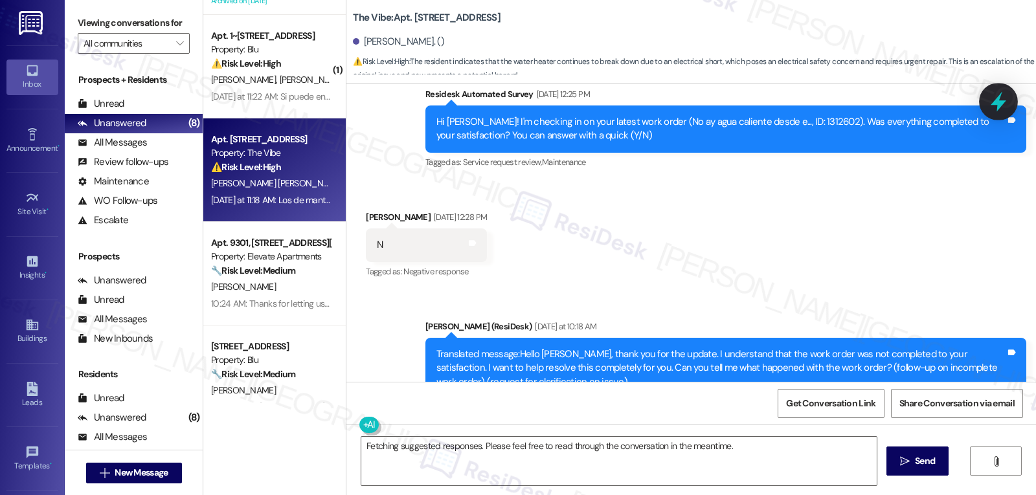
click at [999, 104] on icon at bounding box center [999, 102] width 16 height 20
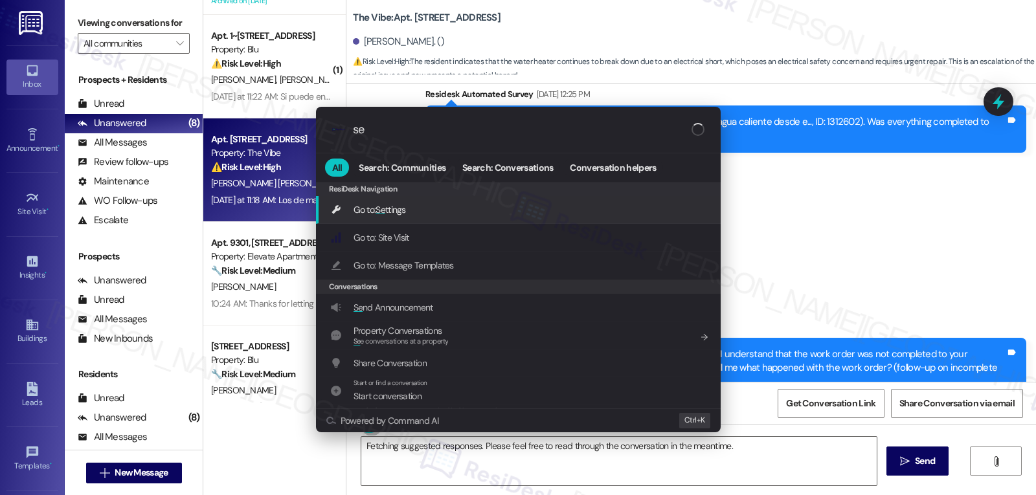
type input "s"
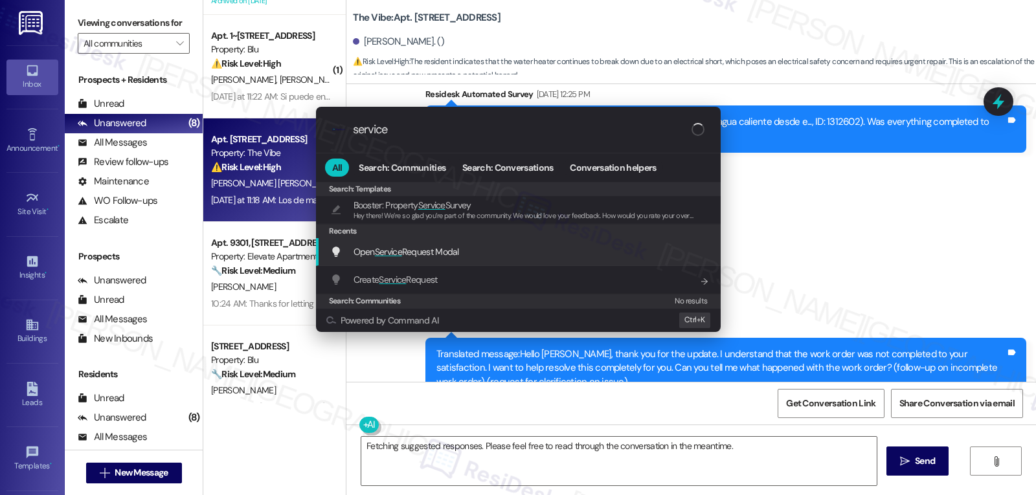
type input "service"
click at [483, 259] on div "Open Service Request Modal Add shortcut" at bounding box center [519, 252] width 379 height 14
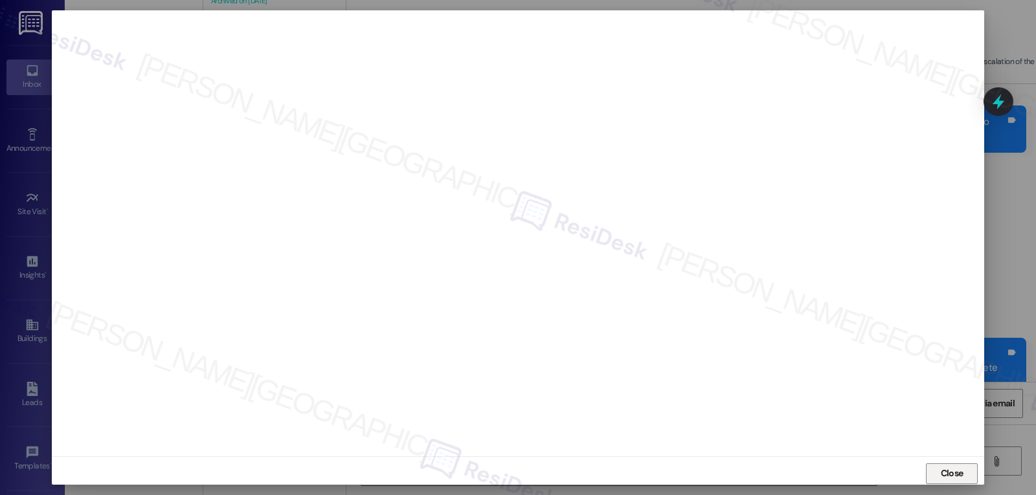
click at [959, 472] on span "Close" at bounding box center [952, 474] width 23 height 14
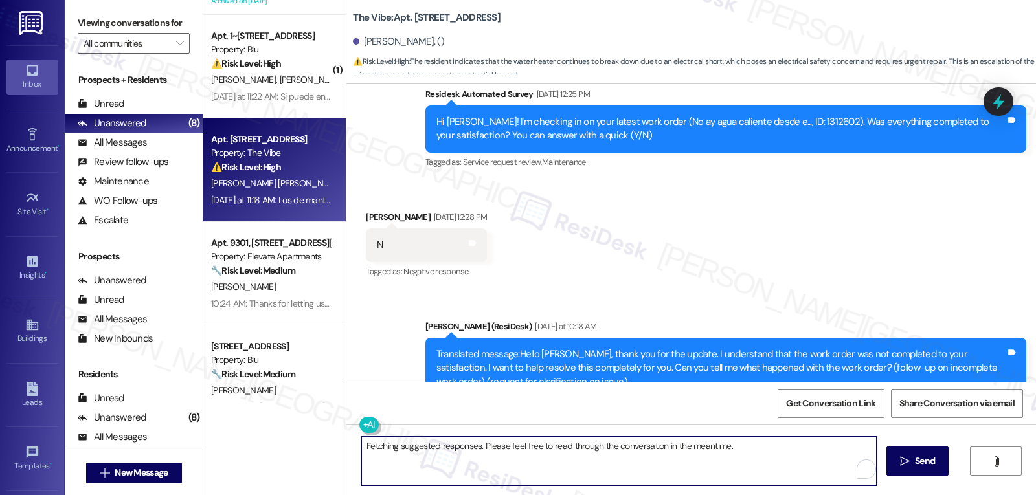
click at [499, 482] on textarea "Fetching suggested responses. Please feel free to read through the conversation…" at bounding box center [618, 461] width 515 height 49
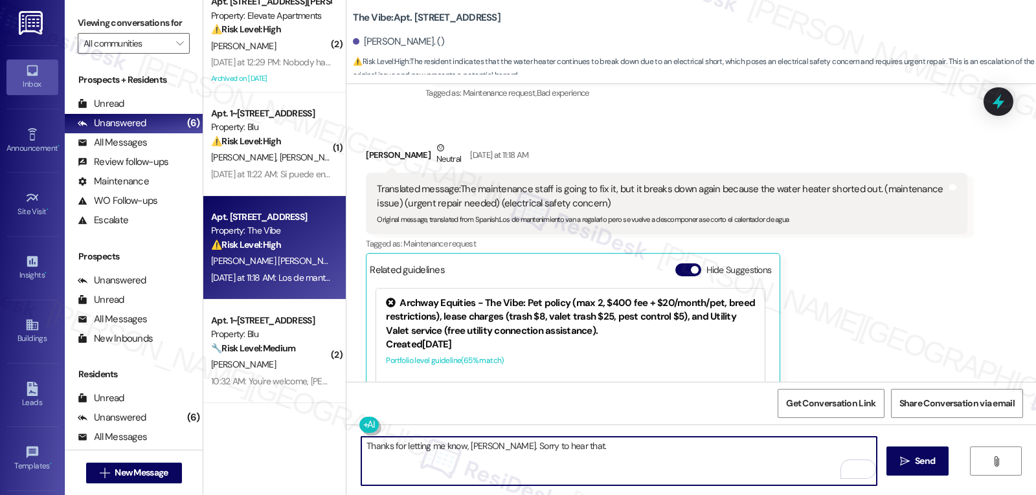
scroll to position [1407, 0]
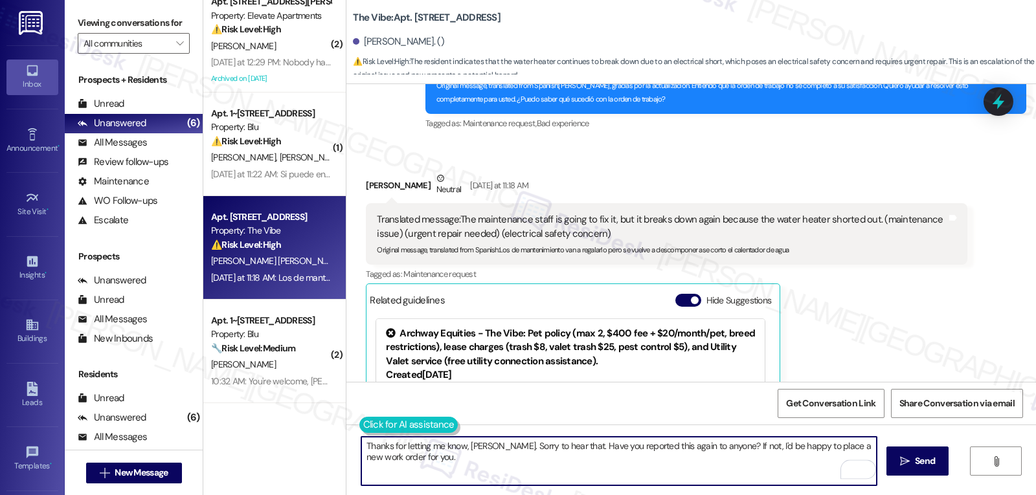
click at [364, 427] on button at bounding box center [408, 425] width 99 height 16
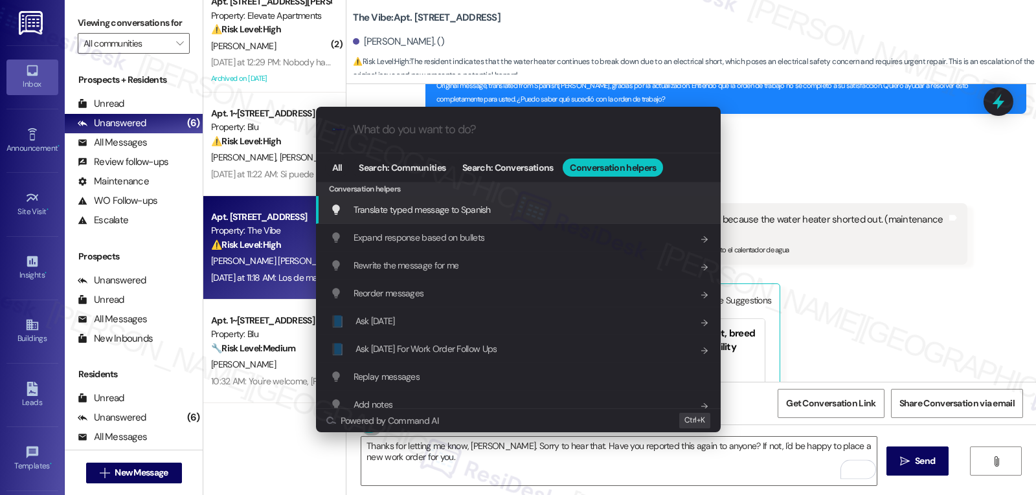
click at [476, 219] on div "Translate typed message to Spanish Add shortcut" at bounding box center [518, 210] width 405 height 28
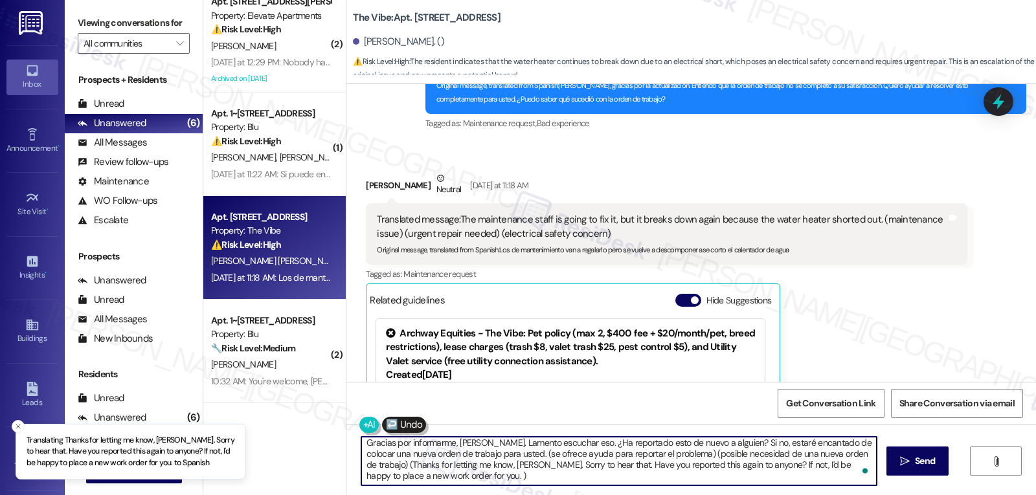
scroll to position [3, 0]
drag, startPoint x: 489, startPoint y: 458, endPoint x: 911, endPoint y: 526, distance: 427.0
click at [911, 495] on html "Translating Thanks for letting me know, Jose. Sorry to hear that. Have you repo…" at bounding box center [518, 247] width 1036 height 495
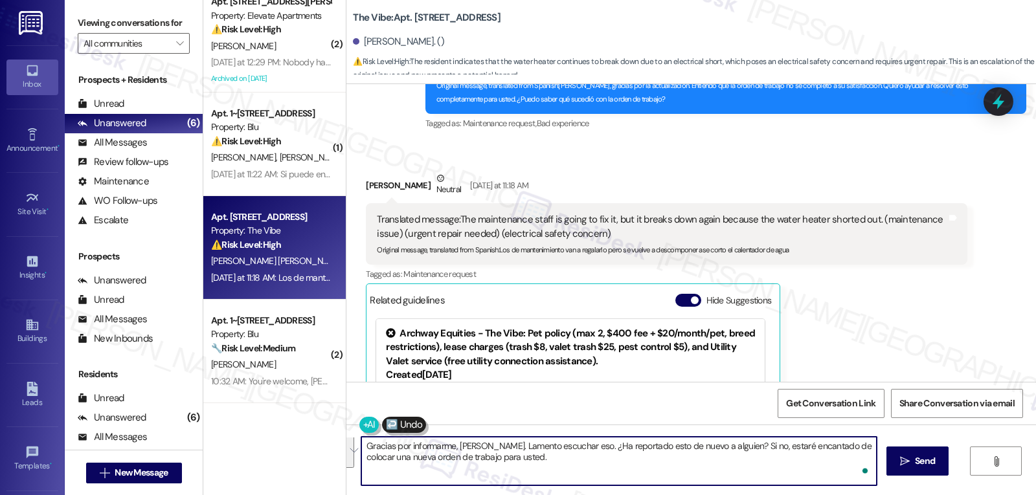
scroll to position [0, 0]
type textarea "Gracias por informarme, Jose. Lamento escuchar eso. ¿Ha reportado esto de nuevo…"
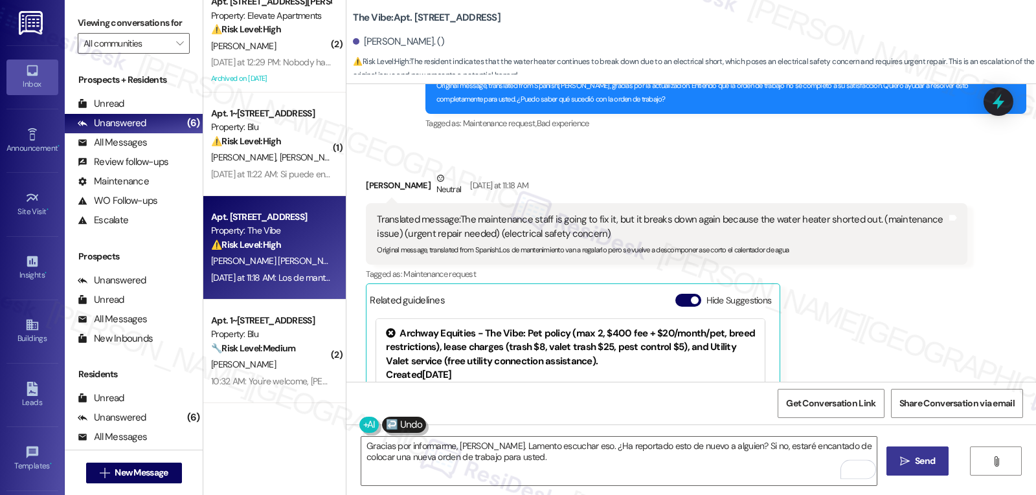
click at [923, 469] on button " Send" at bounding box center [918, 461] width 63 height 29
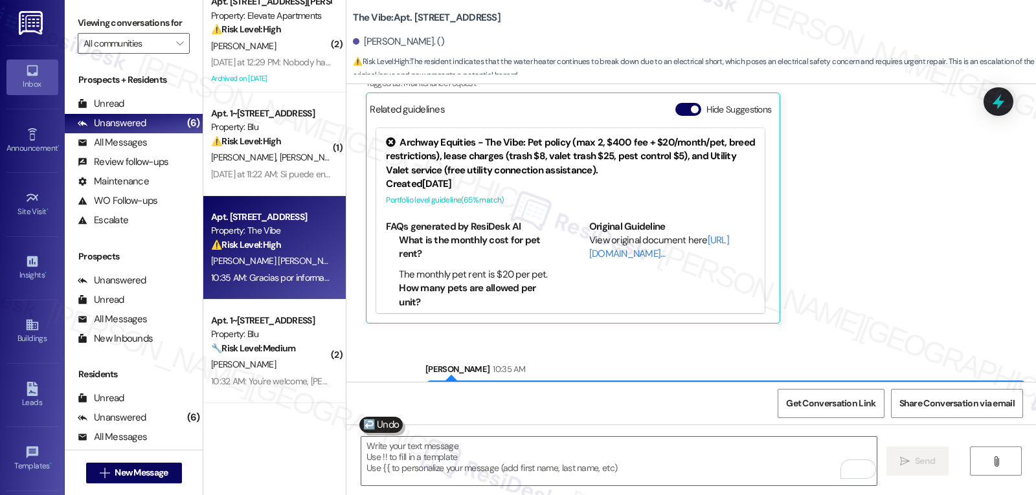
scroll to position [1640, 0]
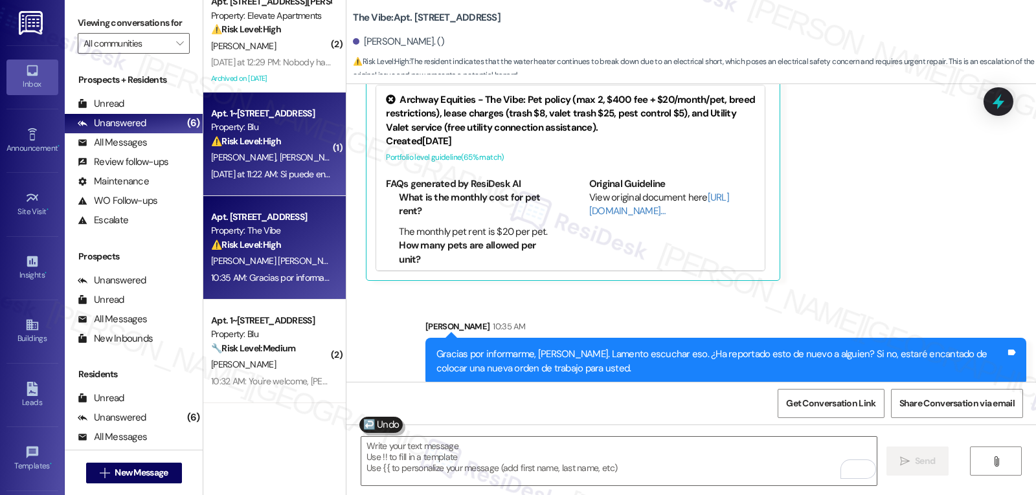
click at [288, 164] on div "G. Camarillo J. Cano Echeverria" at bounding box center [271, 158] width 122 height 16
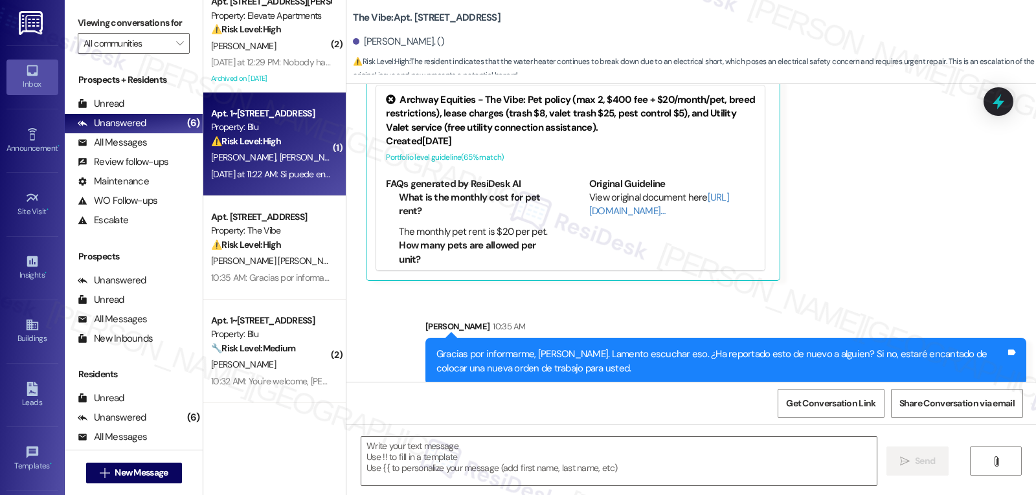
type textarea "Fetching suggested responses. Please feel free to read through the conversation…"
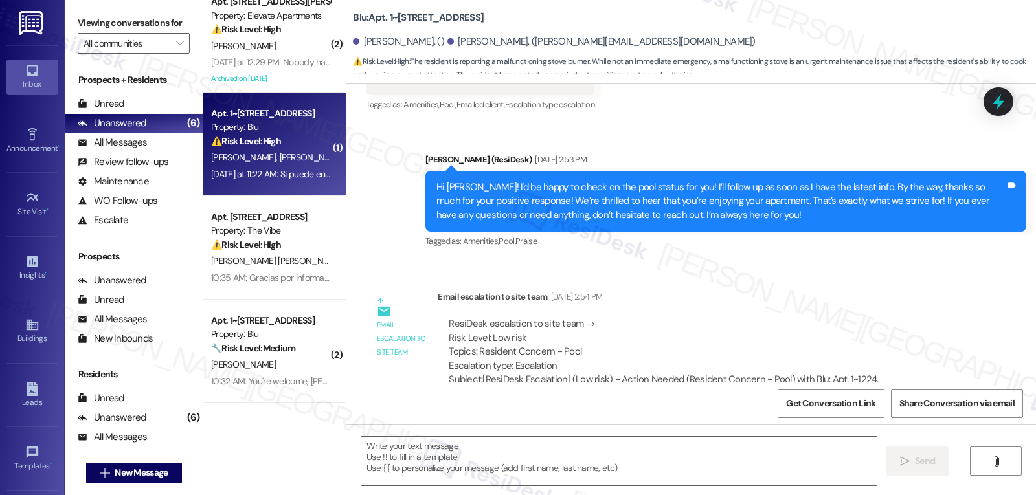
type textarea "Fetching suggested responses. Please feel free to read through the conversation…"
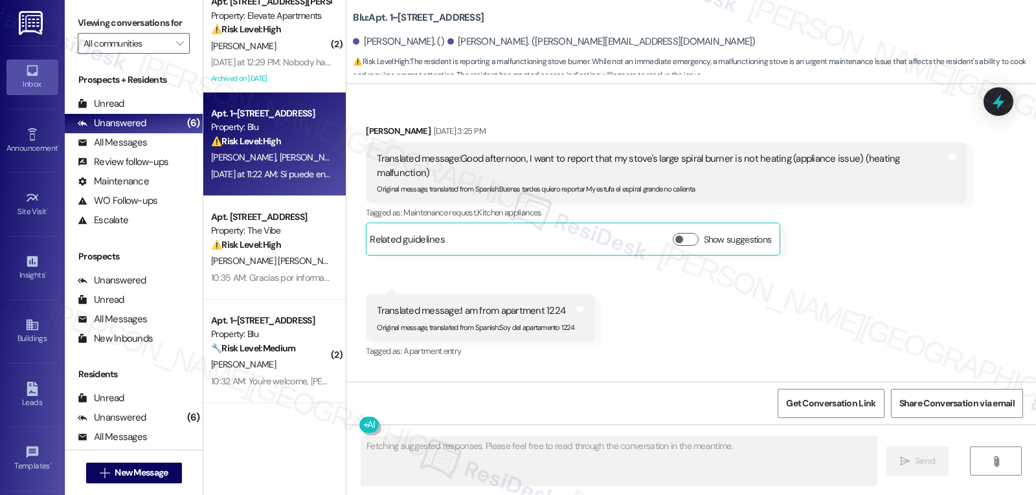
scroll to position [5534, 0]
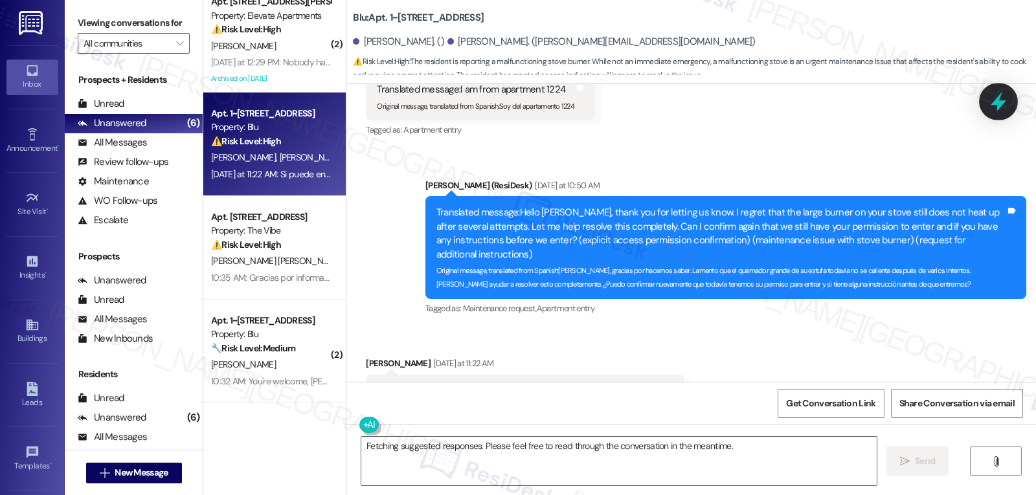
click at [1001, 102] on icon at bounding box center [999, 102] width 16 height 20
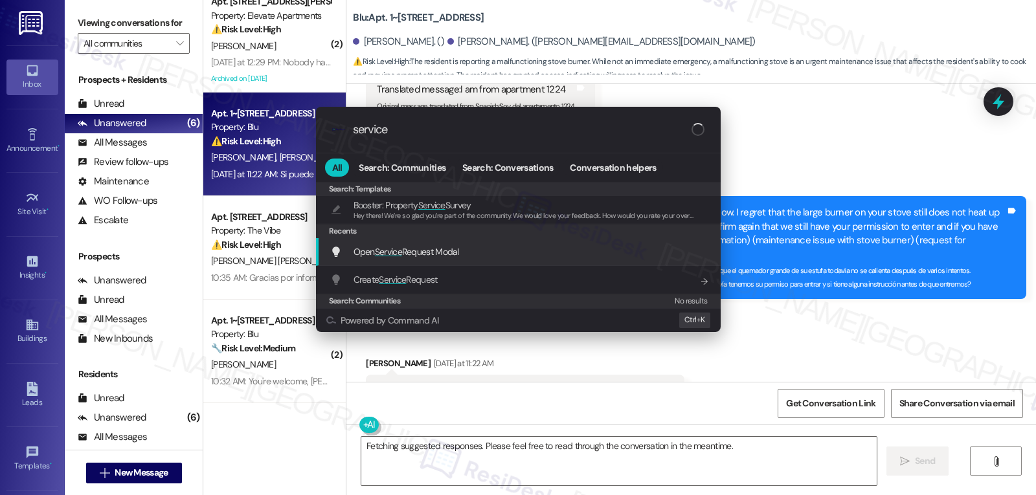
click at [385, 257] on span "Service" at bounding box center [388, 252] width 27 height 12
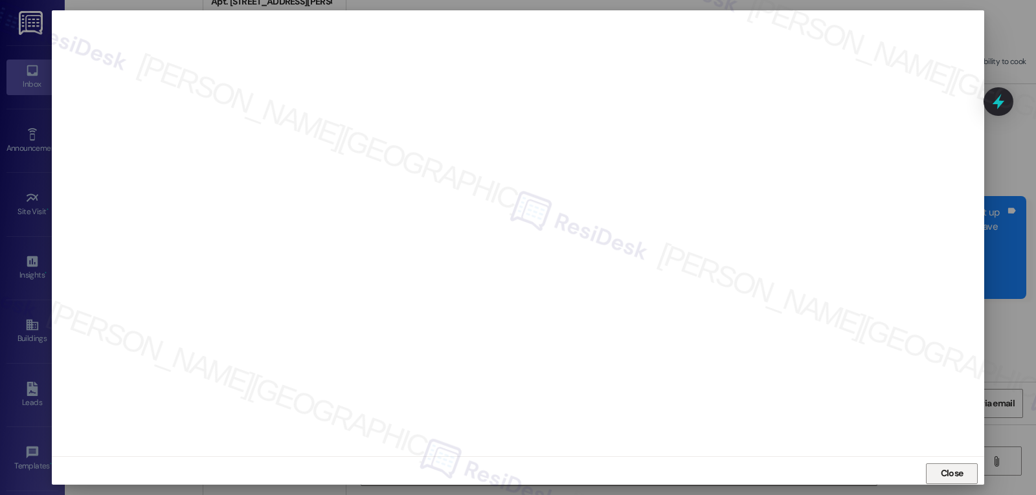
click at [932, 471] on button "Close" at bounding box center [952, 474] width 52 height 21
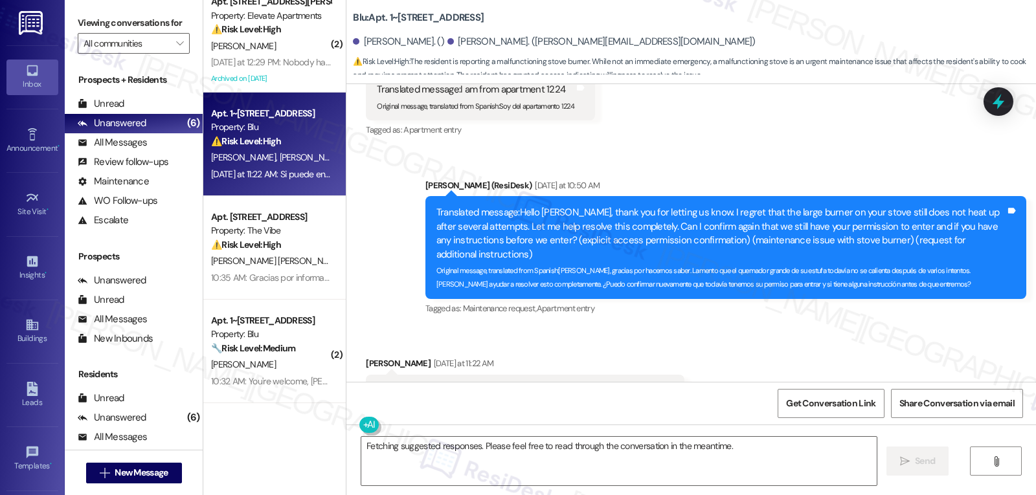
scroll to position [5534, 0]
drag, startPoint x: 1000, startPoint y: 94, endPoint x: 1009, endPoint y: 97, distance: 9.6
click at [1006, 97] on icon at bounding box center [998, 101] width 17 height 17
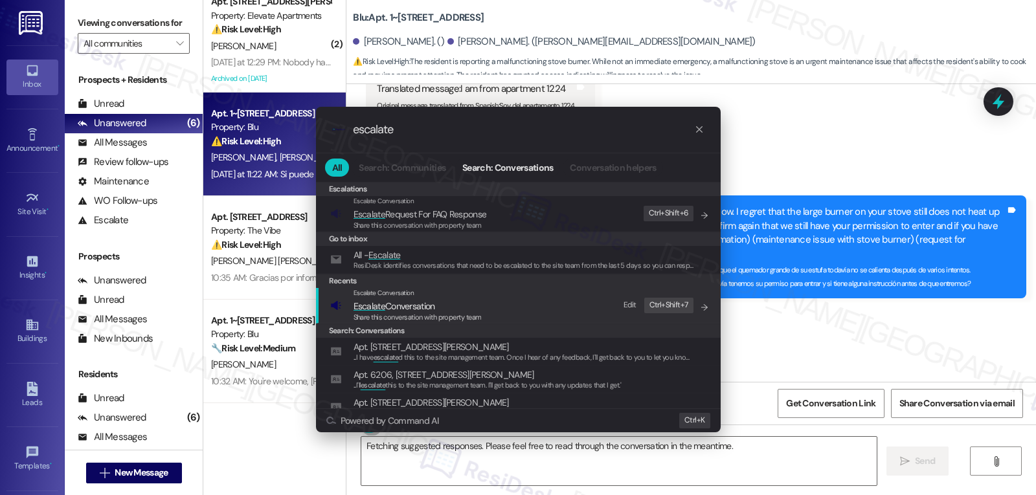
type input "escalate"
click at [463, 312] on div "Share this conversation with property team" at bounding box center [418, 318] width 128 height 12
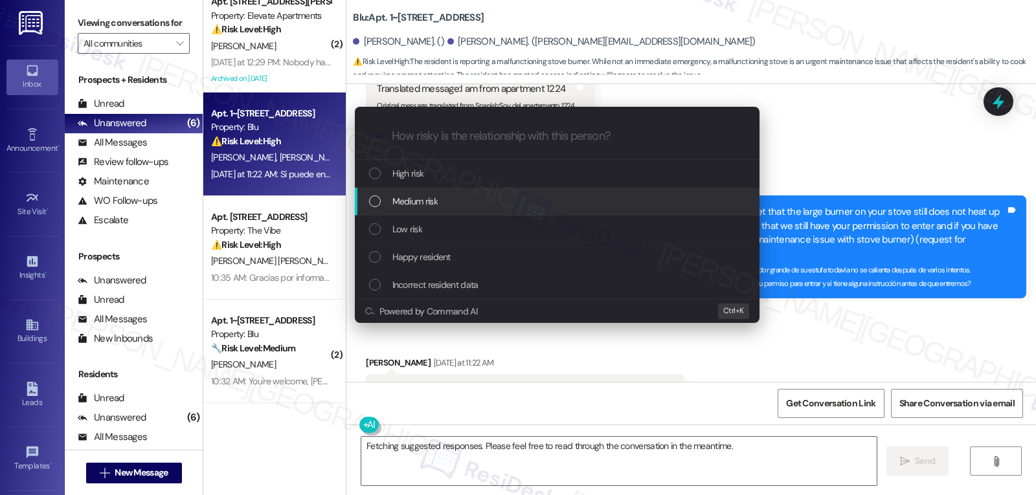
click at [461, 198] on div "Medium risk" at bounding box center [558, 201] width 379 height 14
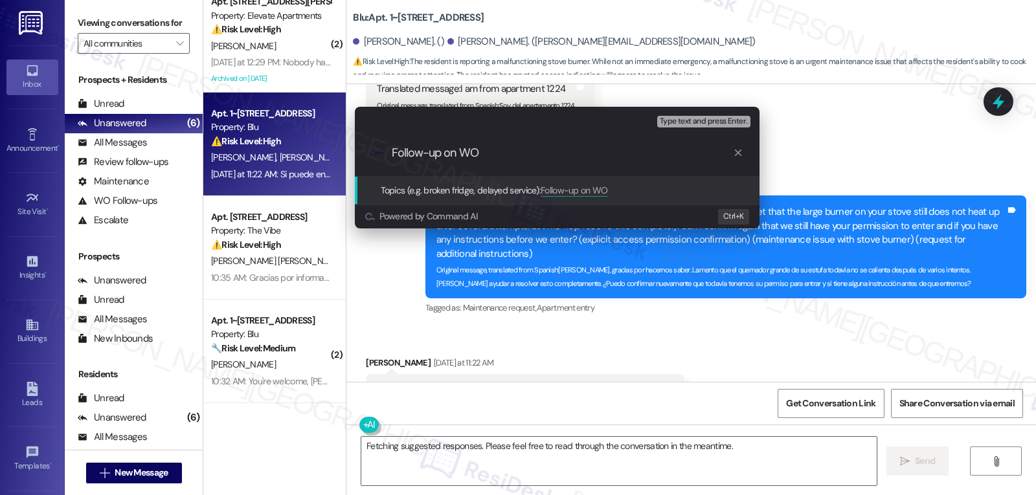
paste input "4,123,654"
type input "Follow-up on WO 4123654 - Stove - Large burner is not working"
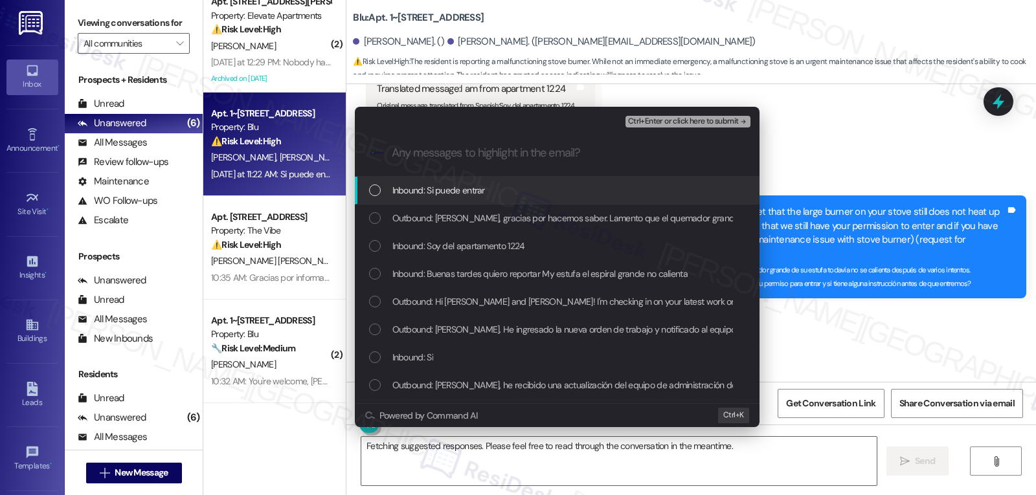
click at [477, 193] on span "Inbound: Si puede entrar" at bounding box center [438, 190] width 93 height 14
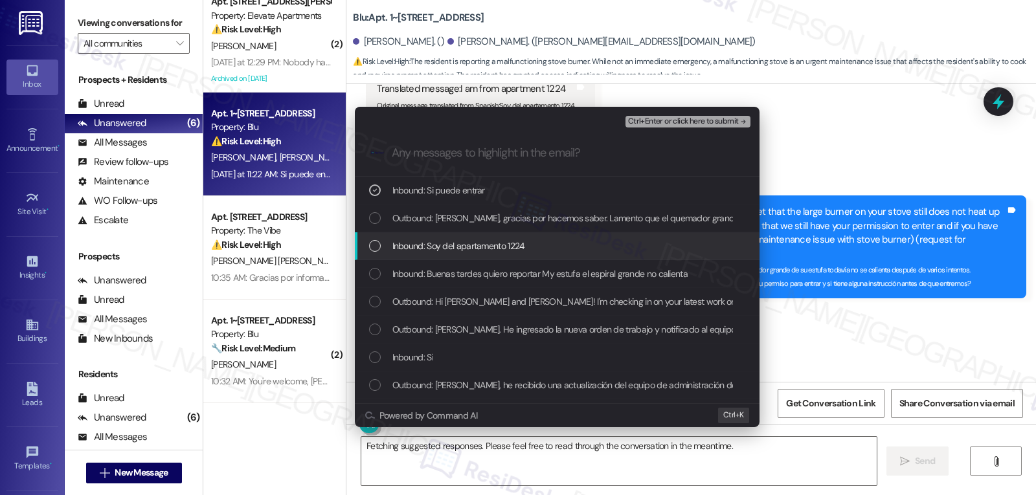
click at [436, 249] on span "Inbound: Soy del apartamento 1224" at bounding box center [458, 246] width 133 height 14
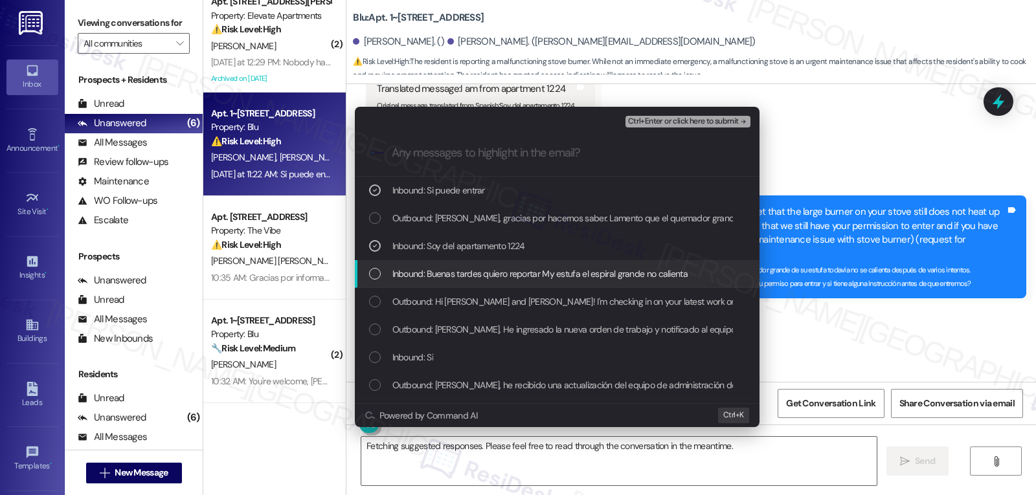
click at [427, 281] on div "Inbound: Buenas tardes quiero reportar My estufa el espiral grande no calienta" at bounding box center [557, 274] width 405 height 28
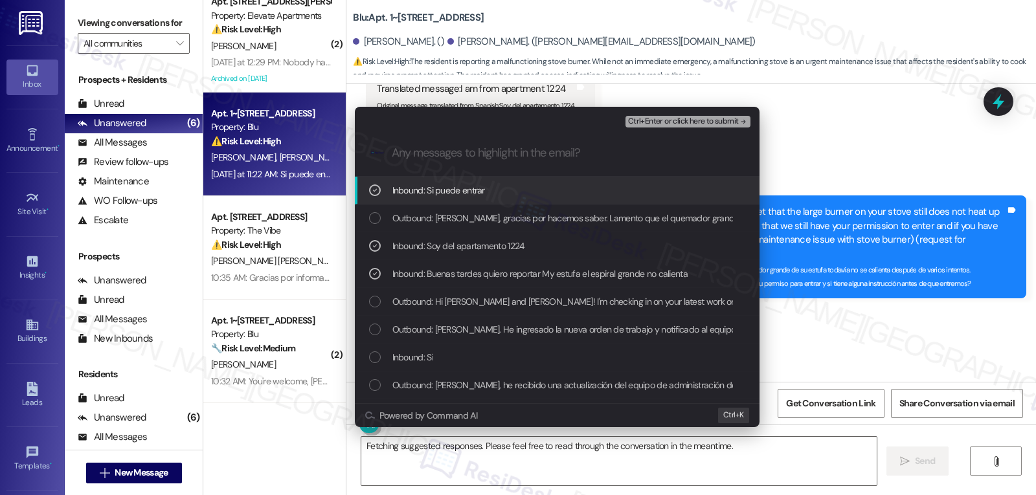
click at [715, 117] on span "Ctrl+Enter or click here to submit" at bounding box center [683, 121] width 111 height 9
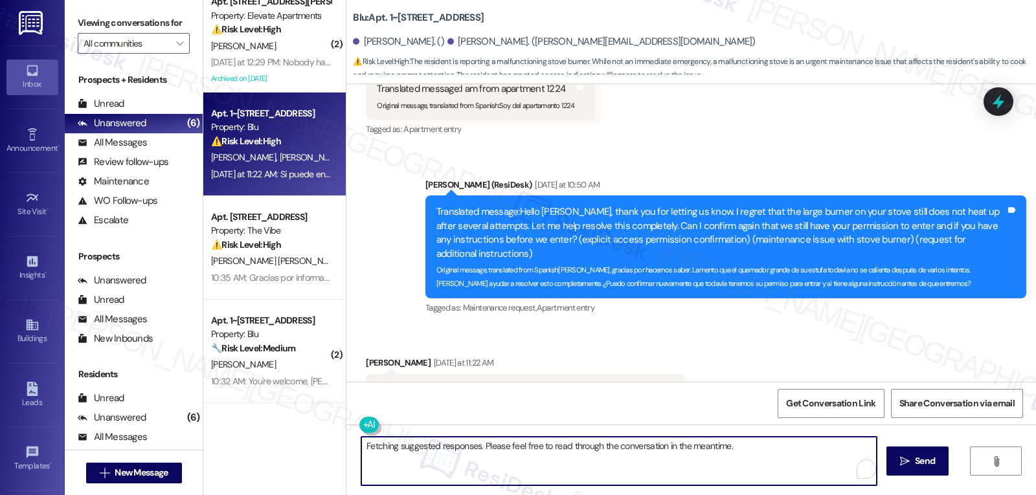
click at [423, 448] on textarea "Fetching suggested responses. Please feel free to read through the conversation…" at bounding box center [618, 461] width 515 height 49
click at [759, 445] on textarea "Thank you, Juan. I have followed up on the work order for the stove with the si…" at bounding box center [618, 461] width 515 height 49
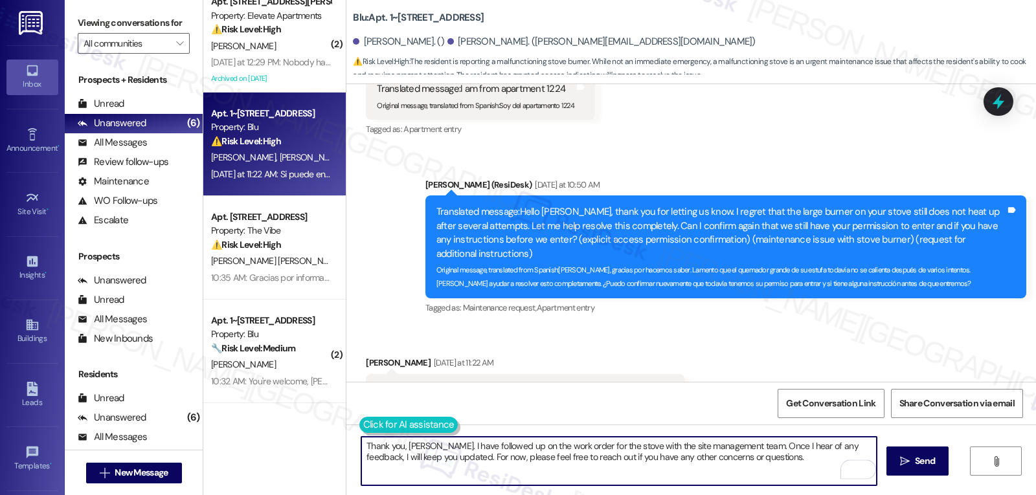
click at [359, 420] on button at bounding box center [408, 425] width 99 height 16
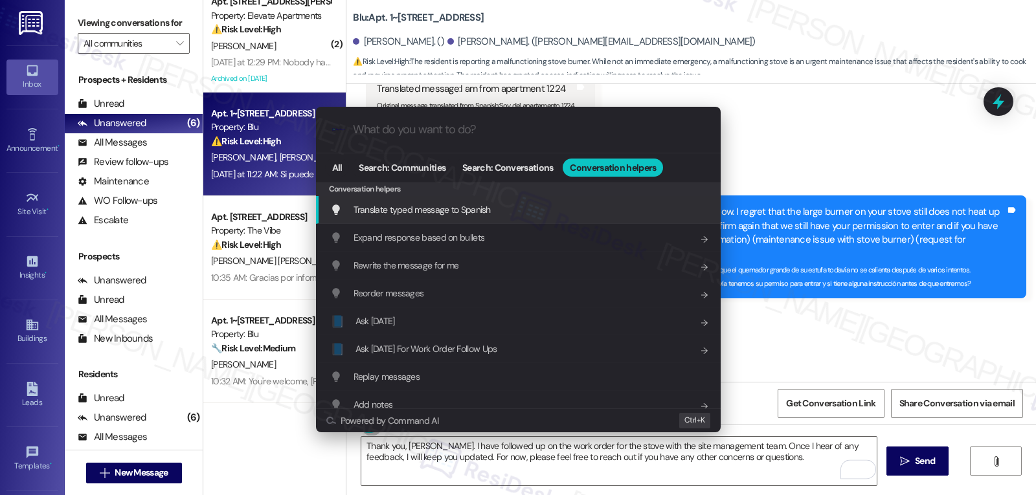
click at [449, 209] on span "Translate typed message to Spanish" at bounding box center [422, 210] width 137 height 12
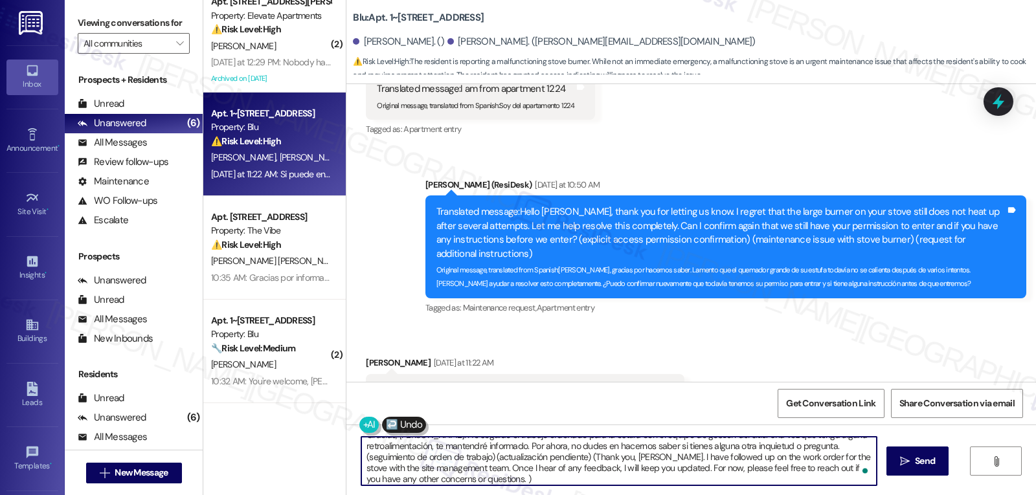
scroll to position [14, 0]
drag, startPoint x: 357, startPoint y: 461, endPoint x: 1036, endPoint y: 526, distance: 681.8
click at [1036, 495] on html "Inbox Go to Inbox Announcement • Send A Text Announcement Site Visit • Go to Si…" at bounding box center [518, 247] width 1036 height 495
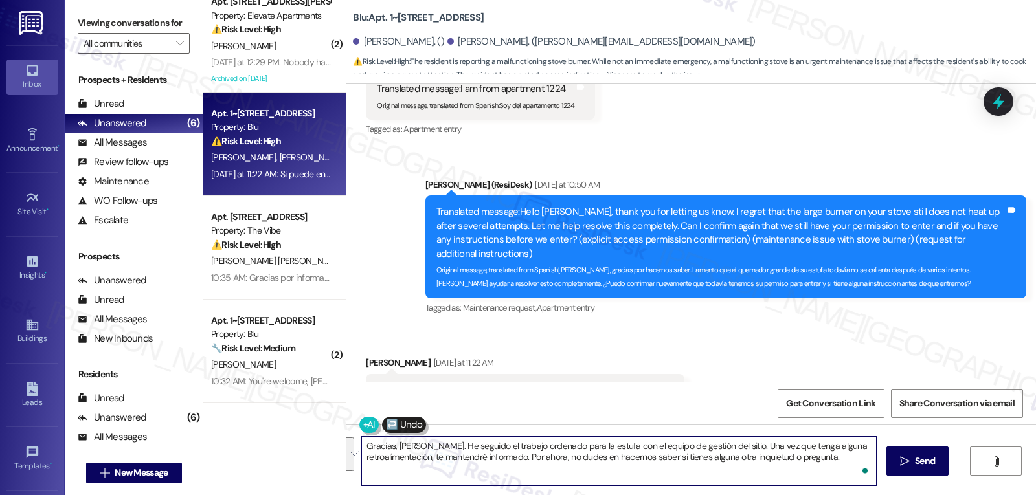
scroll to position [0, 0]
type textarea "Gracias, Juan. He seguido el trabajo ordenado para la estufa con el equipo de g…"
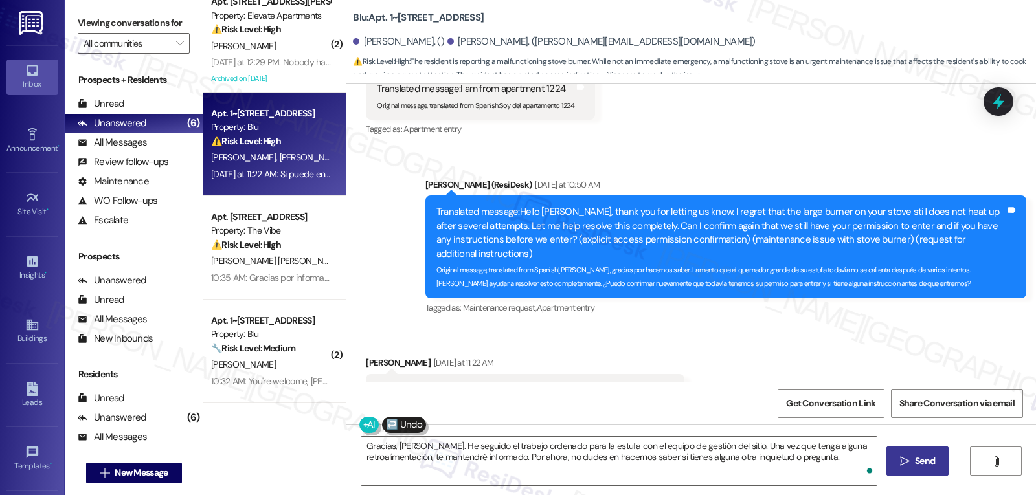
click at [941, 464] on button " Send" at bounding box center [918, 461] width 63 height 29
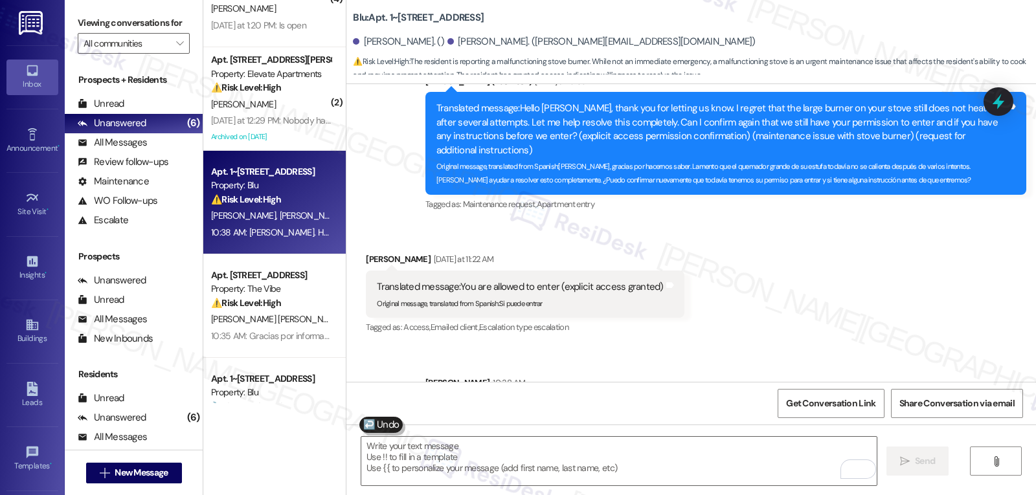
scroll to position [89, 0]
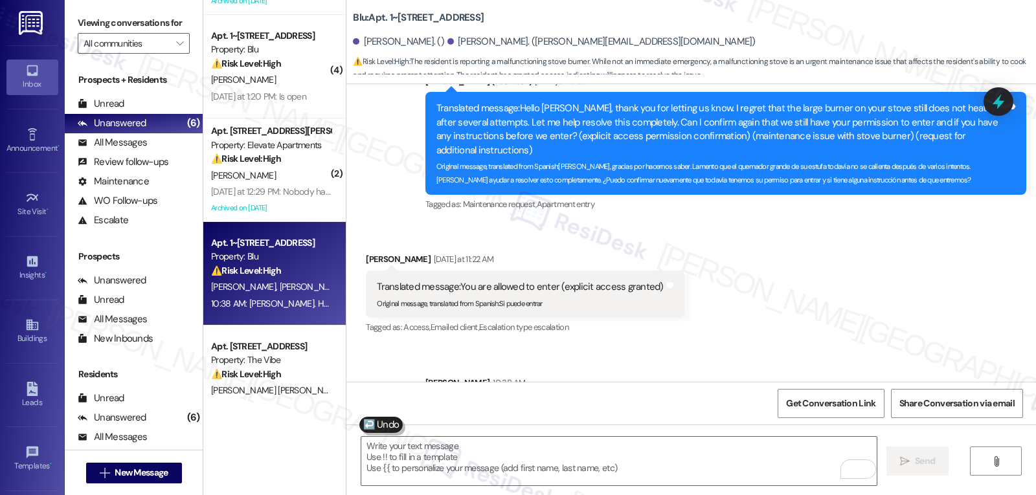
drag, startPoint x: 267, startPoint y: 201, endPoint x: 441, endPoint y: 212, distance: 173.9
click at [271, 205] on div "Archived on [DATE]" at bounding box center [271, 208] width 122 height 16
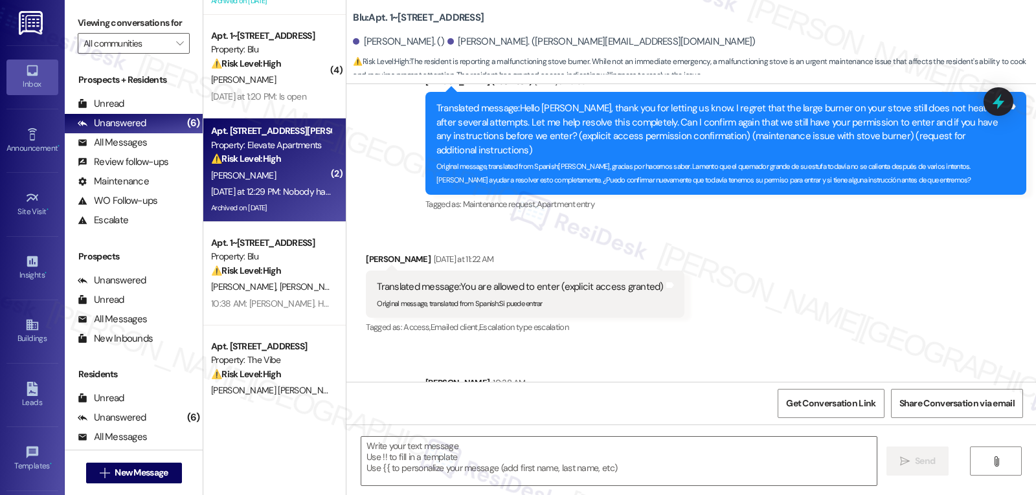
type textarea "Fetching suggested responses. Please feel free to read through the conversation…"
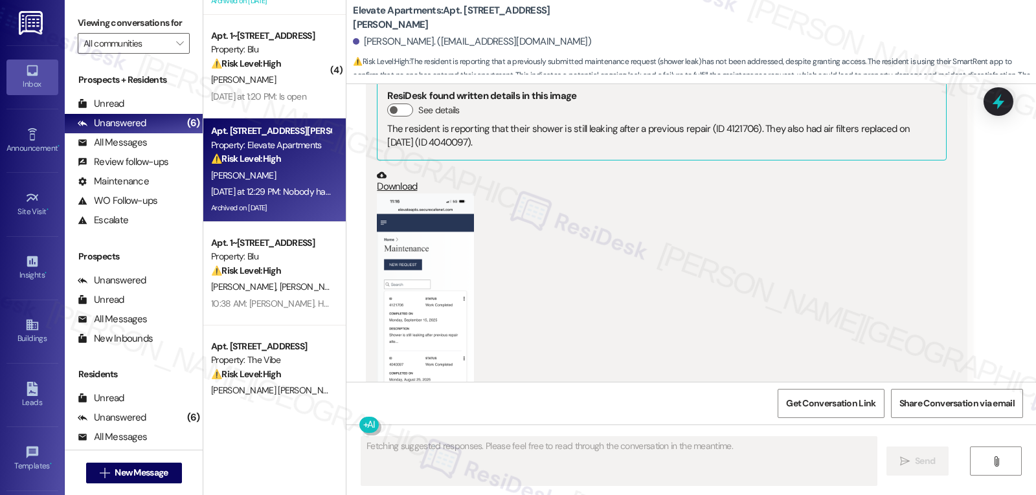
scroll to position [19024, 0]
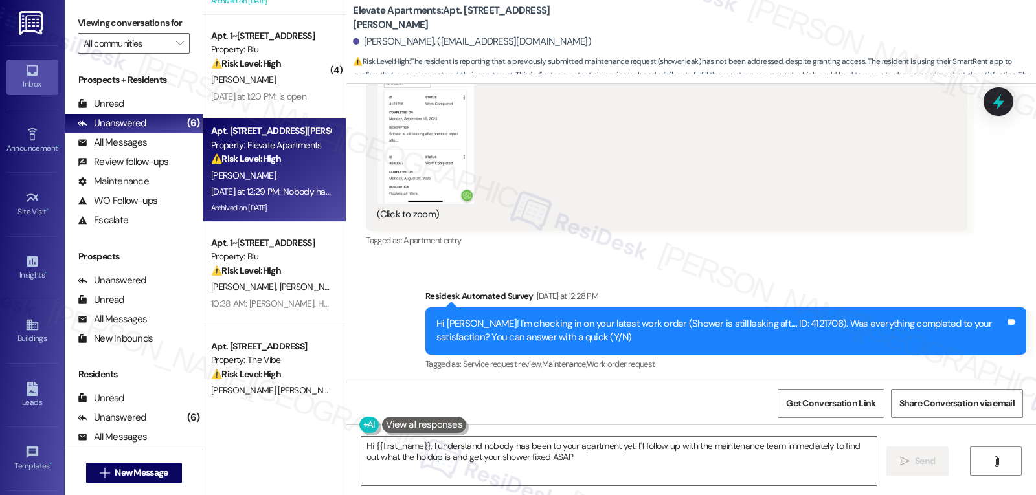
type textarea "Hi {{first_name}}, I understand nobody has been to your apartment yet. I'll fol…"
click at [776, 317] on div "Hi Kimberly! I'm checking in on your latest work order (Shower is still leaking…" at bounding box center [720, 331] width 569 height 28
copy div "4121706"
click at [998, 100] on icon at bounding box center [999, 102] width 16 height 20
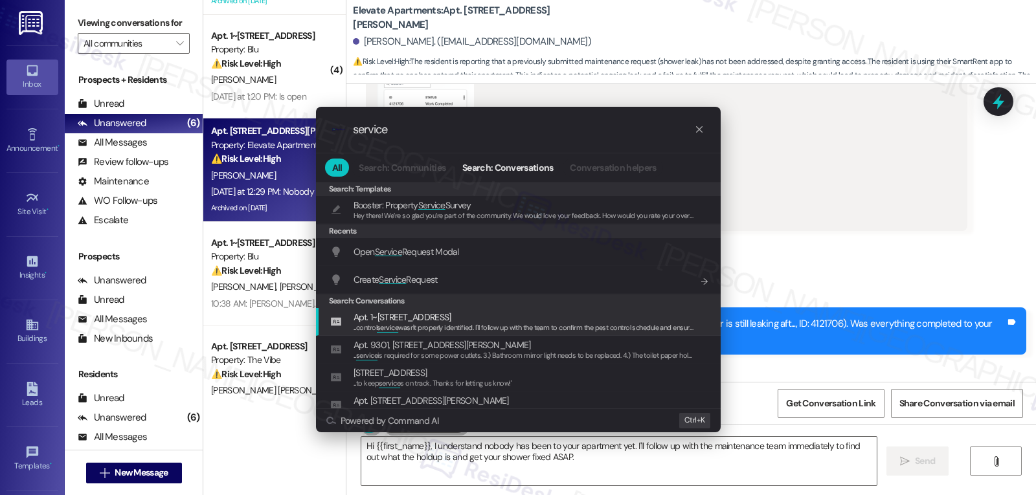
type input "service"
click at [799, 308] on div ".cls-1{fill:#0a055f;}.cls-2{fill:#0cc4c4;} resideskLogoBlueOrange service All S…" at bounding box center [518, 247] width 1036 height 495
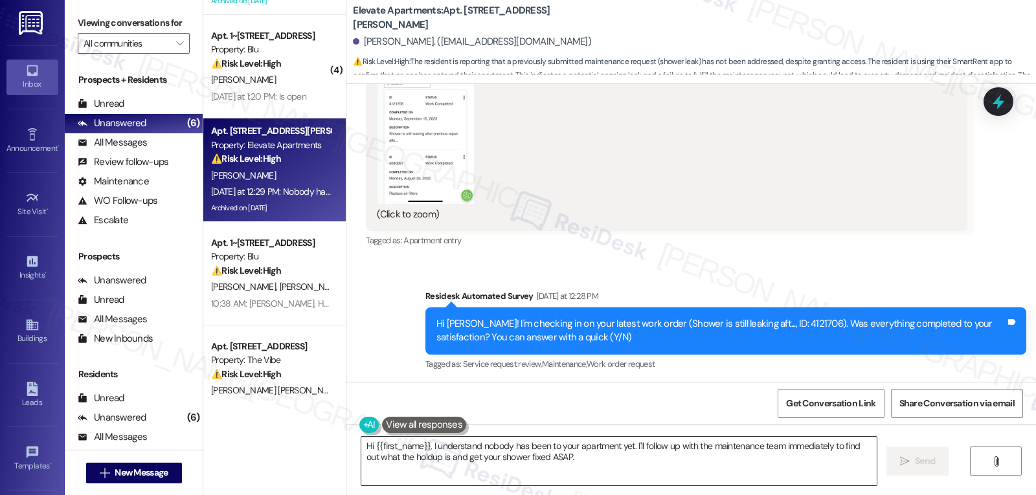
click at [712, 446] on textarea "Hi {{first_name}}, I understand nobody has been to your apartment yet. I'll fol…" at bounding box center [618, 461] width 515 height 49
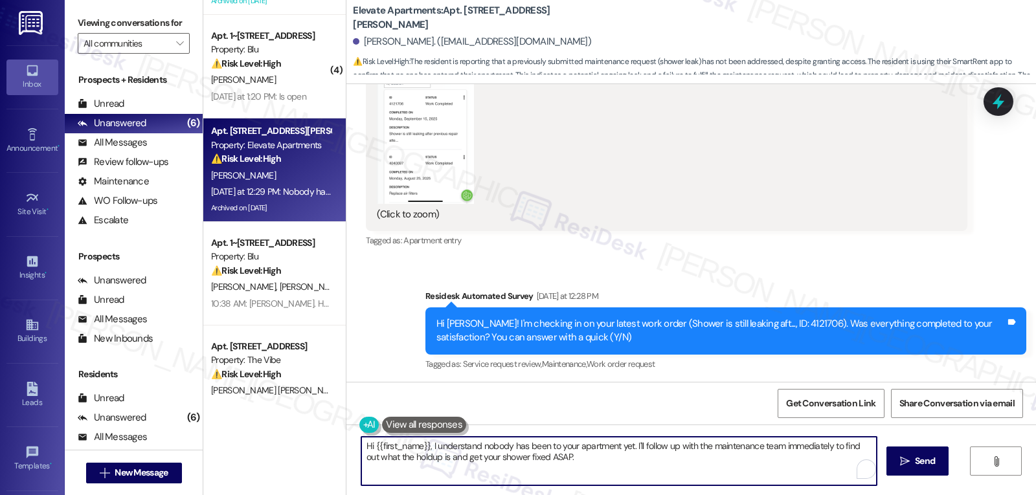
click at [711, 447] on textarea "Hi {{first_name}}, I understand nobody has been to your apartment yet. I'll fol…" at bounding box center [618, 461] width 515 height 49
click at [821, 447] on textarea "Hi {{first_name}}, I understand nobody has been to your apartment yet. I'll fol…" at bounding box center [618, 461] width 515 height 49
click at [821, 448] on textarea "Hi {{first_name}}, I understand nobody has been to your apartment yet. I'll fol…" at bounding box center [618, 461] width 515 height 49
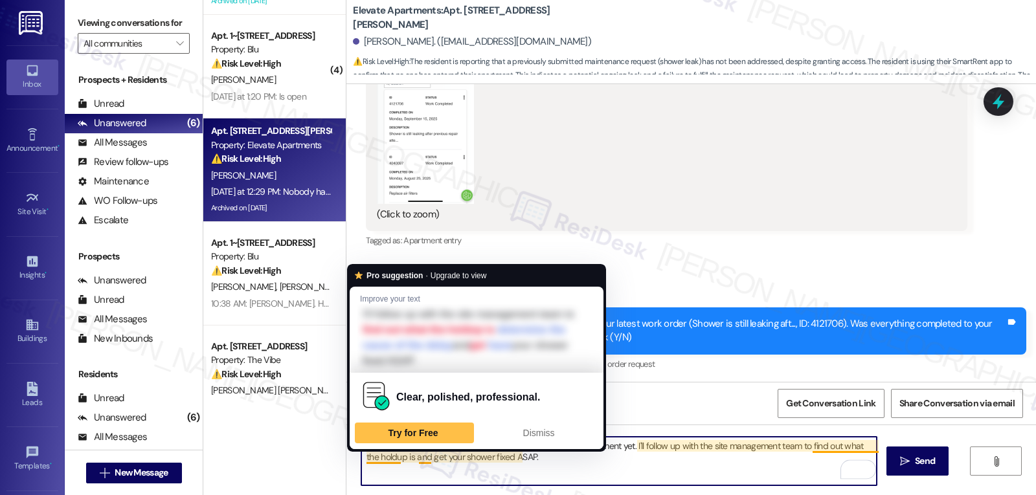
click at [366, 457] on textarea "Hi {{first_name}}, I understand nobody has been to your apartment yet. I'll fol…" at bounding box center [618, 461] width 515 height 49
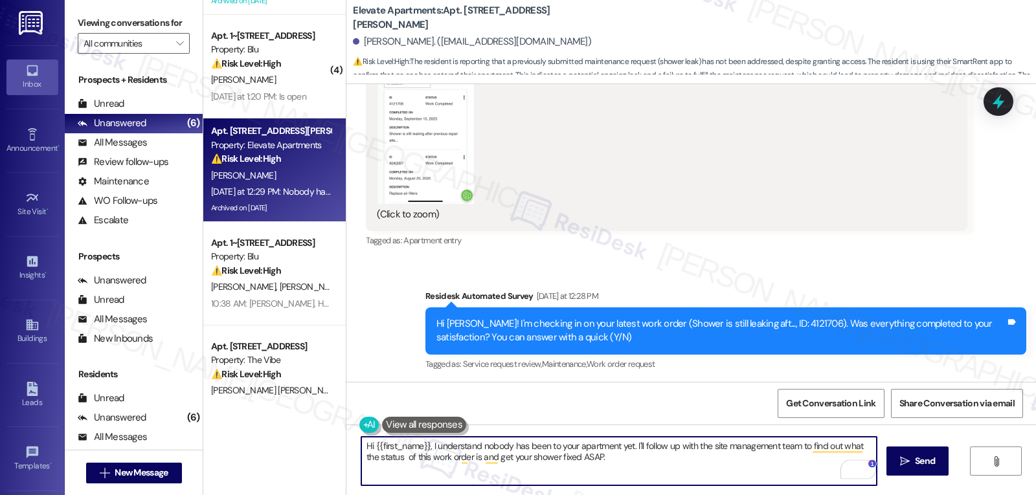
click at [385, 457] on textarea "Hi {{first_name}}, I understand nobody has been to your apartment yet. I'll fol…" at bounding box center [618, 461] width 515 height 49
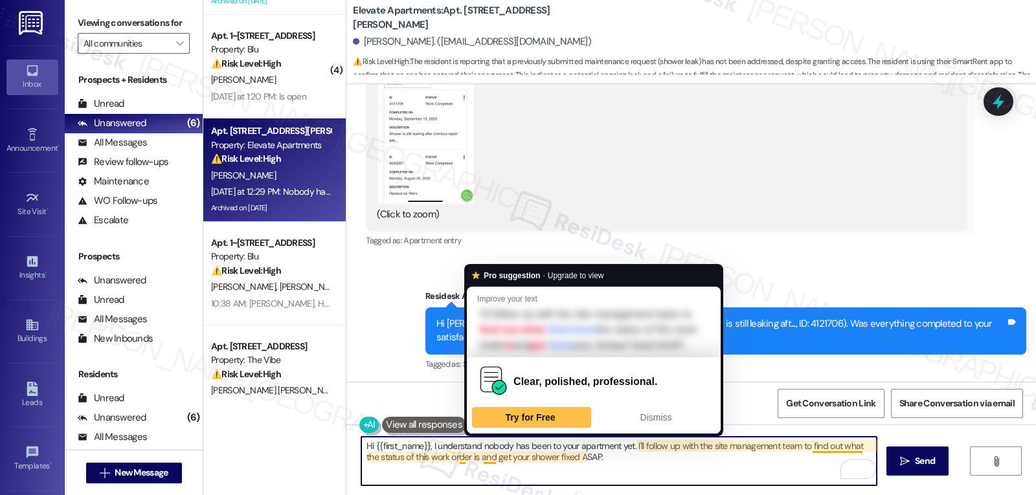
drag, startPoint x: 475, startPoint y: 459, endPoint x: 727, endPoint y: 459, distance: 251.9
click at [727, 459] on textarea "Hi {{first_name}}, I understand nobody has been to your apartment yet. I'll fol…" at bounding box center [618, 461] width 515 height 49
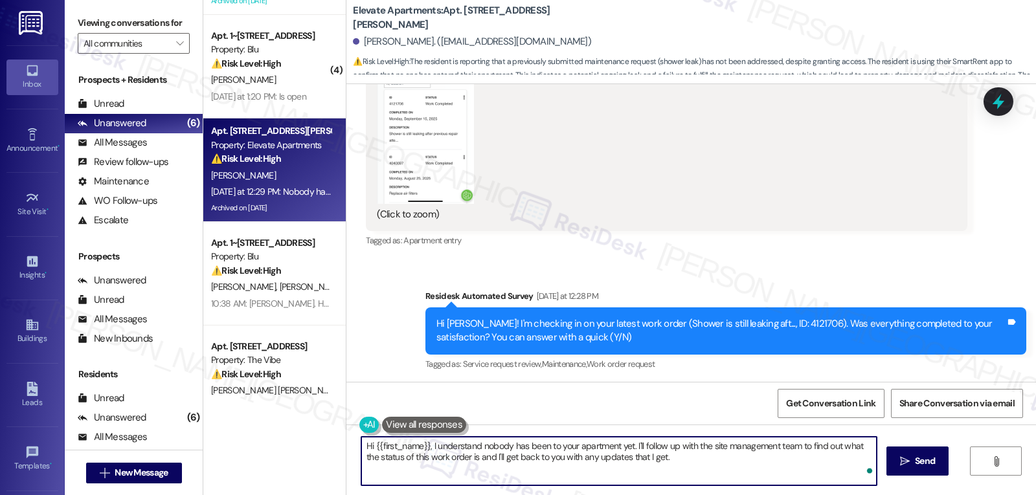
type textarea "Hi {{first_name}}, I understand nobody has been to your apartment yet. I'll fol…"
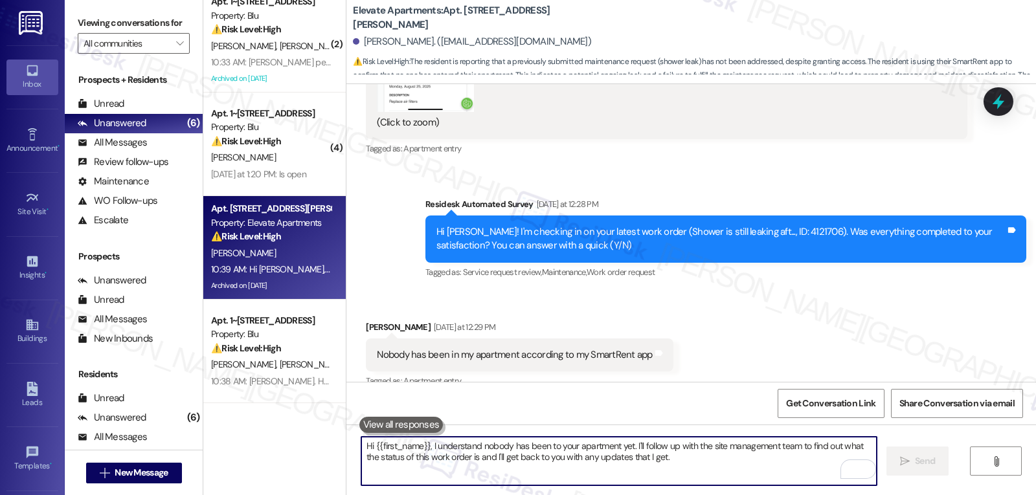
scroll to position [19128, 0]
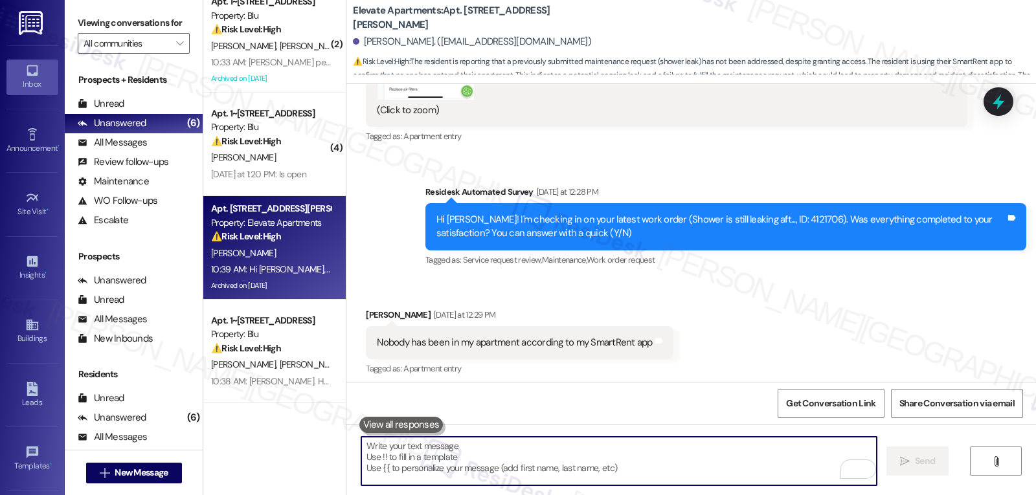
click at [774, 213] on div "Hi Kimberly! I'm checking in on your latest work order (Shower is still leaking…" at bounding box center [720, 227] width 569 height 28
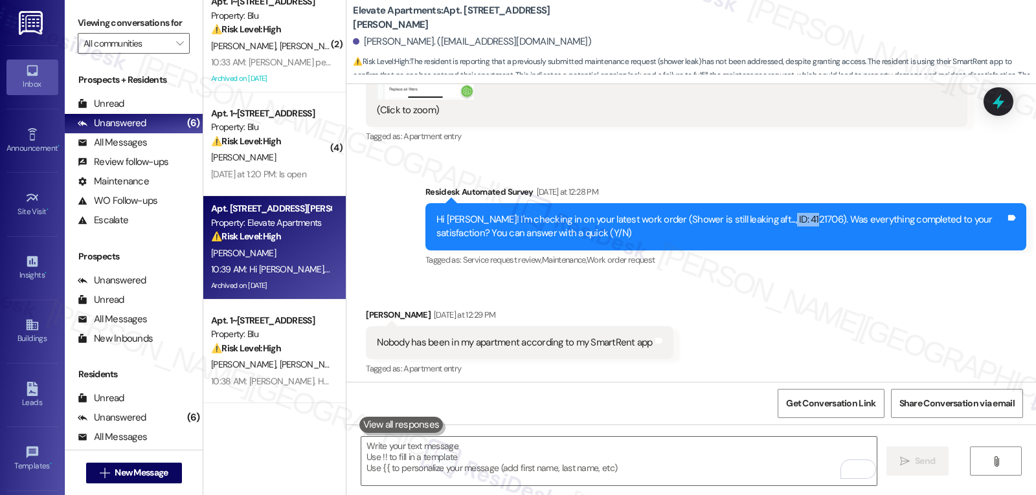
click at [774, 213] on div "Hi Kimberly! I'm checking in on your latest work order (Shower is still leaking…" at bounding box center [720, 227] width 569 height 28
copy div "4121706"
click at [994, 112] on icon at bounding box center [999, 102] width 22 height 22
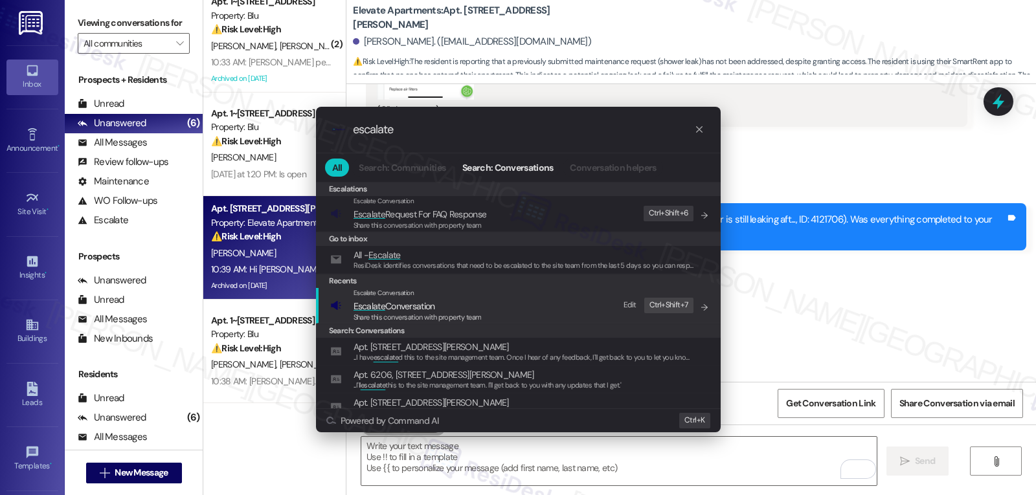
type input "escalate"
click at [397, 315] on span "Share this conversation with property team" at bounding box center [418, 317] width 128 height 9
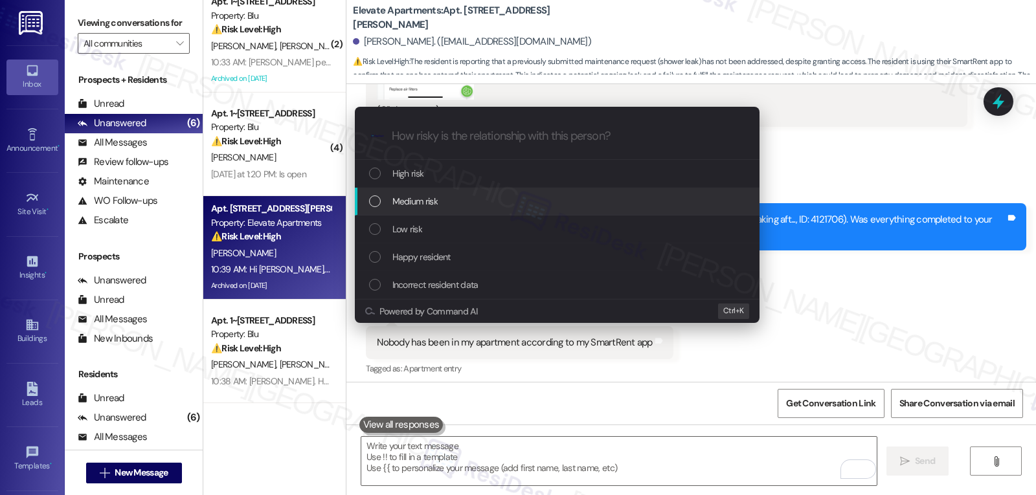
click at [450, 212] on div "Medium risk" at bounding box center [557, 202] width 405 height 28
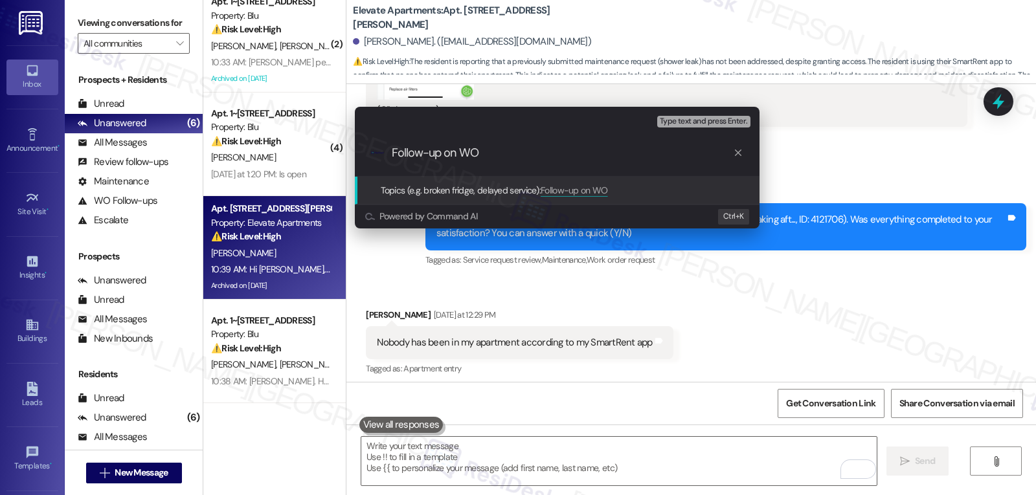
paste input "4121706"
type input "Follow-up on WO 4121706 - shower leak - No one came"
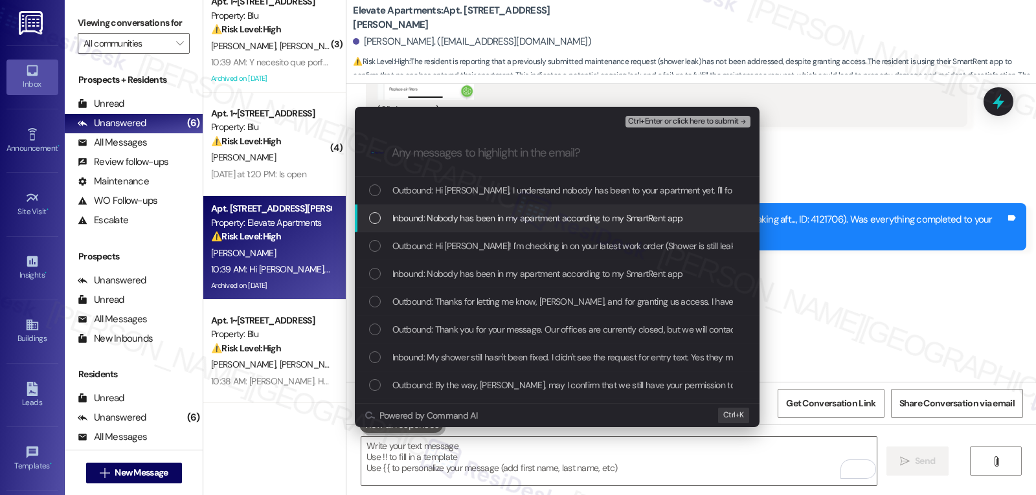
click at [459, 214] on span "Inbound: Nobody has been in my apartment according to my SmartRent app" at bounding box center [537, 218] width 291 height 14
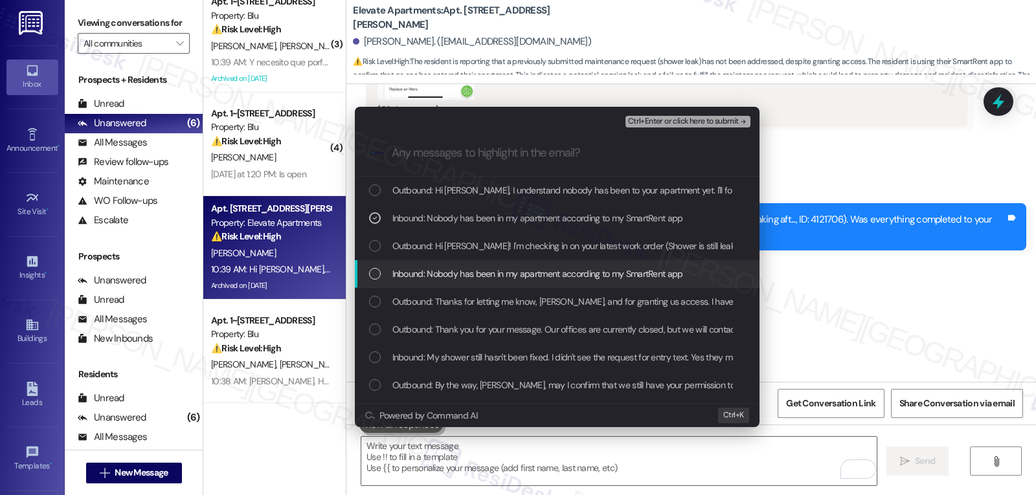
click at [418, 273] on span "Inbound: Nobody has been in my apartment according to my SmartRent app" at bounding box center [537, 274] width 291 height 14
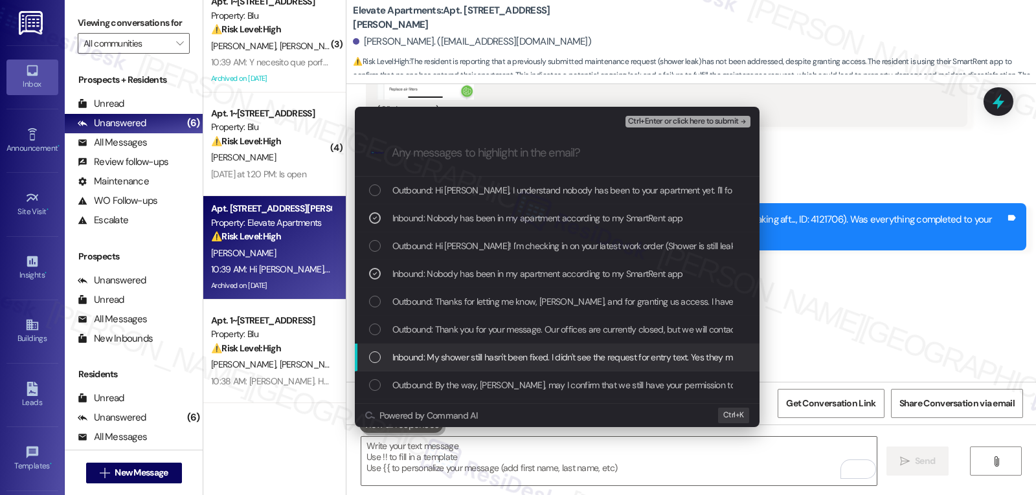
click at [411, 359] on span "Inbound: My shower still hasn't been fixed. I didn't see the request for entry …" at bounding box center [610, 357] width 437 height 14
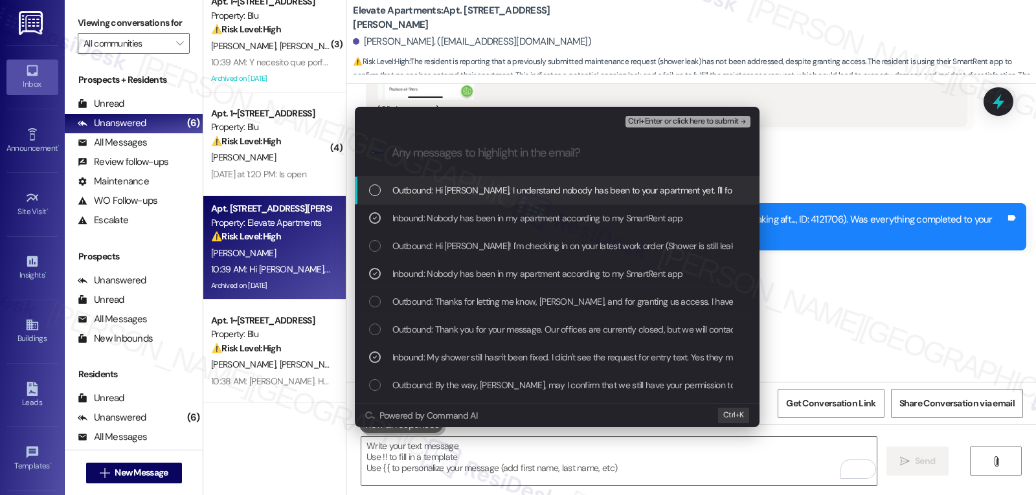
click at [696, 124] on span "Ctrl+Enter or click here to submit" at bounding box center [683, 121] width 111 height 9
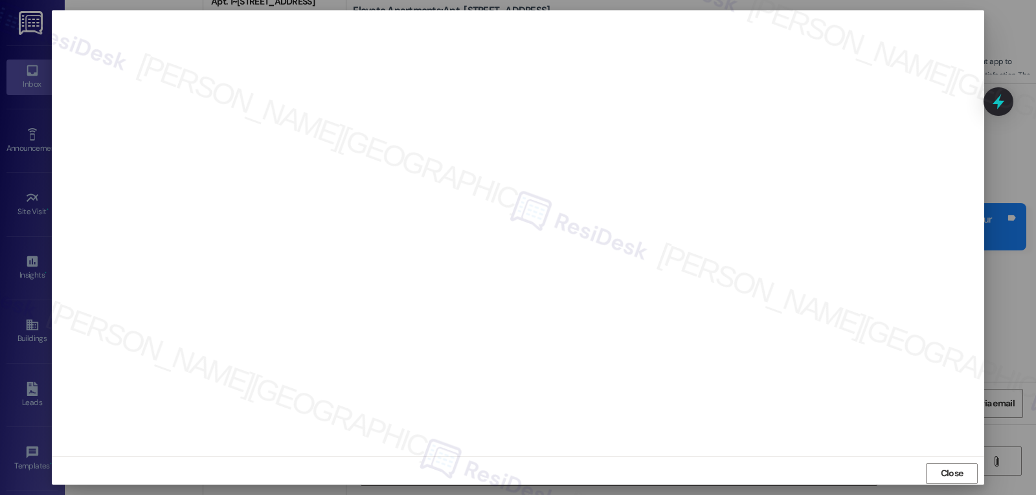
scroll to position [6, 0]
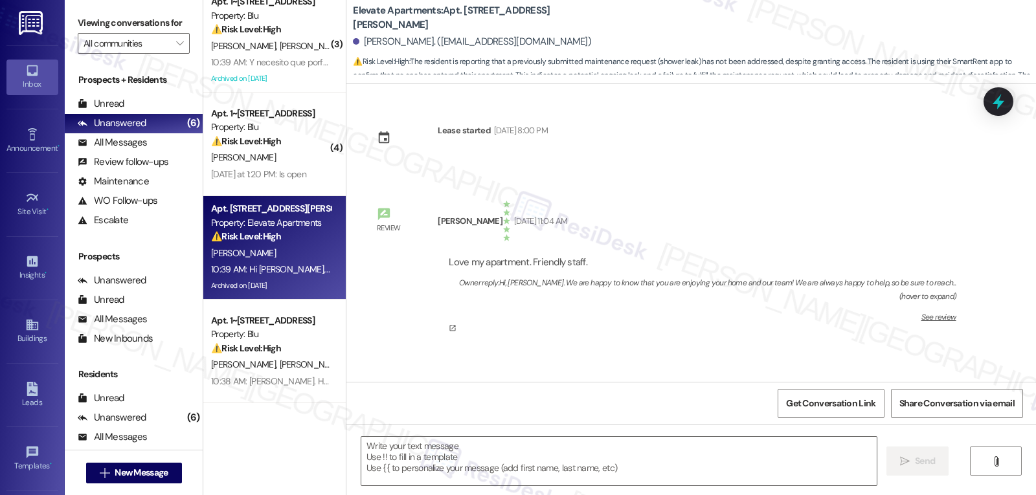
type textarea "Fetching suggested responses. Please feel free to read through the conversation…"
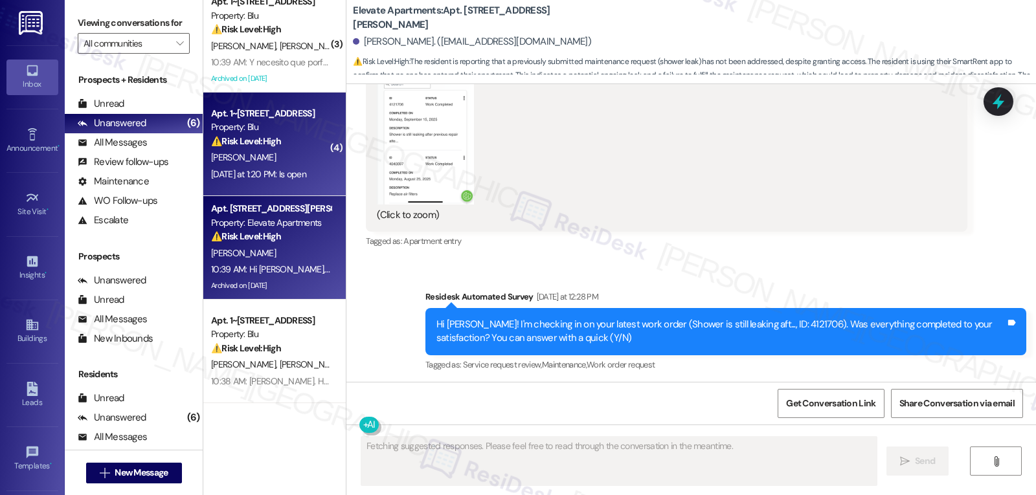
click at [261, 161] on div "[PERSON_NAME]" at bounding box center [271, 158] width 122 height 16
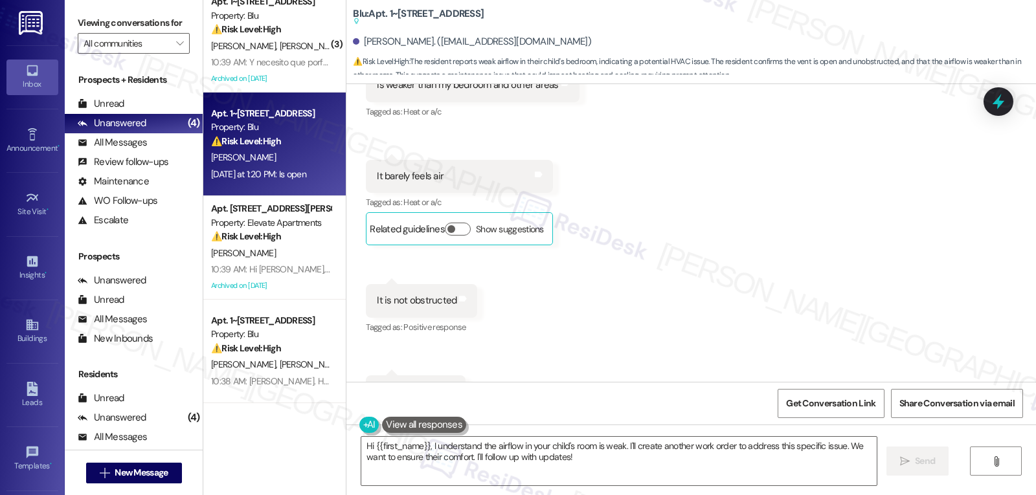
scroll to position [5105, 0]
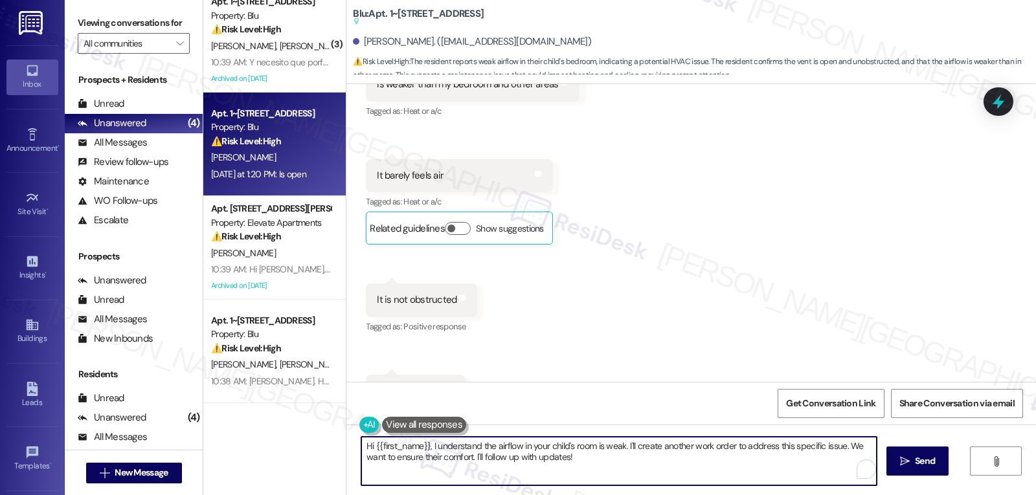
click at [651, 452] on textarea "Hi {{first_name}}, I understand the airflow in your child's room is weak. I'll …" at bounding box center [618, 461] width 515 height 49
click at [491, 445] on textarea "Thanks for all the information, Jerry. Let me put in a follow-up work order for…" at bounding box center [618, 461] width 515 height 49
click at [474, 455] on textarea "Thanks for all the information, Jerry. I'm really sorry to hear that. Let me pu…" at bounding box center [618, 461] width 515 height 49
click at [802, 462] on textarea "Thanks for all the information, Jerry. I'm really sorry to hear that. Let me pu…" at bounding box center [618, 461] width 515 height 49
type textarea "Thanks for all the information, Jerry. I'm really sorry to hear that. Let me pu…"
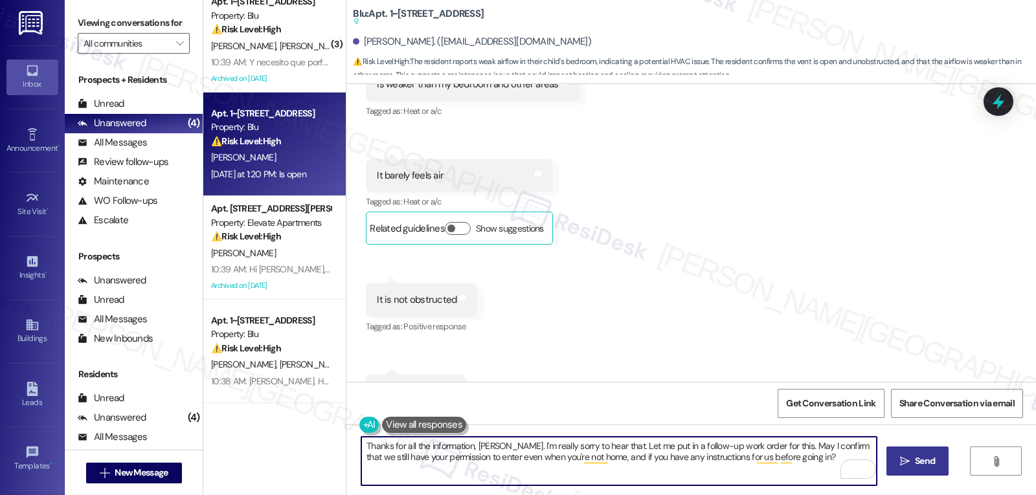
click at [898, 465] on span " Send" at bounding box center [918, 462] width 41 height 14
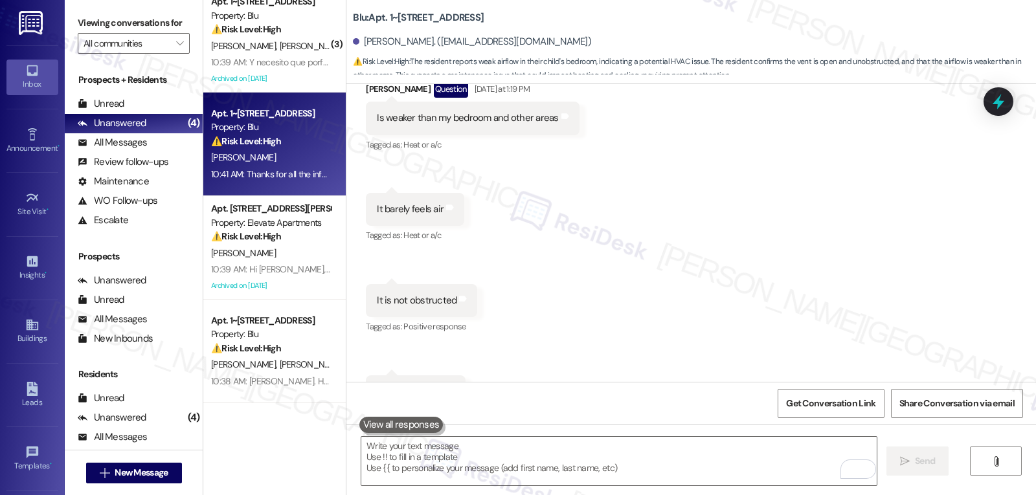
scroll to position [5176, 0]
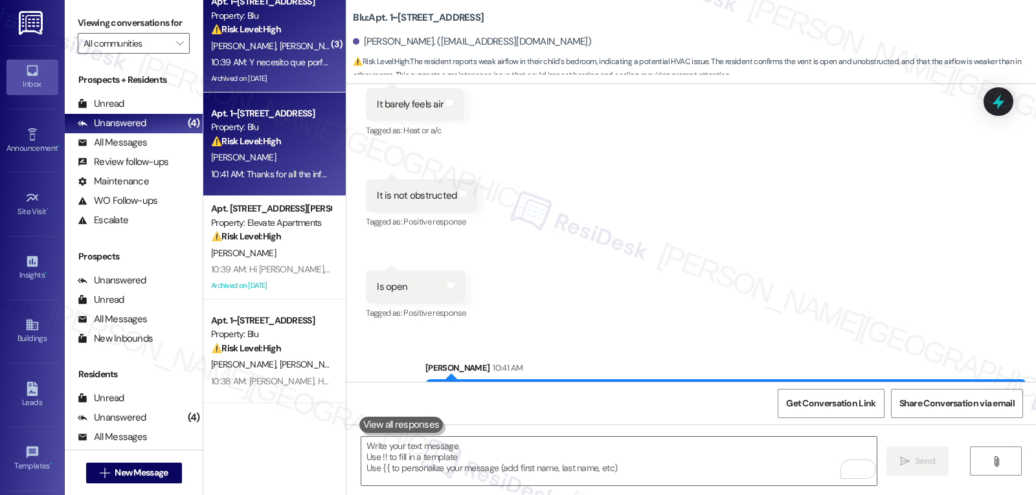
click at [262, 62] on div "10:39 AM: Y necesito que porfavor manden a checar 10:39 AM: Y necesito que porf…" at bounding box center [310, 62] width 198 height 12
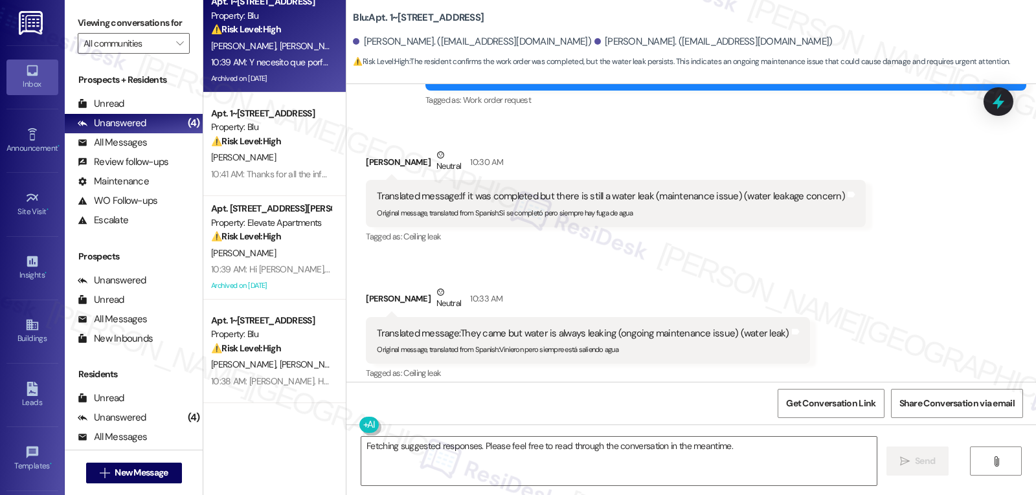
scroll to position [5204, 0]
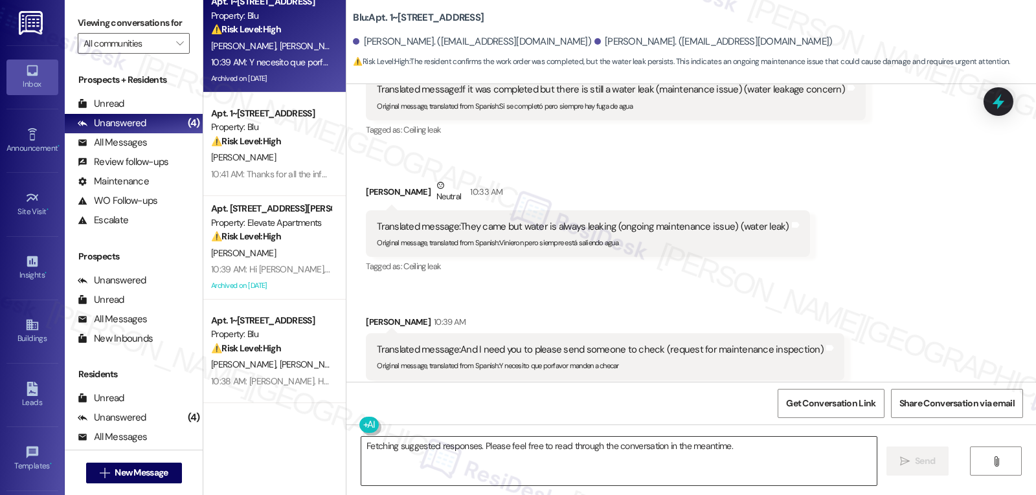
click at [451, 463] on textarea "Fetching suggested responses. Please feel free to read through the conversation…" at bounding box center [618, 461] width 515 height 49
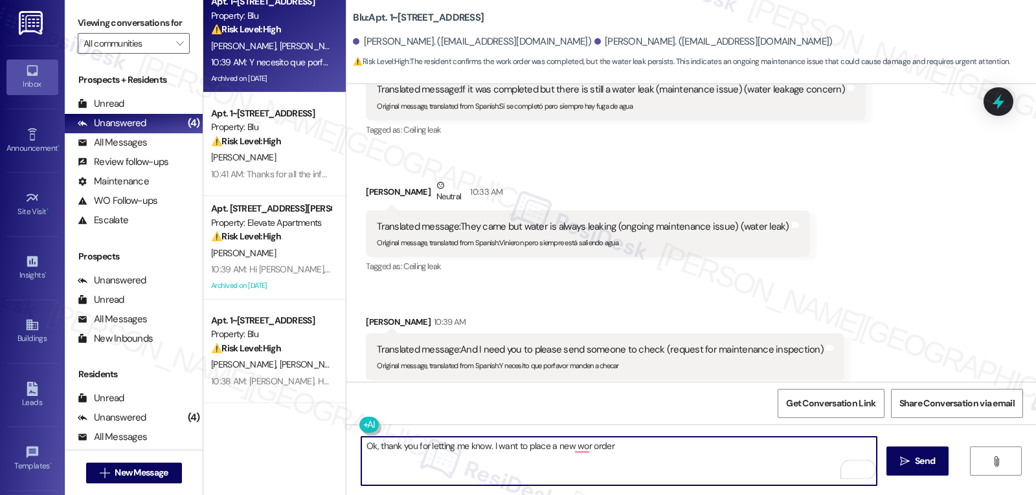
click at [584, 442] on textarea "Ok, thank you for letting me know. I want to place a new wor order" at bounding box center [618, 461] width 515 height 49
click at [572, 450] on textarea "Ok, thank you for letting me know. I want to place a new wor order" at bounding box center [618, 461] width 515 height 49
drag, startPoint x: 481, startPoint y: 447, endPoint x: 551, endPoint y: 449, distance: 70.0
click at [481, 447] on textarea "Ok, thank you for letting me know. I want to place a new work order for this." at bounding box center [618, 461] width 515 height 49
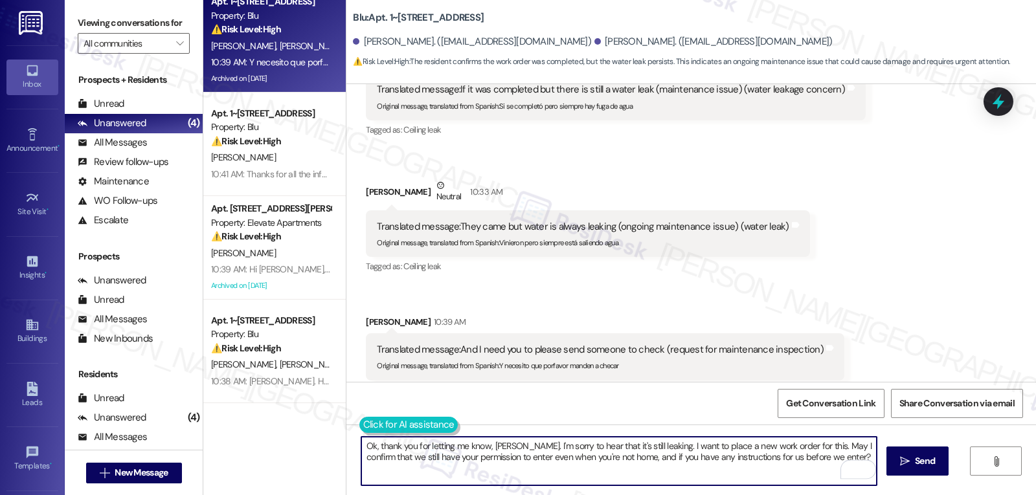
click at [359, 429] on button at bounding box center [408, 425] width 99 height 16
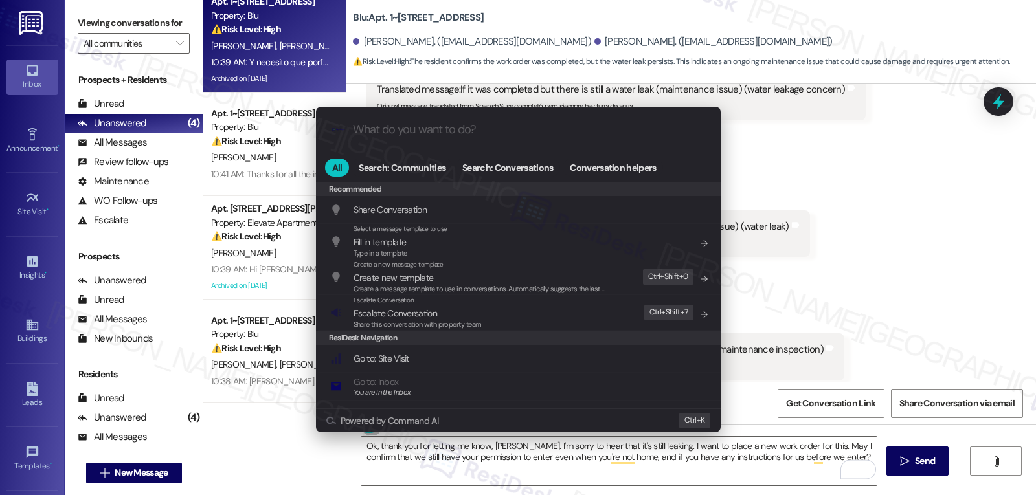
click at [594, 465] on div ".cls-1{fill:#0a055f;}.cls-2{fill:#0cc4c4;} resideskLogoBlueOrange All Search: C…" at bounding box center [518, 247] width 1036 height 495
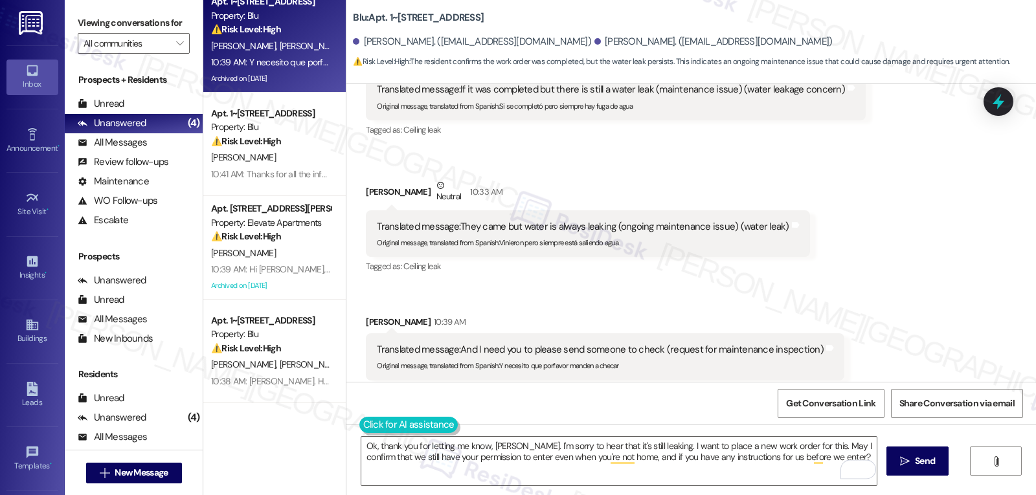
click at [359, 431] on button at bounding box center [408, 425] width 99 height 16
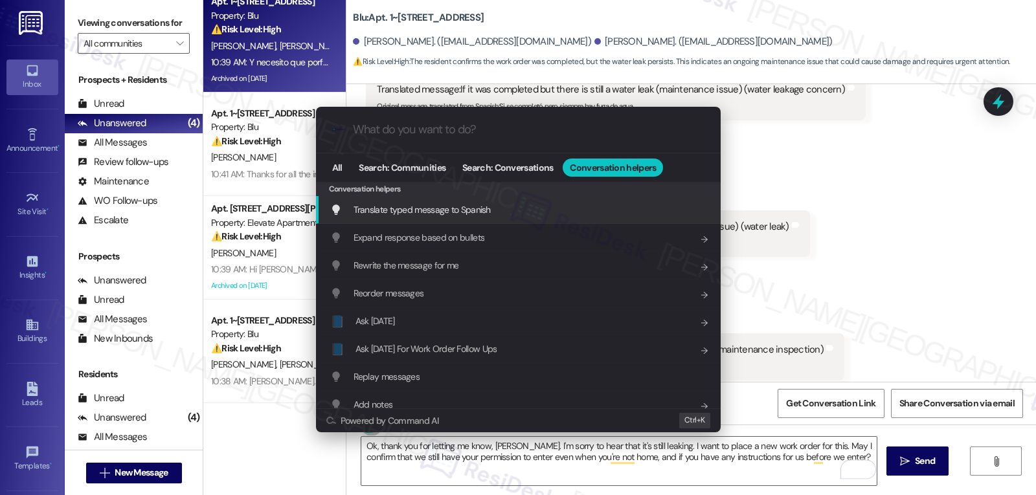
click at [475, 210] on span "Translate typed message to Spanish" at bounding box center [422, 210] width 137 height 12
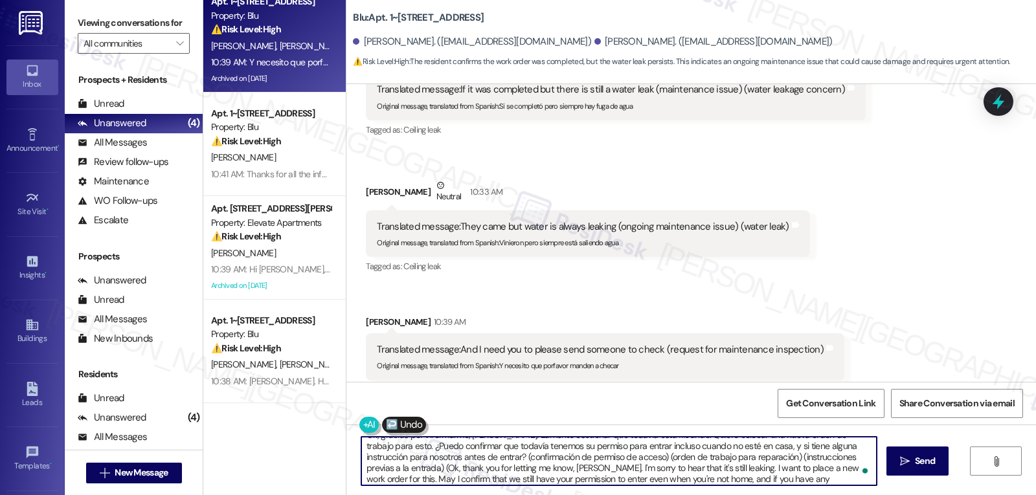
scroll to position [14, 0]
drag, startPoint x: 459, startPoint y: 460, endPoint x: 886, endPoint y: 526, distance: 432.5
click at [886, 495] on html "Inbox Go to Inbox Announcement • Send A Text Announcement Site Visit • Go to Si…" at bounding box center [518, 247] width 1036 height 495
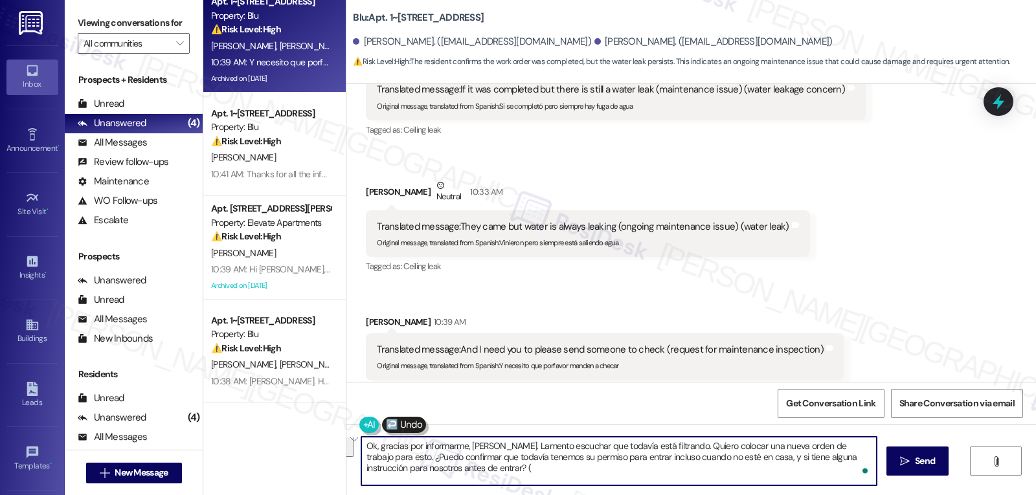
scroll to position [0, 0]
type textarea "Ok, gracias por informarme, María. Lamento escuchar que todavía está filtrando.…"
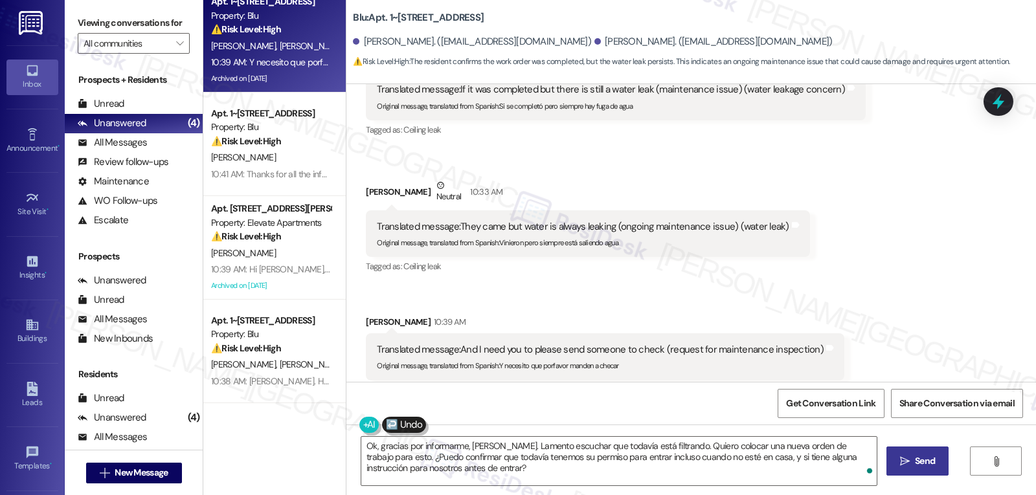
click at [940, 466] on button " Send" at bounding box center [918, 461] width 63 height 29
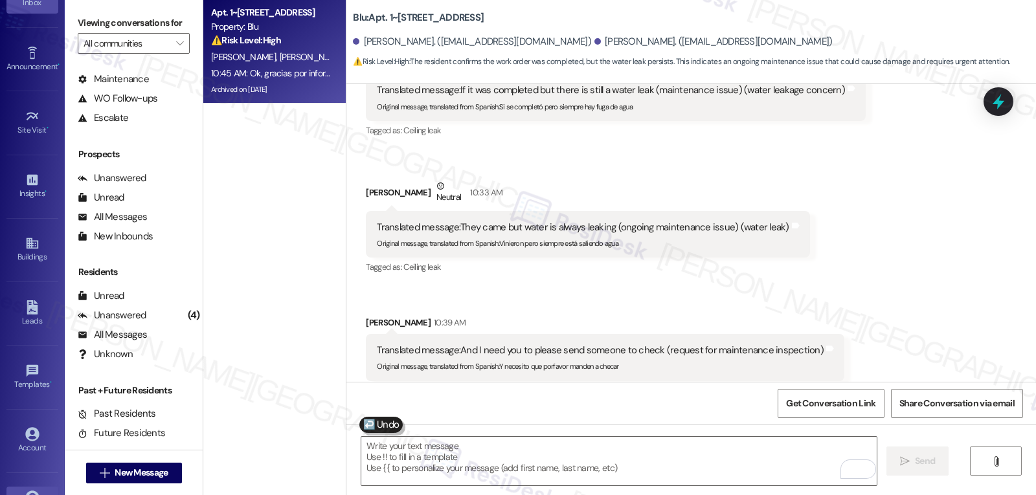
scroll to position [122, 0]
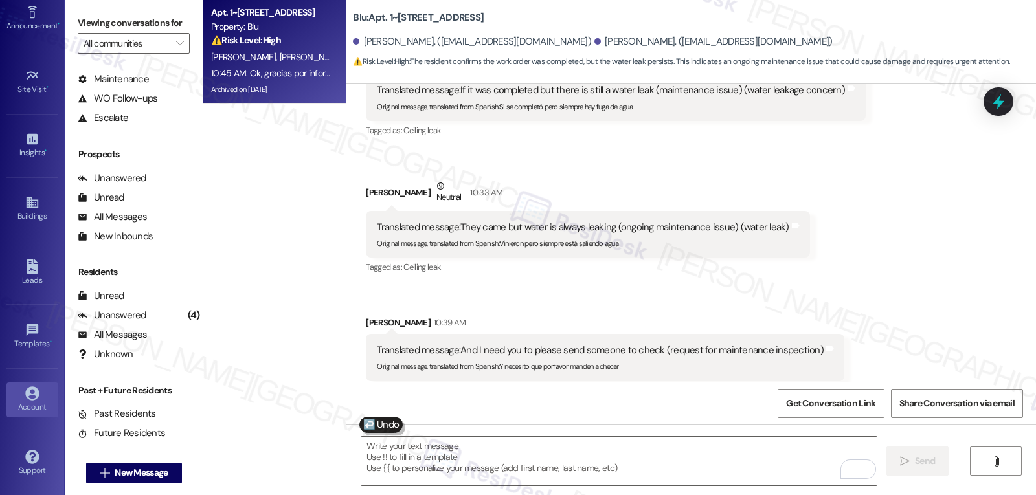
click at [36, 408] on div "Account" at bounding box center [32, 407] width 65 height 13
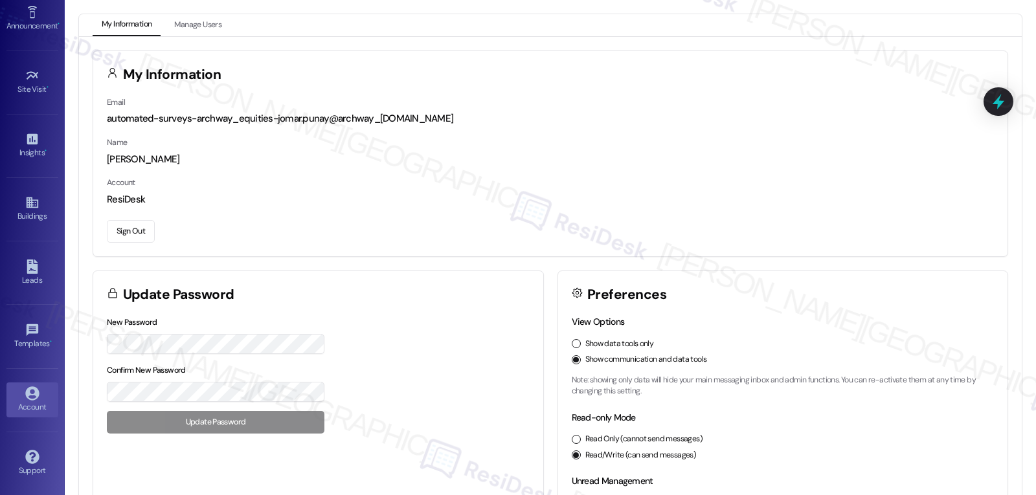
click at [135, 235] on button "Sign Out" at bounding box center [131, 231] width 48 height 23
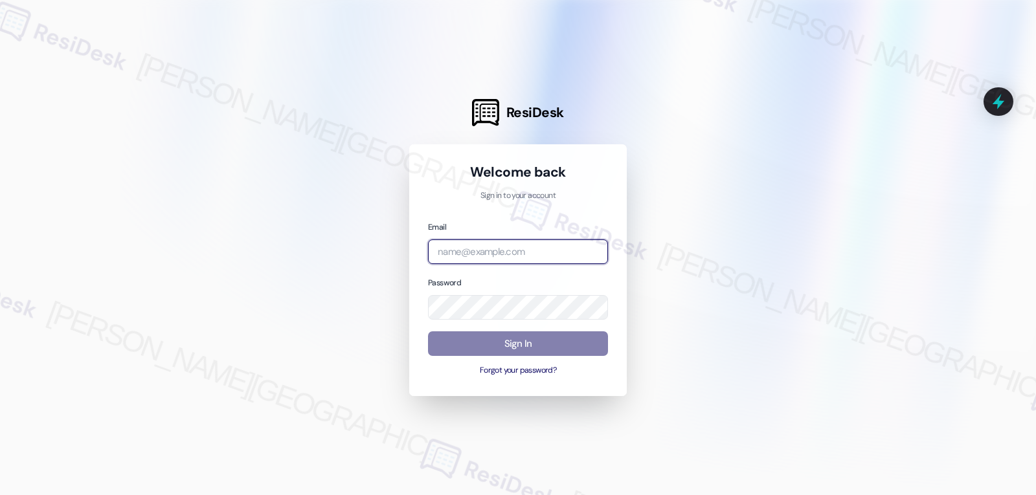
click at [530, 240] on input "email" at bounding box center [518, 252] width 180 height 25
click at [549, 248] on input "email" at bounding box center [518, 252] width 180 height 25
paste input "automated-surveys-gsa-jomar.punay@gsa.com"
type input "automated-surveys-gsa-jomar.punay@gsa.com"
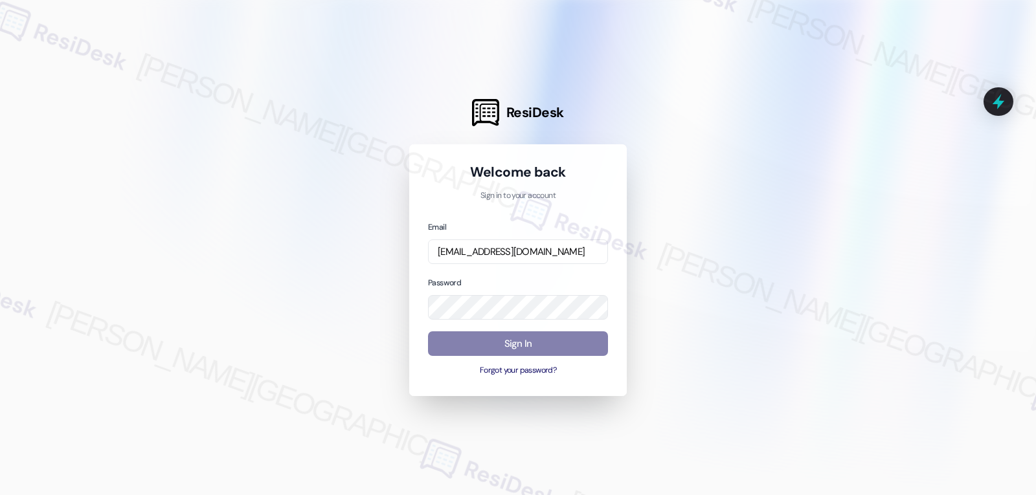
scroll to position [0, 0]
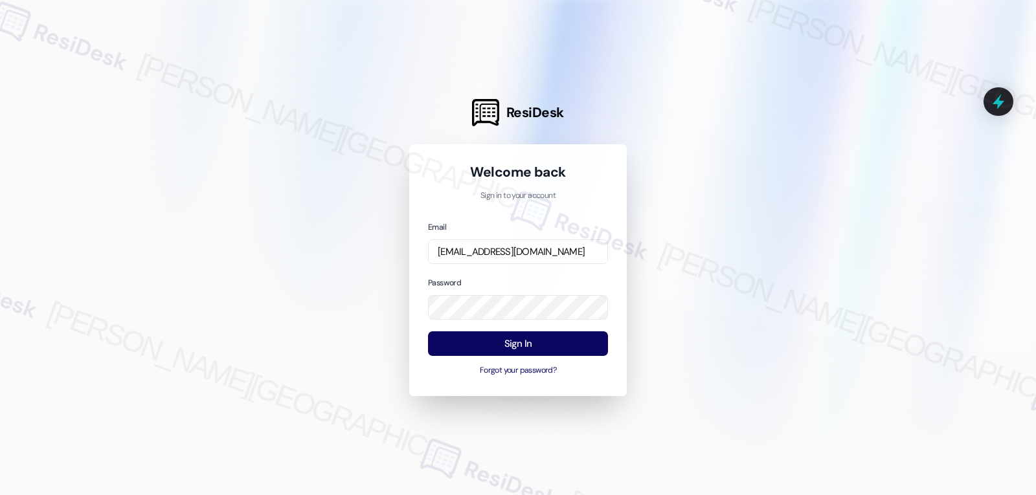
click at [528, 282] on div "Password" at bounding box center [518, 298] width 180 height 45
drag, startPoint x: 525, startPoint y: 337, endPoint x: 534, endPoint y: 326, distance: 13.9
click at [525, 337] on button "Sign In" at bounding box center [518, 344] width 180 height 25
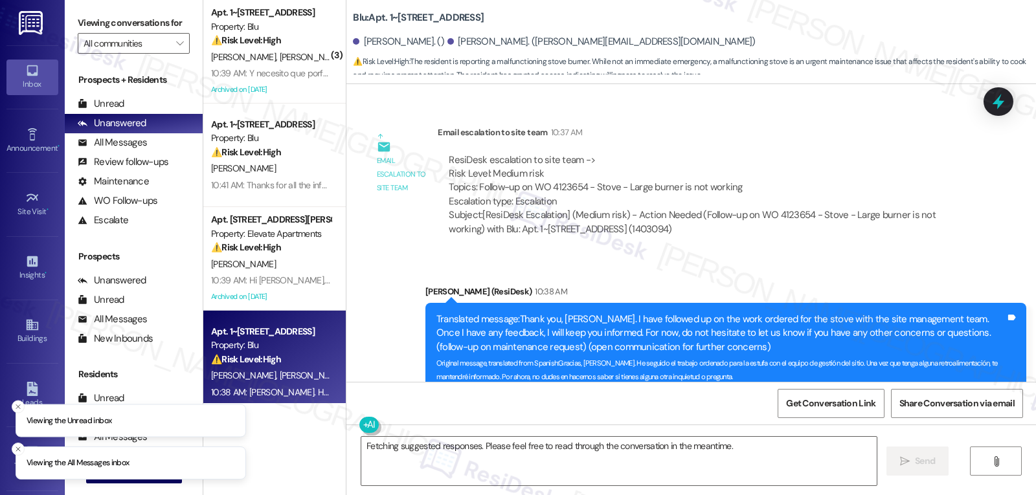
scroll to position [5977, 0]
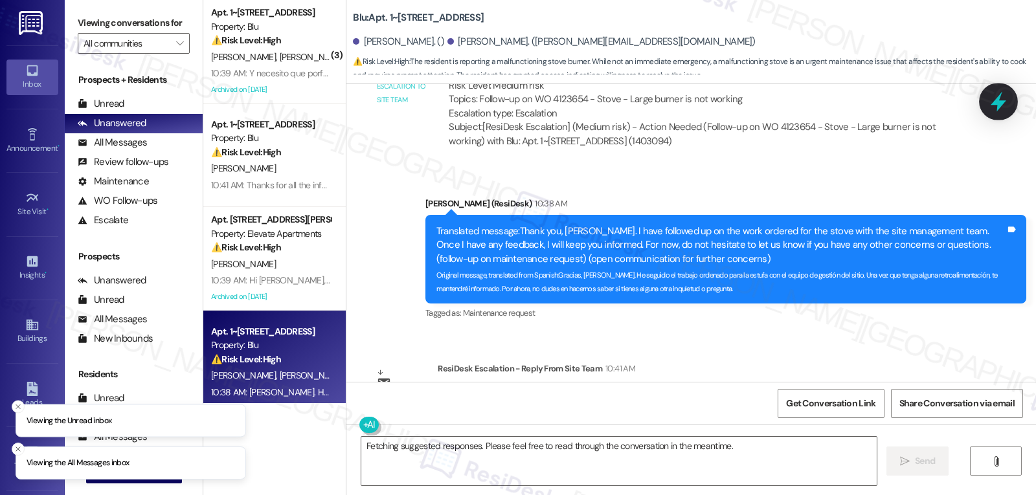
click at [1002, 96] on icon at bounding box center [999, 102] width 22 height 22
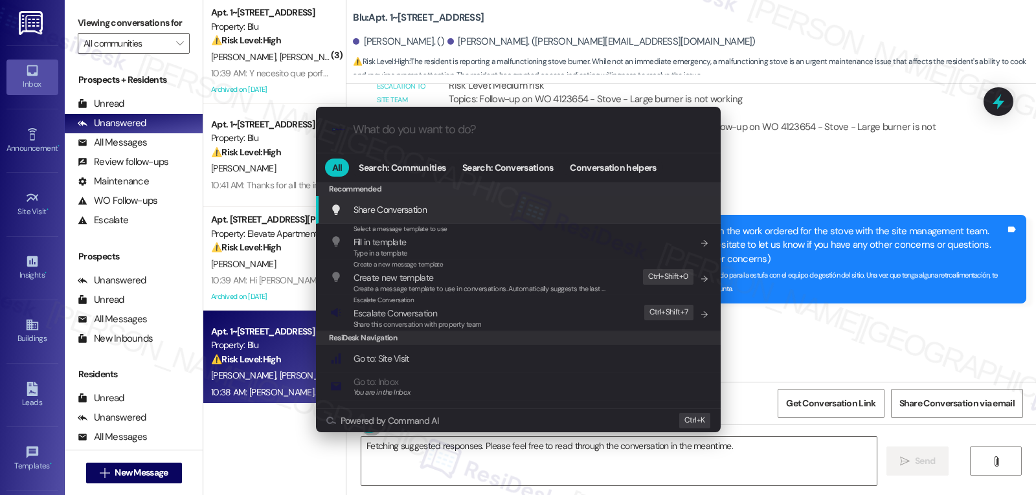
type input "e"
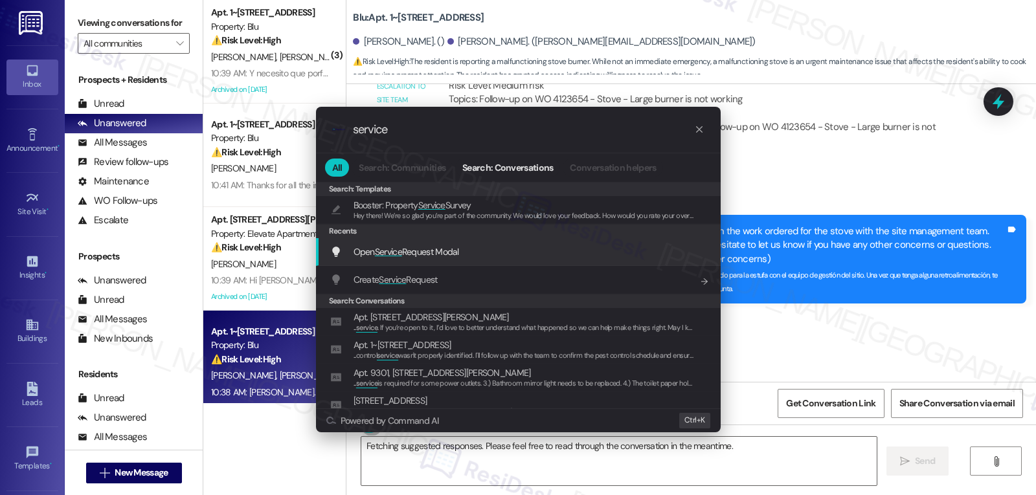
type input "service"
click at [438, 256] on span "Open Service Request Modal" at bounding box center [407, 252] width 106 height 12
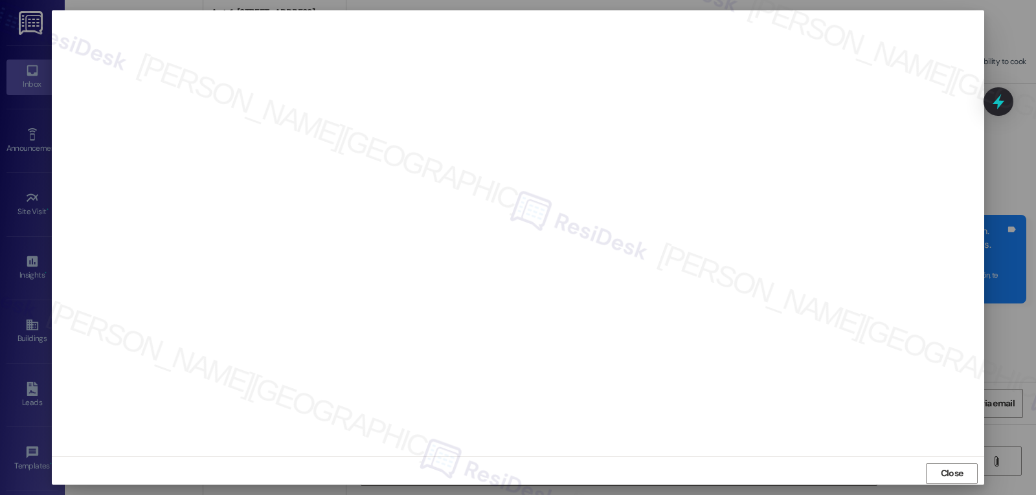
scroll to position [6, 0]
click at [951, 455] on div "Close" at bounding box center [518, 468] width 933 height 34
click at [922, 474] on div "Close" at bounding box center [518, 468] width 933 height 34
click at [932, 472] on button "Close" at bounding box center [952, 468] width 52 height 21
